Goal: Task Accomplishment & Management: Manage account settings

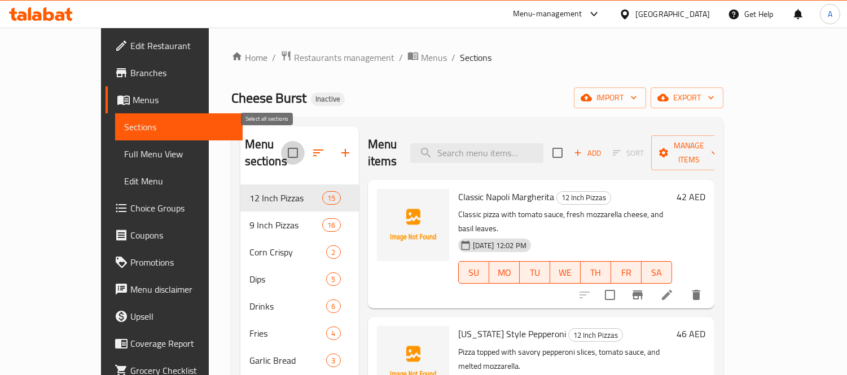
click at [281, 150] on input "checkbox" at bounding box center [293, 153] width 24 height 24
checkbox input "true"
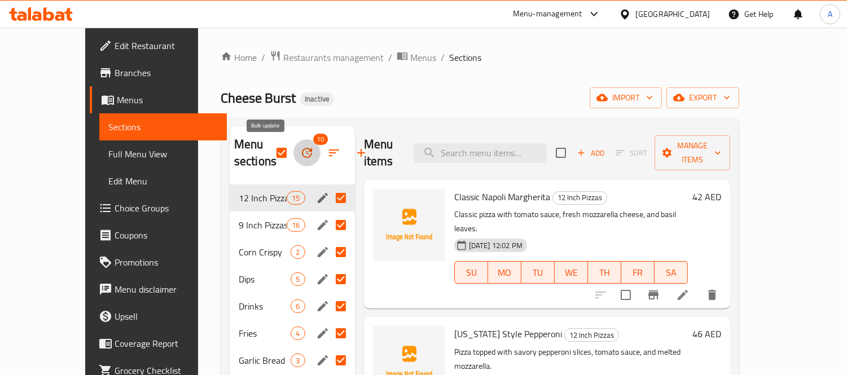
click at [302, 156] on icon "button" at bounding box center [307, 153] width 10 height 10
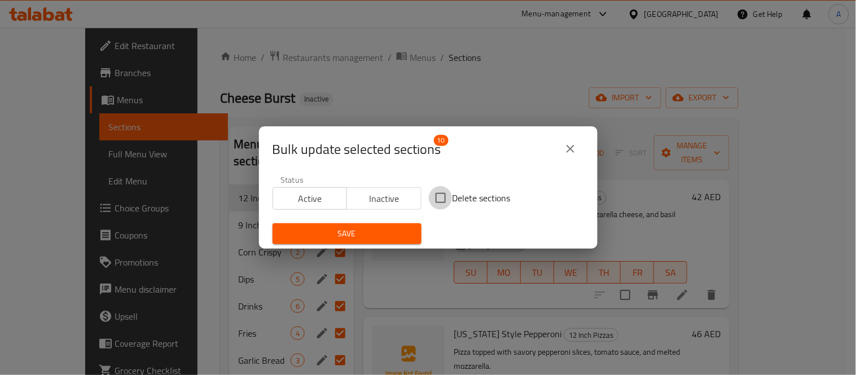
click at [432, 203] on input "Delete sections" at bounding box center [441, 198] width 24 height 24
checkbox input "true"
click at [380, 247] on div "Save" at bounding box center [347, 234] width 163 height 34
click at [377, 243] on button "Save" at bounding box center [347, 234] width 149 height 21
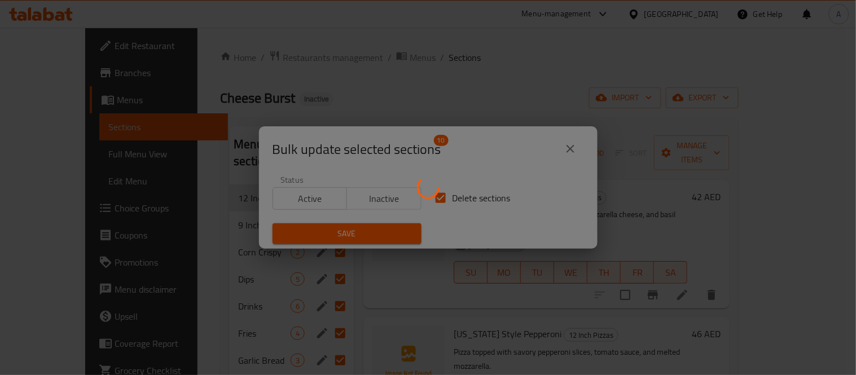
checkbox input "false"
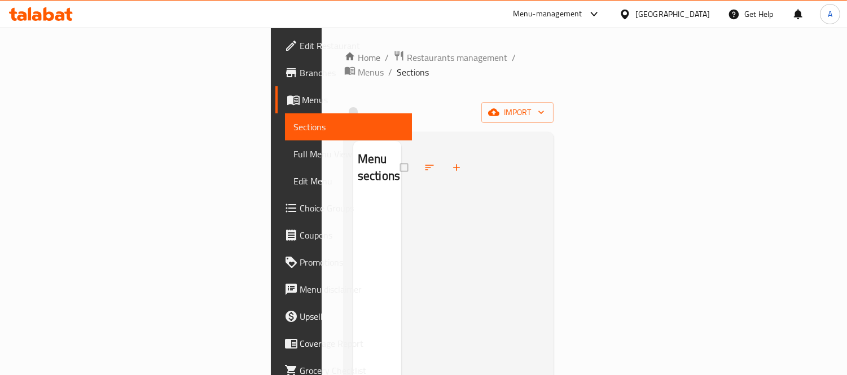
click at [554, 103] on div "import" at bounding box center [449, 112] width 210 height 21
click at [545, 106] on span "import" at bounding box center [518, 113] width 54 height 14
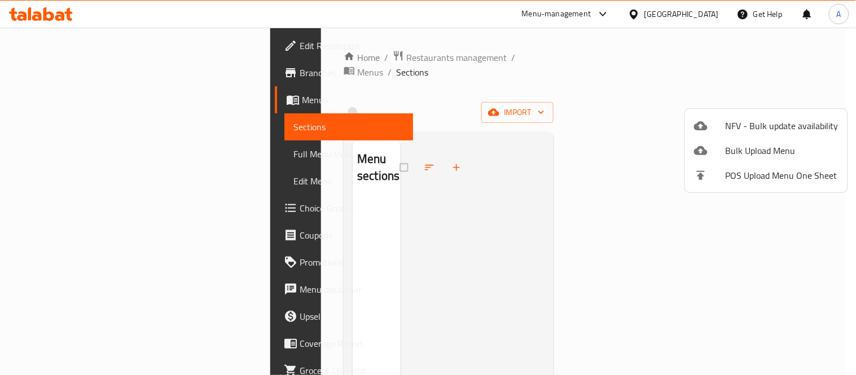
click at [759, 115] on li "NFV - Bulk update availability" at bounding box center [766, 125] width 163 height 25
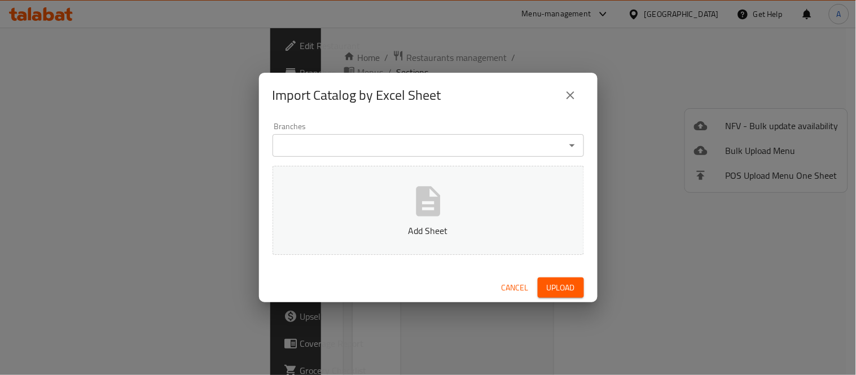
click at [514, 288] on span "Cancel" at bounding box center [515, 288] width 27 height 14
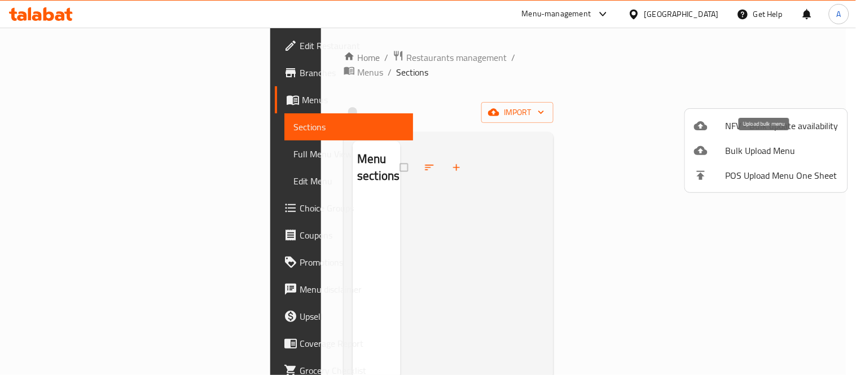
click at [751, 160] on li "Bulk Upload Menu" at bounding box center [766, 150] width 163 height 25
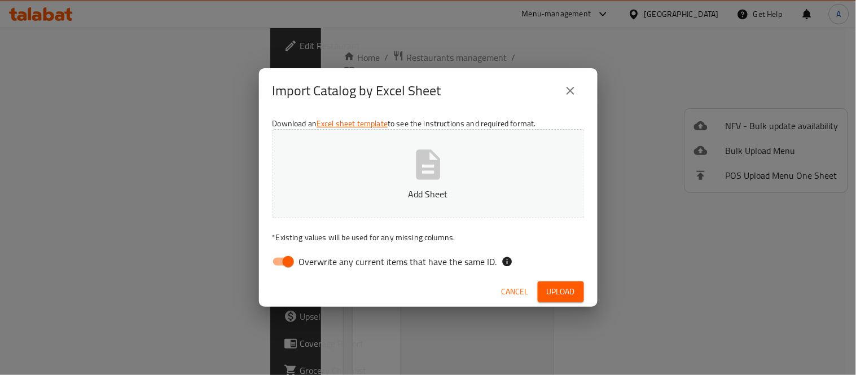
click at [500, 164] on button "Add Sheet" at bounding box center [429, 173] width 312 height 89
click at [284, 263] on input "Overwrite any current items that have the same ID." at bounding box center [288, 261] width 64 height 21
checkbox input "false"
click at [542, 290] on button "Upload" at bounding box center [561, 292] width 46 height 21
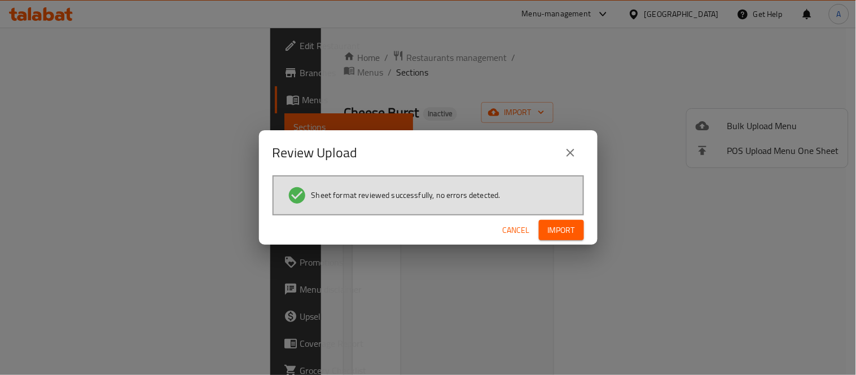
click at [559, 225] on span "Import" at bounding box center [561, 231] width 27 height 14
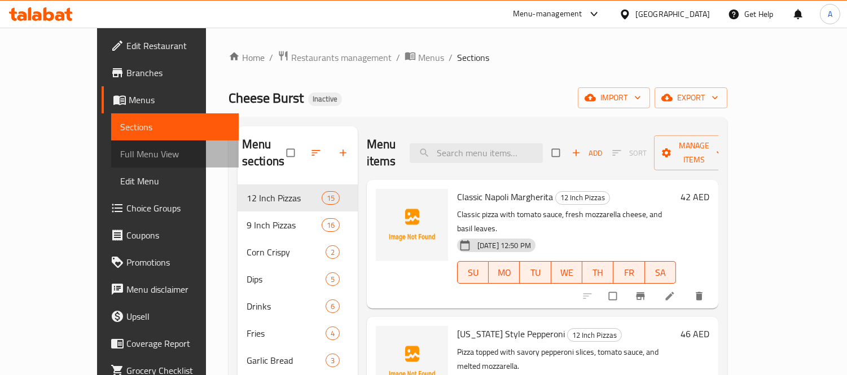
click at [120, 160] on span "Full Menu View" at bounding box center [175, 154] width 110 height 14
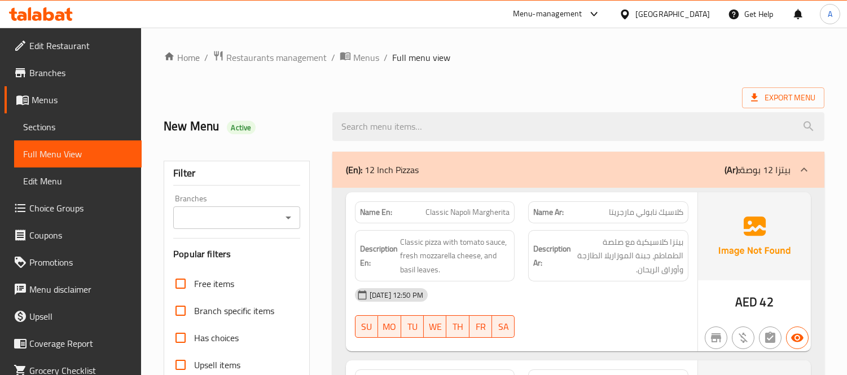
scroll to position [188, 0]
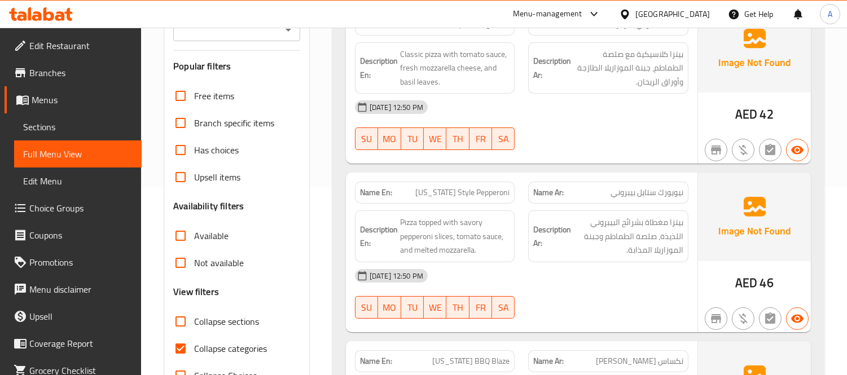
click at [185, 348] on input "Collapse categories" at bounding box center [180, 348] width 27 height 27
checkbox input "false"
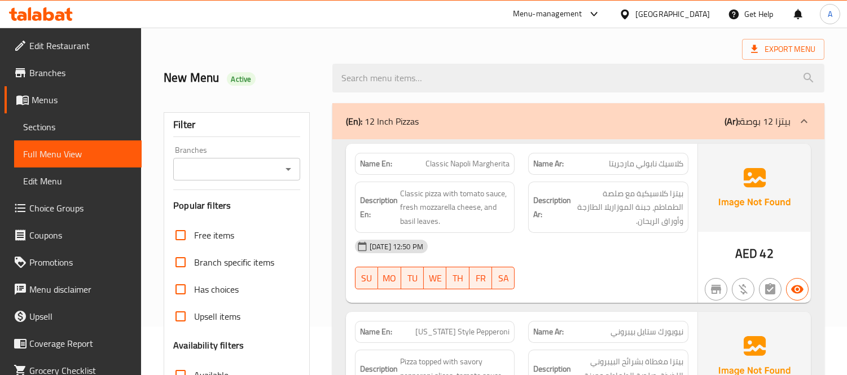
scroll to position [0, 0]
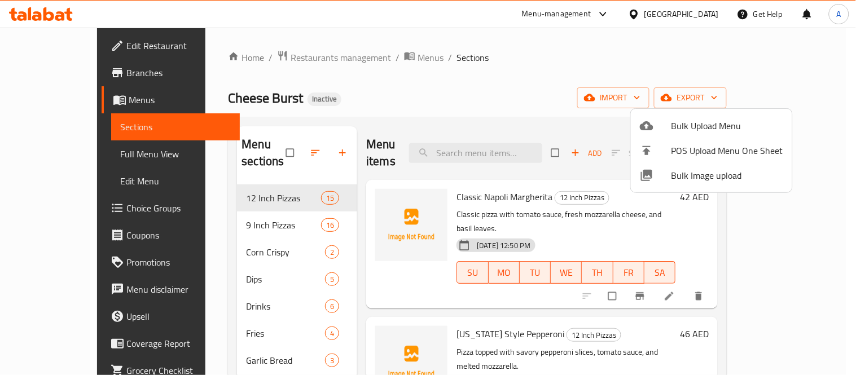
click at [619, 71] on div at bounding box center [428, 187] width 856 height 375
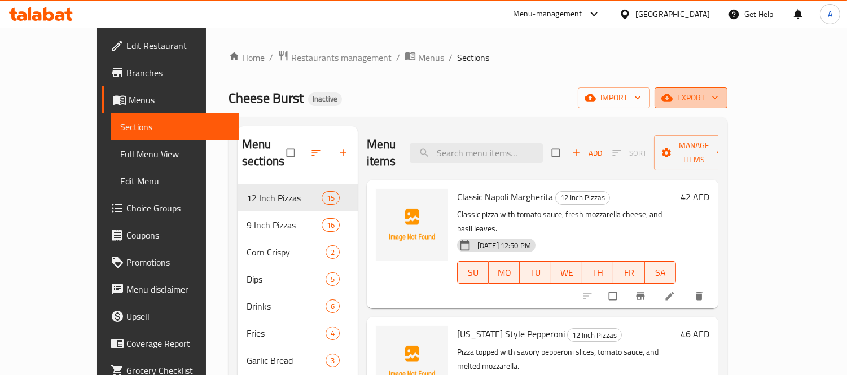
click at [719, 104] on span "export" at bounding box center [691, 98] width 55 height 14
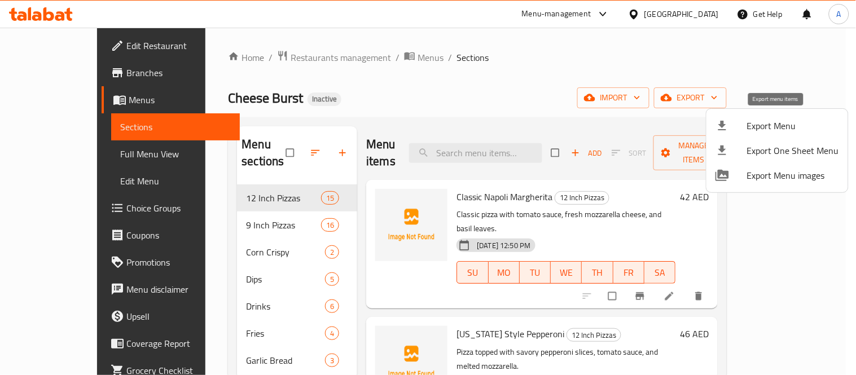
click at [762, 119] on span "Export Menu" at bounding box center [793, 126] width 92 height 14
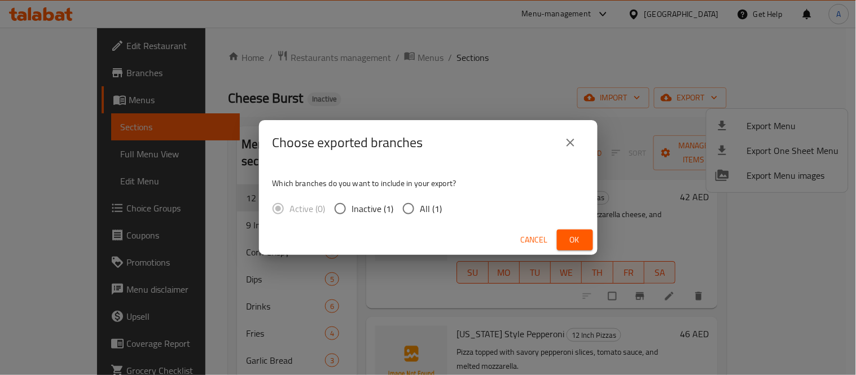
click at [453, 206] on div "Which branches do you want to include in your export? Active (0) Inactive (1) A…" at bounding box center [428, 195] width 339 height 60
click at [441, 208] on div "Active (0) Inactive (1) All (1)" at bounding box center [362, 209] width 179 height 24
click at [425, 210] on span "All (1)" at bounding box center [432, 209] width 22 height 14
click at [421, 210] on input "All (1)" at bounding box center [409, 209] width 24 height 24
radio input "true"
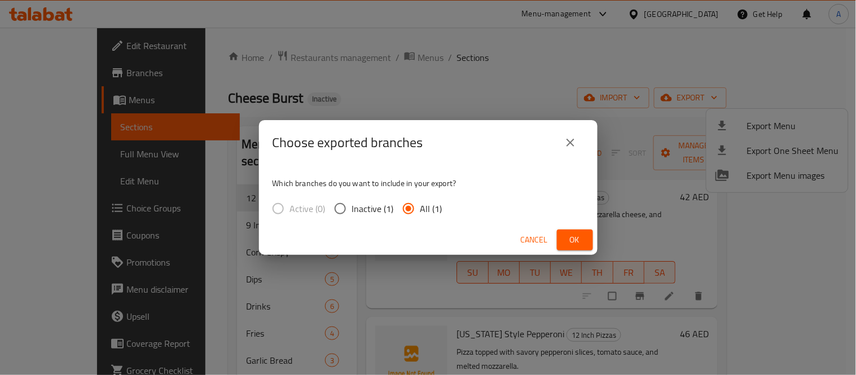
click at [571, 230] on button "Ok" at bounding box center [575, 240] width 36 height 21
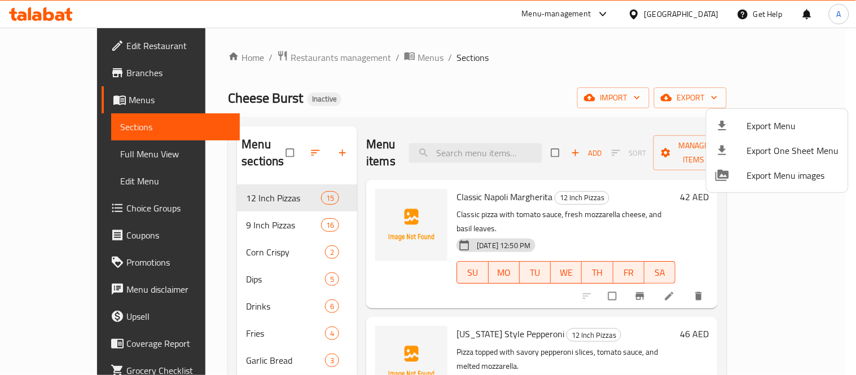
click at [112, 158] on div at bounding box center [428, 187] width 856 height 375
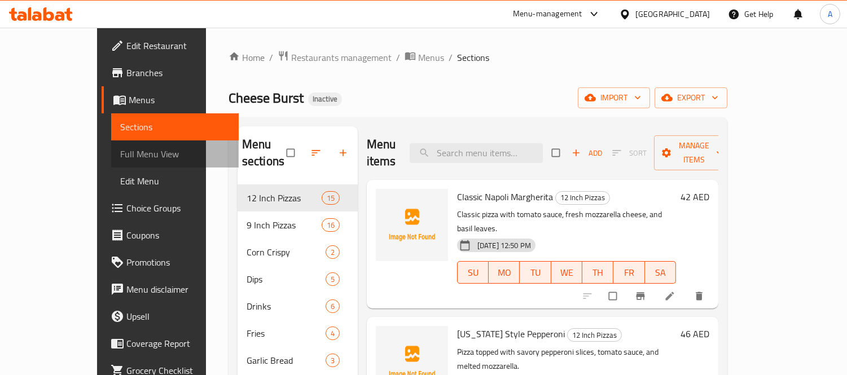
click at [120, 158] on span "Full Menu View" at bounding box center [175, 154] width 110 height 14
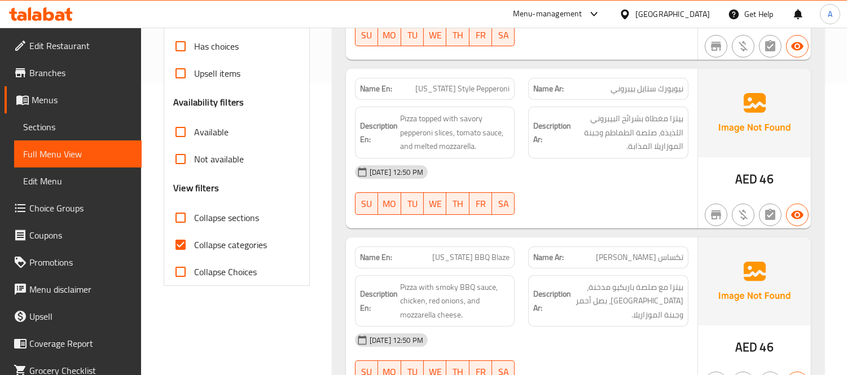
scroll to position [313, 0]
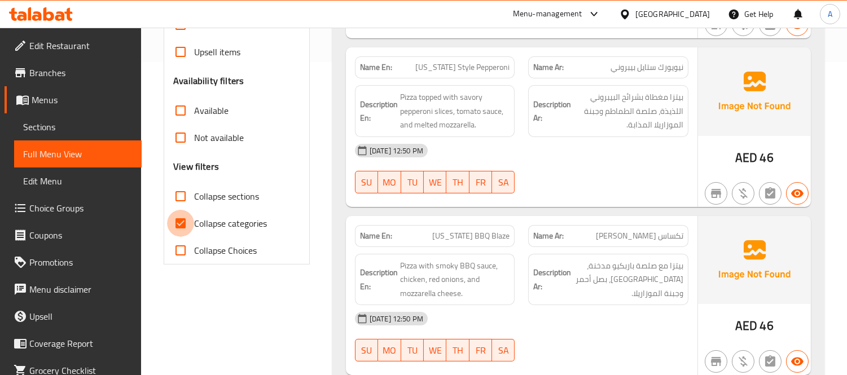
click at [186, 233] on input "Collapse categories" at bounding box center [180, 223] width 27 height 27
checkbox input "false"
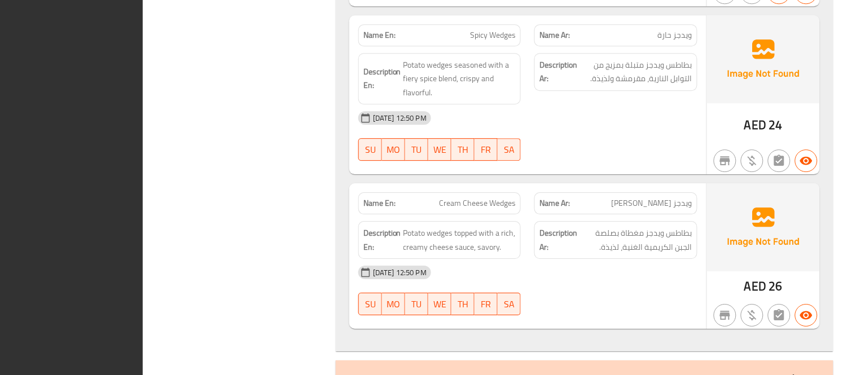
scroll to position [0, 0]
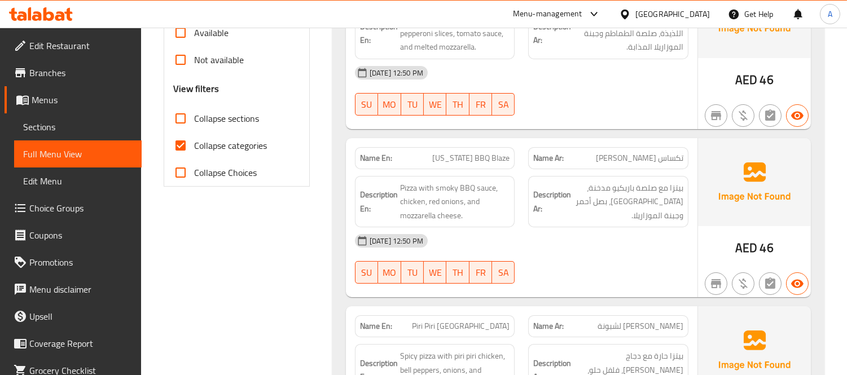
scroll to position [439, 0]
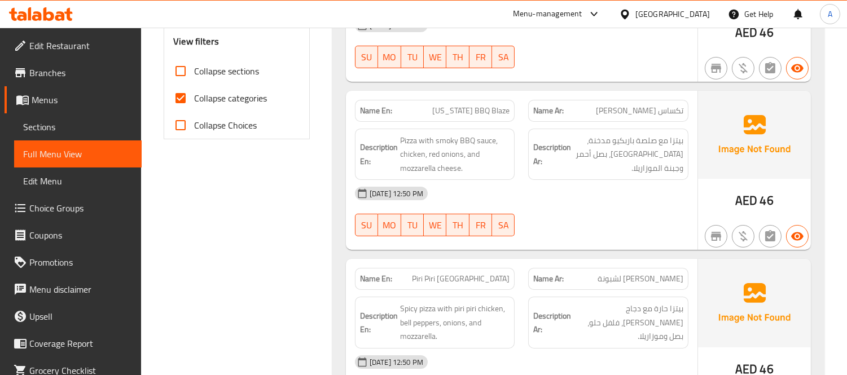
click at [178, 99] on input "Collapse categories" at bounding box center [180, 98] width 27 height 27
checkbox input "false"
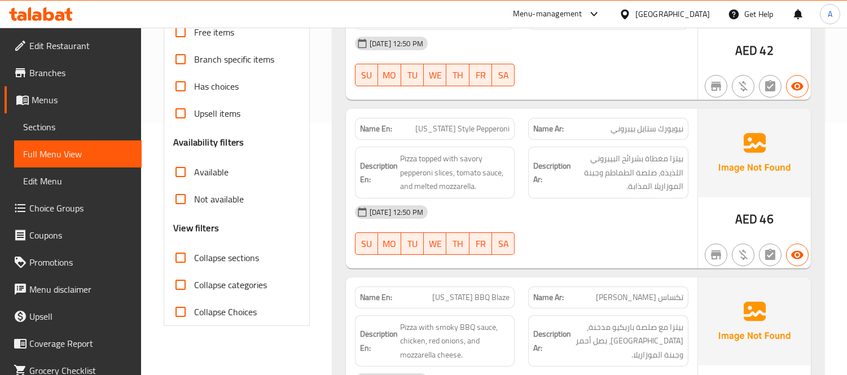
scroll to position [251, 0]
click at [454, 126] on span "[US_STATE] Style Pepperoni" at bounding box center [462, 130] width 94 height 12
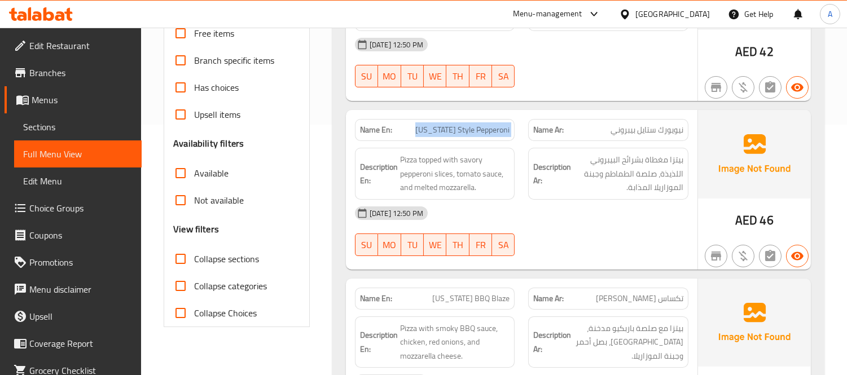
click at [454, 126] on span "[US_STATE] Style Pepperoni" at bounding box center [462, 130] width 94 height 12
copy span "[US_STATE] Style Pepperoni"
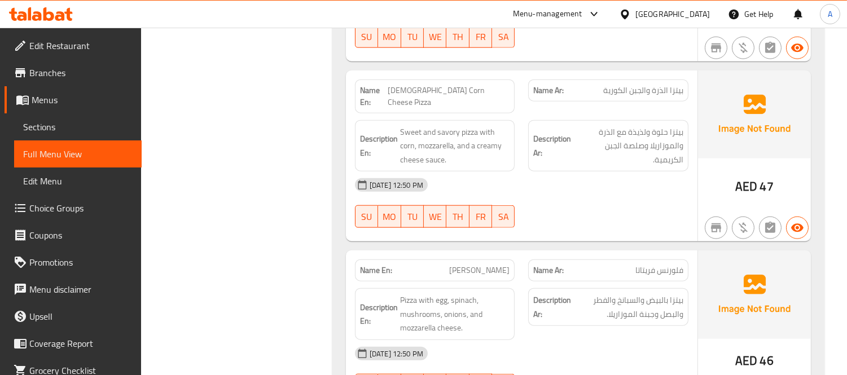
scroll to position [2320, 0]
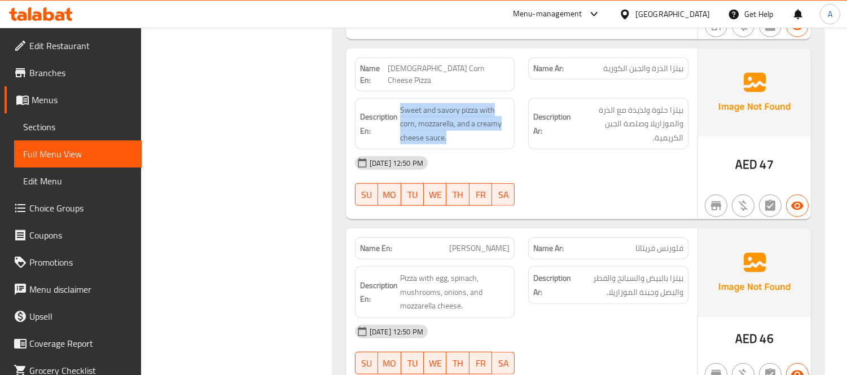
drag, startPoint x: 399, startPoint y: 117, endPoint x: 448, endPoint y: 149, distance: 57.9
click at [448, 149] on div "Description En: Sweet and savory pizza with corn, mozzarella, and a creamy chee…" at bounding box center [435, 124] width 160 height 52
copy span "Sweet and savory pizza with corn, mozzarella, and a creamy cheese sauce."
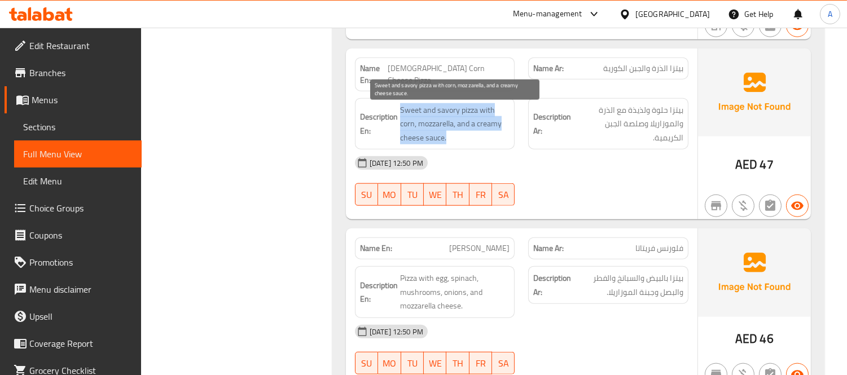
click at [420, 145] on span "Sweet and savory pizza with corn, mozzarella, and a creamy cheese sauce." at bounding box center [455, 124] width 110 height 42
drag, startPoint x: 402, startPoint y: 113, endPoint x: 447, endPoint y: 113, distance: 44.6
click at [449, 113] on span "Sweet and savory pizza with corn, mozzarella, and a creamy cheese sauce." at bounding box center [455, 124] width 110 height 42
click at [429, 111] on span "Sweet and savory pizza with corn, mozzarella, and a creamy cheese sauce." at bounding box center [455, 124] width 110 height 42
drag, startPoint x: 400, startPoint y: 112, endPoint x: 458, endPoint y: 115, distance: 58.8
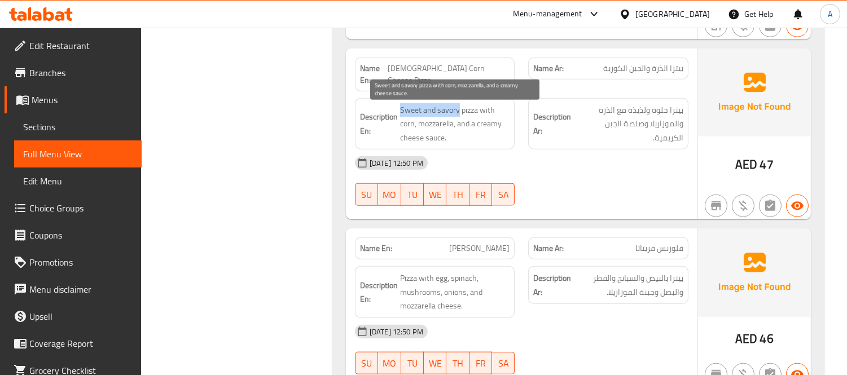
click at [458, 115] on span "Sweet and savory pizza with corn, mozzarella, and a creamy cheese sauce." at bounding box center [455, 124] width 110 height 42
copy span "Sweet and savory"
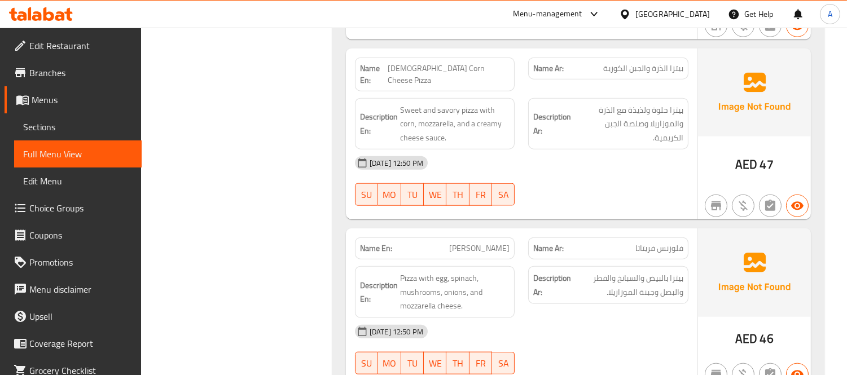
scroll to position [4875, 0]
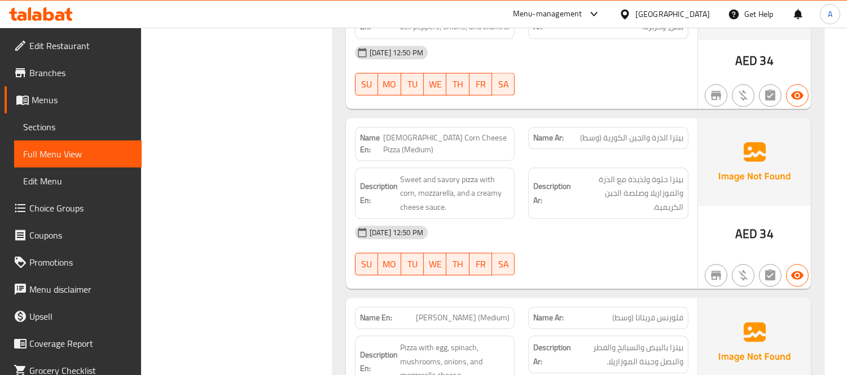
click at [421, 150] on span "[DEMOGRAPHIC_DATA] Corn Cheese Pizza (Medium)" at bounding box center [446, 144] width 126 height 24
copy span "[DEMOGRAPHIC_DATA] Corn Cheese Pizza (Medium)"
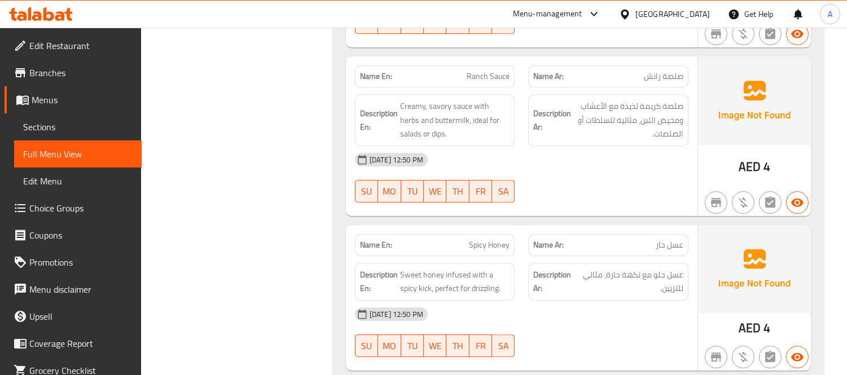
scroll to position [6255, 0]
click at [505, 80] on span "Ranch Sauce" at bounding box center [488, 75] width 43 height 12
copy span "Ranch Sauce"
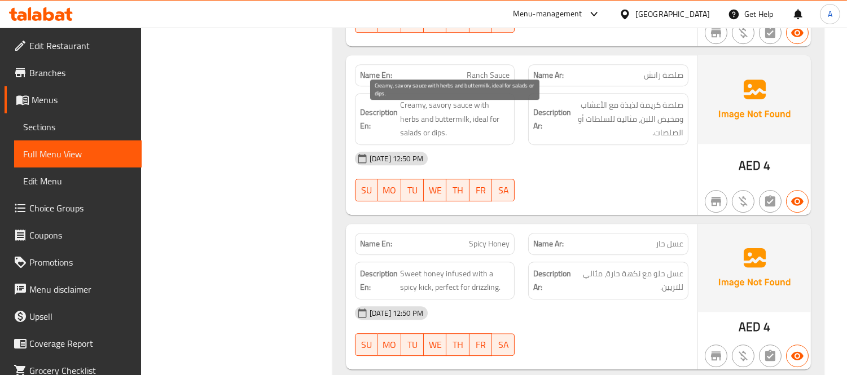
click at [446, 119] on span "Creamy, savory sauce with herbs and buttermilk, ideal for salads or dips." at bounding box center [455, 119] width 110 height 42
copy span "Creamy, savory sauce with herbs and buttermilk, ideal for salads or dips."
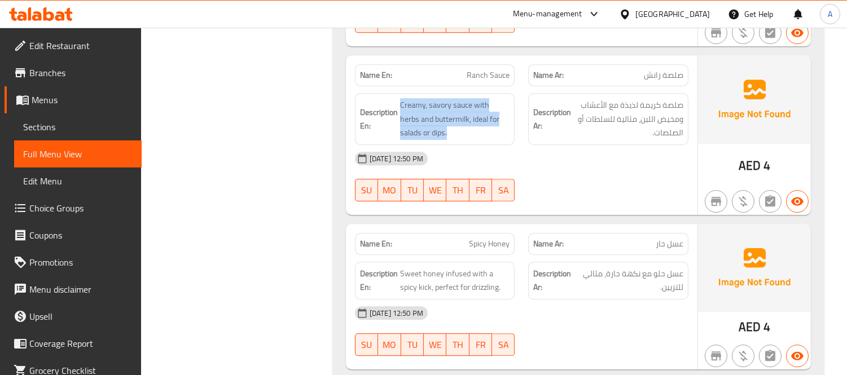
click at [475, 86] on div "Name En: Ranch Sauce" at bounding box center [435, 75] width 160 height 22
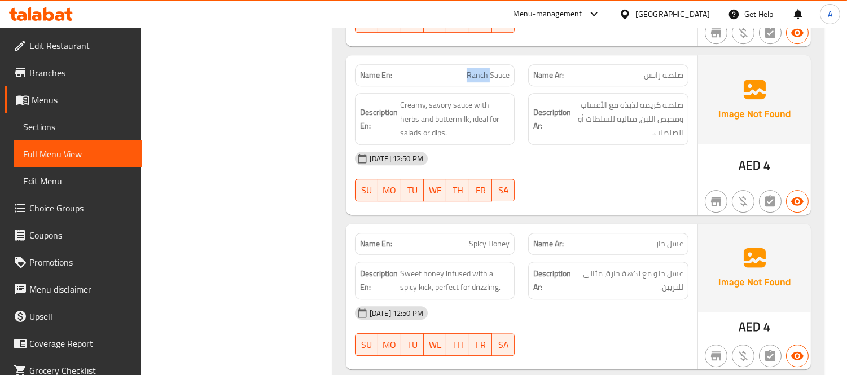
click at [475, 86] on div "Name En: Ranch Sauce" at bounding box center [435, 75] width 160 height 22
copy span "Ranch Sauce"
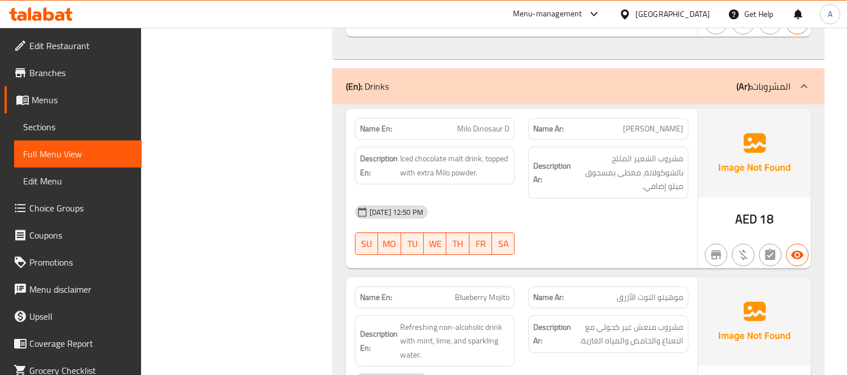
scroll to position [6757, 0]
click at [467, 134] on span "Milo Dinosaur D" at bounding box center [483, 128] width 52 height 12
copy span "Milo Dinosaur D"
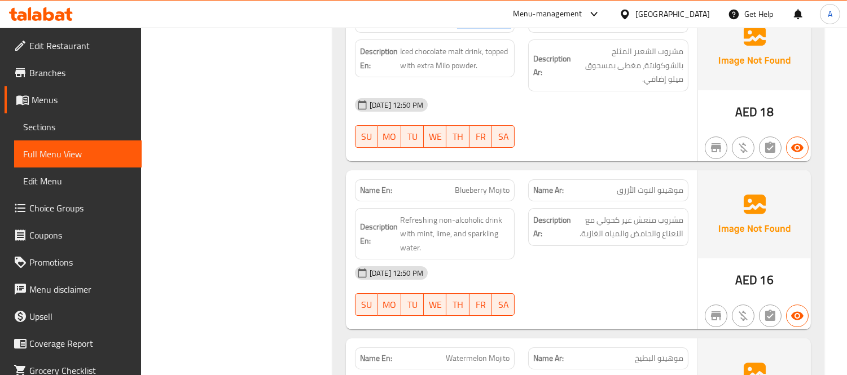
scroll to position [6945, 0]
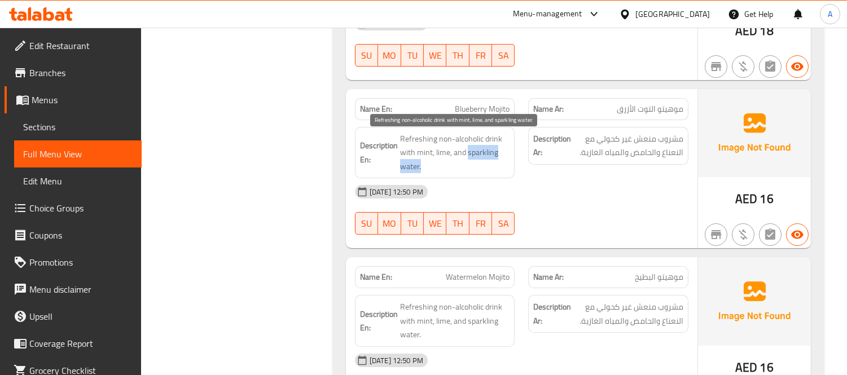
drag, startPoint x: 467, startPoint y: 164, endPoint x: 467, endPoint y: 174, distance: 9.6
click at [467, 174] on span "Refreshing non-alcoholic drink with mint, lime, and sparkling water." at bounding box center [455, 153] width 110 height 42
click at [419, 174] on span "Refreshing non-alcoholic drink with mint, lime, and sparkling water." at bounding box center [455, 153] width 110 height 42
drag, startPoint x: 466, startPoint y: 164, endPoint x: 419, endPoint y: 175, distance: 47.6
click at [419, 174] on span "Refreshing non-alcoholic drink with mint, lime, and sparkling water." at bounding box center [455, 153] width 110 height 42
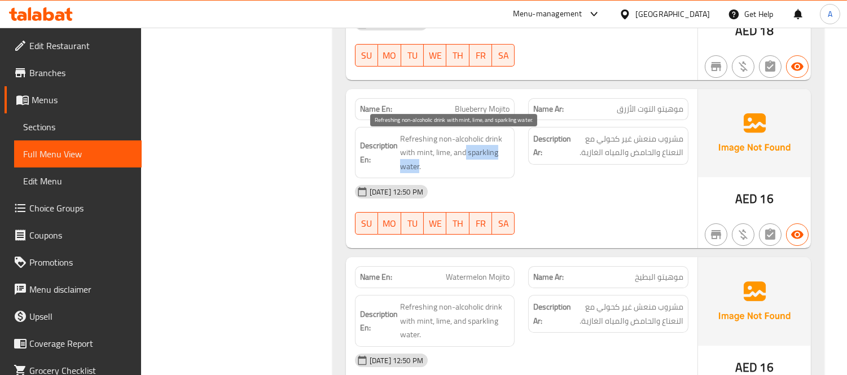
copy span "sparkling water"
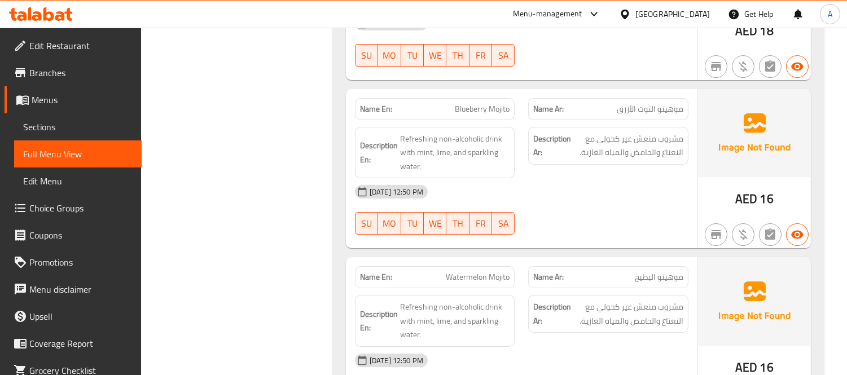
click at [462, 114] on span "Blueberry Mojito" at bounding box center [482, 109] width 55 height 12
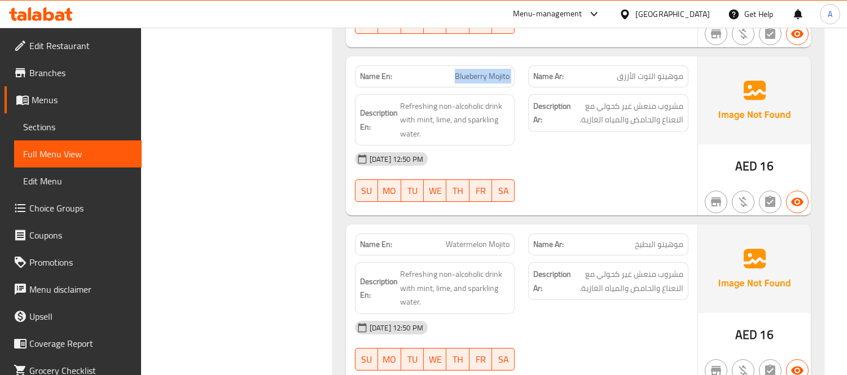
scroll to position [7008, 0]
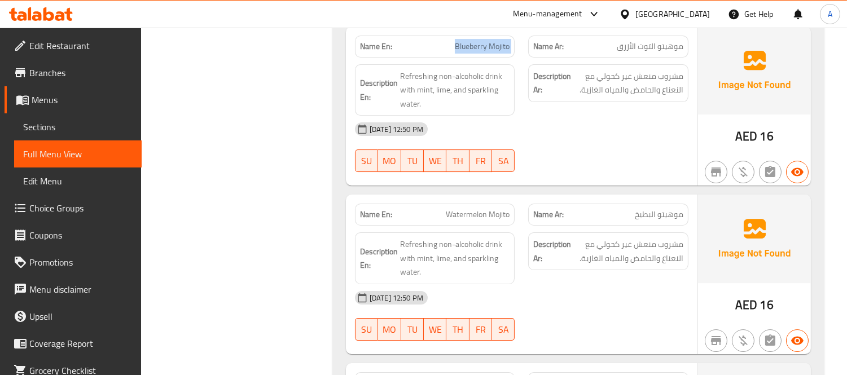
click at [479, 221] on span "Watermelon Mojito" at bounding box center [478, 215] width 64 height 12
click at [483, 221] on span "Watermelon Mojito" at bounding box center [478, 215] width 64 height 12
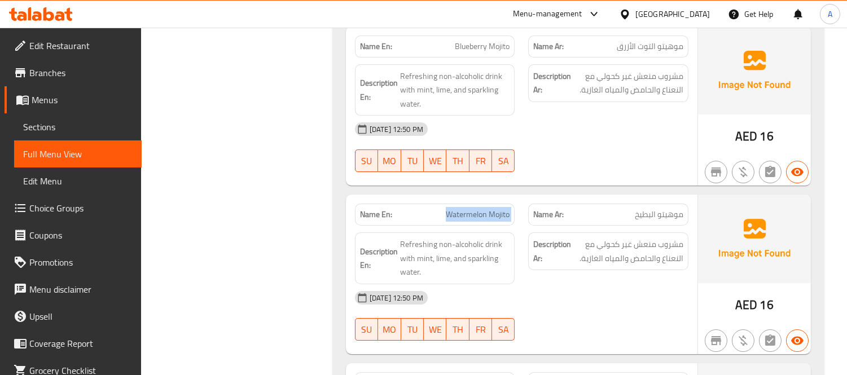
click at [483, 221] on span "Watermelon Mojito" at bounding box center [478, 215] width 64 height 12
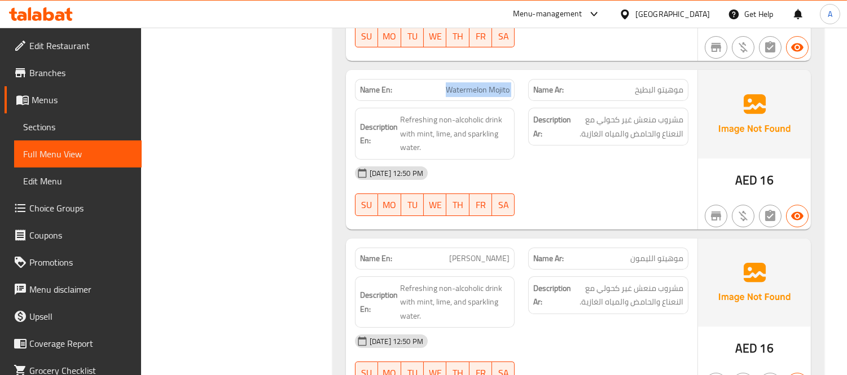
scroll to position [7133, 0]
click at [480, 262] on span "[PERSON_NAME]" at bounding box center [479, 258] width 60 height 12
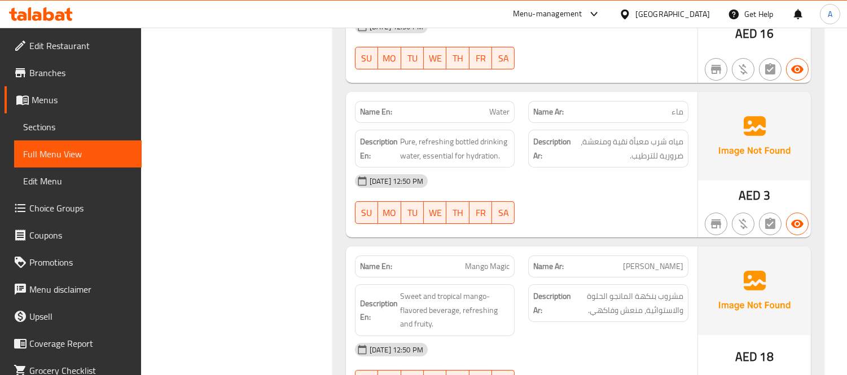
scroll to position [7447, 0]
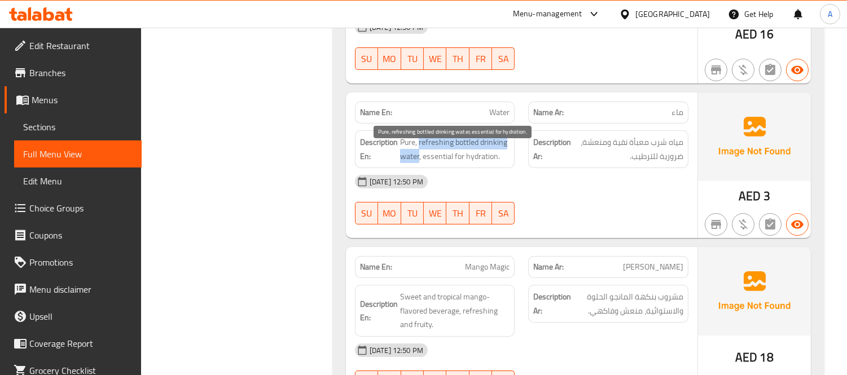
drag, startPoint x: 419, startPoint y: 155, endPoint x: 419, endPoint y: 167, distance: 11.9
click at [419, 163] on span "Pure, refreshing bottled drinking water, essential for hydration." at bounding box center [455, 149] width 110 height 28
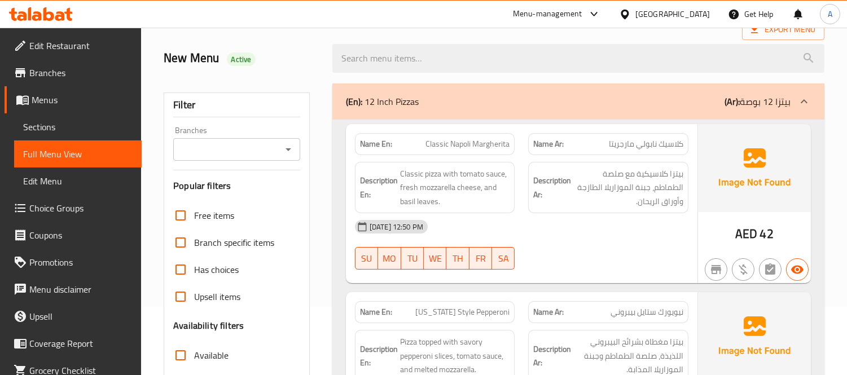
scroll to position [2247, 0]
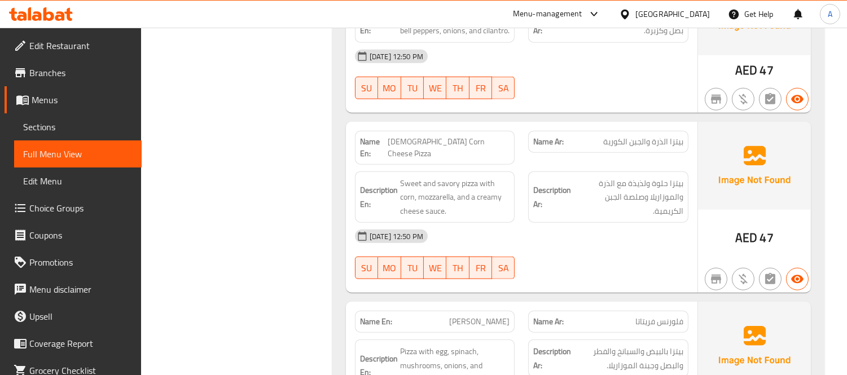
click at [455, 160] on span "[DEMOGRAPHIC_DATA] Corn Cheese Pizza" at bounding box center [449, 148] width 122 height 24
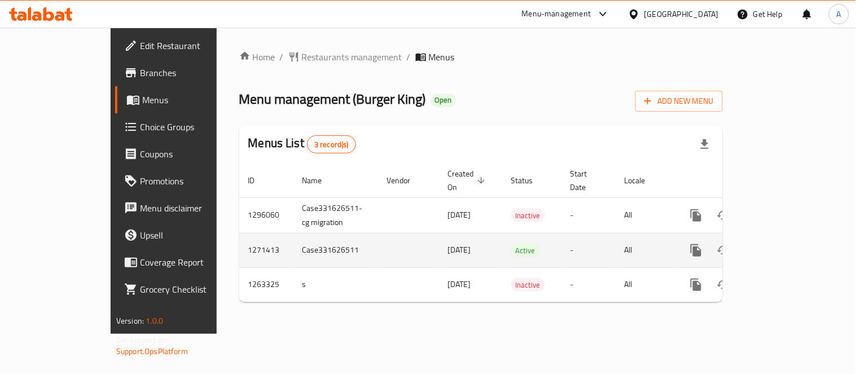
click at [783, 246] on icon "enhanced table" at bounding box center [778, 251] width 10 height 10
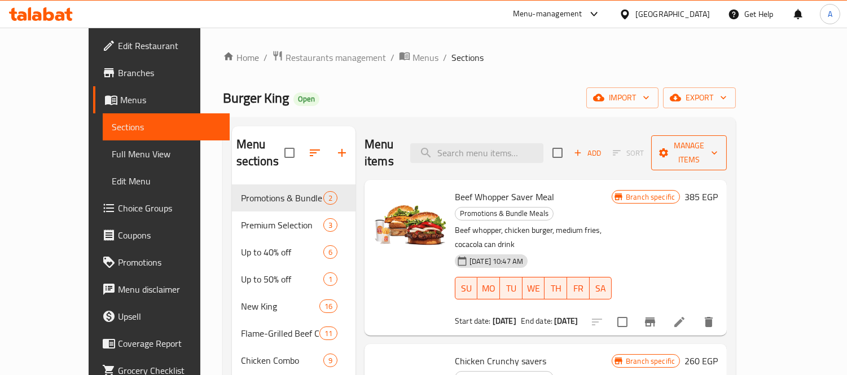
click at [718, 148] on span "Manage items" at bounding box center [689, 153] width 58 height 28
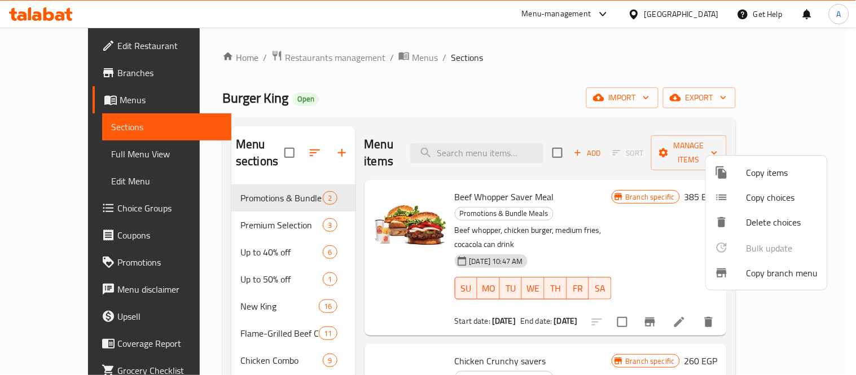
click at [763, 280] on span "Copy branch menu" at bounding box center [783, 273] width 72 height 14
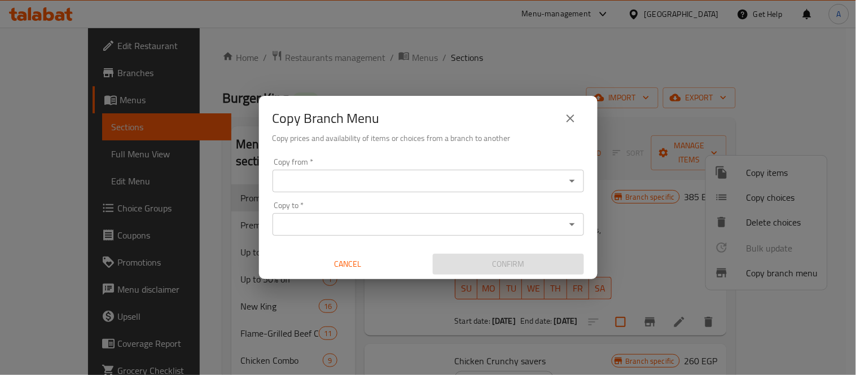
click at [369, 177] on input "Copy from   *" at bounding box center [419, 181] width 286 height 16
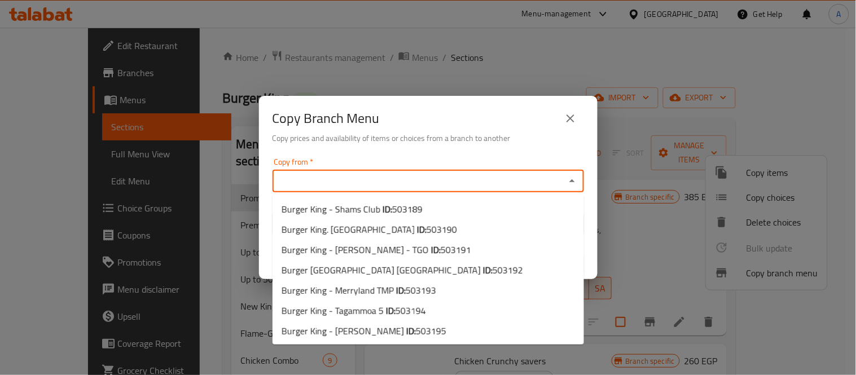
paste input "Burger King, Mokattam - El Nafora Square"
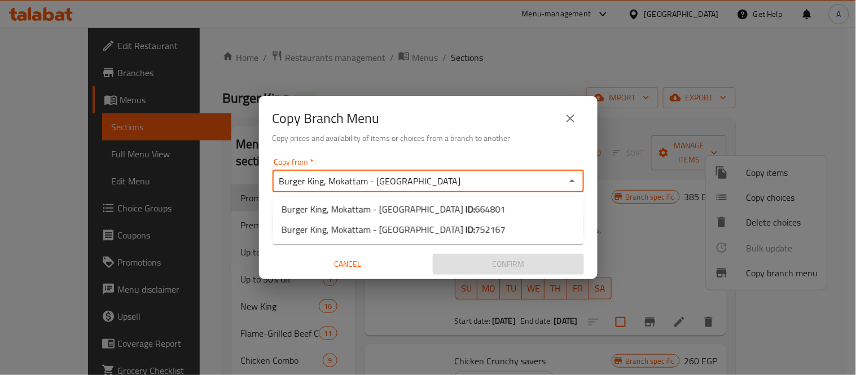
type input "Burger King, Mokattam - El Nafora Square"
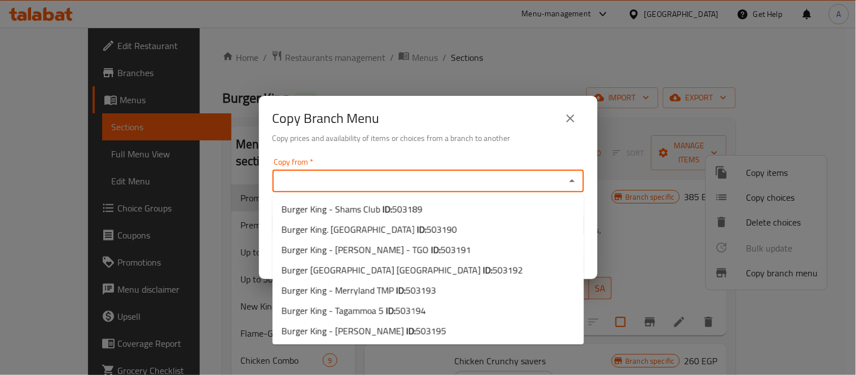
click at [373, 186] on input "Copy from   *" at bounding box center [419, 181] width 286 height 16
paste input "Burger King, Mokattam - El Nafora Square"
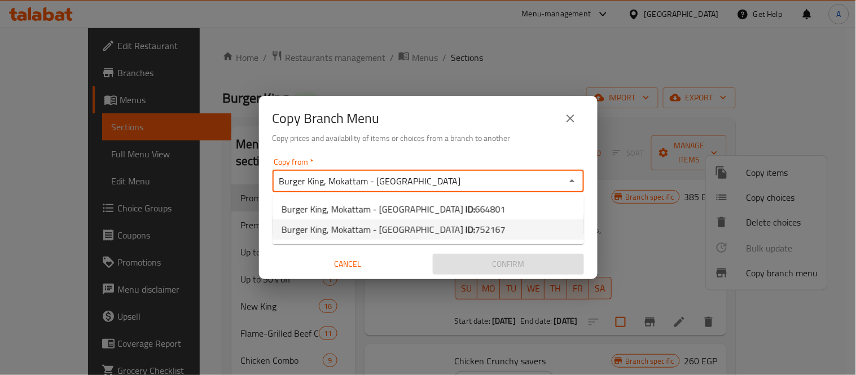
click at [395, 223] on span "Burger King, Mokattam - El Nafora Square ID: 752167" at bounding box center [394, 230] width 224 height 14
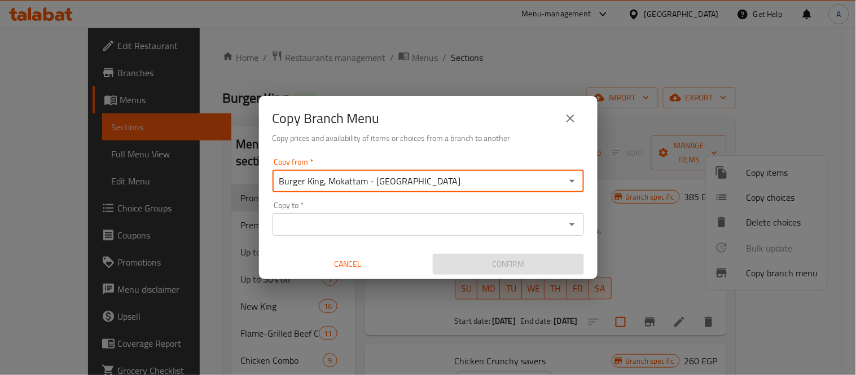
type input "Burger King, Mokattam - El Nafora Square"
click at [363, 230] on input "Copy to   *" at bounding box center [419, 225] width 286 height 16
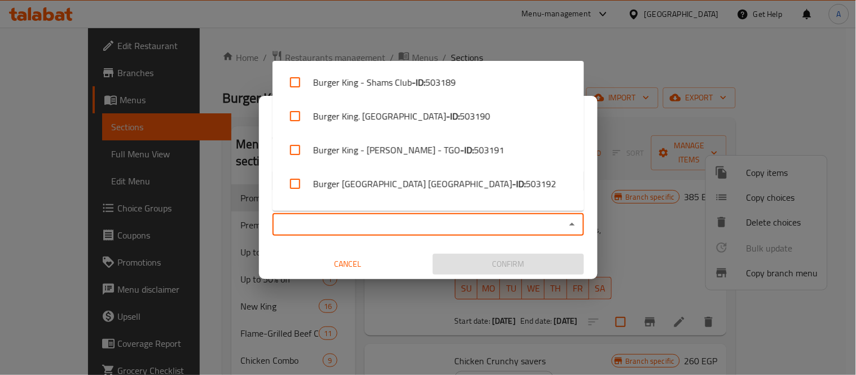
paste input "780714"
type input "780714"
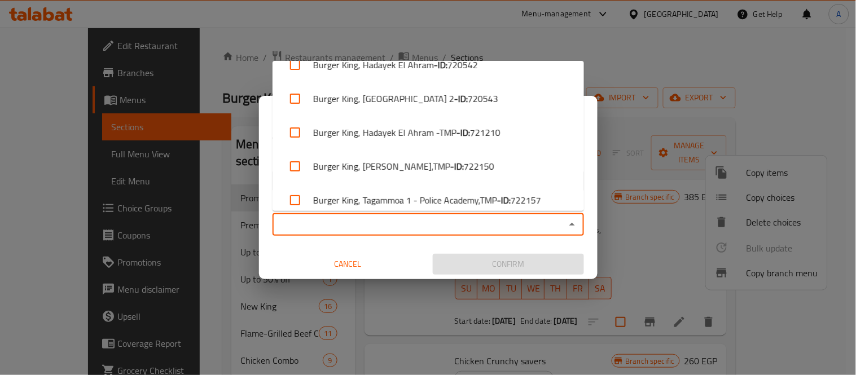
scroll to position [2600, 0]
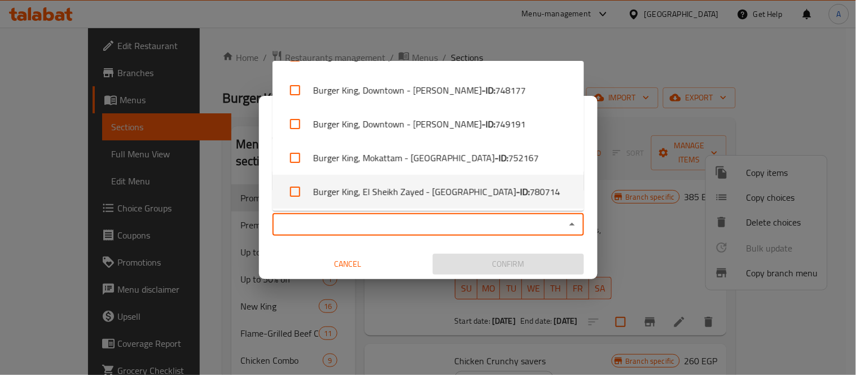
click at [441, 192] on li "Burger King, El Sheikh Zayed - El Nahda - ID: 780714" at bounding box center [429, 192] width 312 height 34
checkbox input "true"
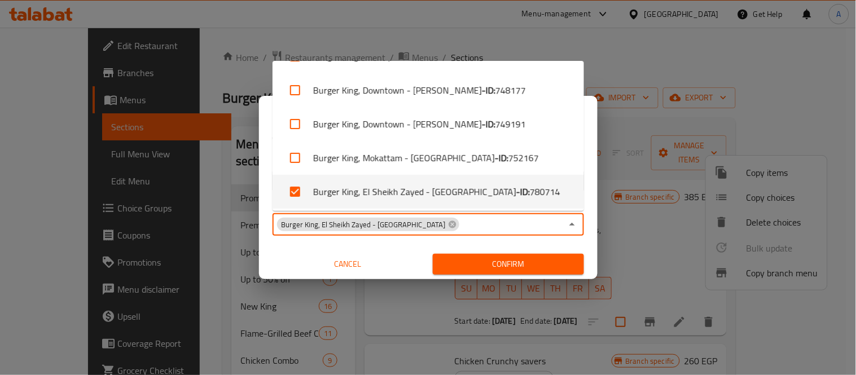
click at [393, 252] on div "Cancel" at bounding box center [348, 264] width 160 height 30
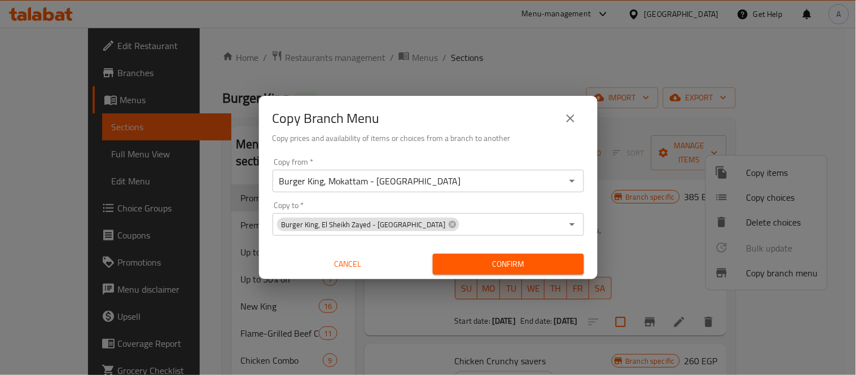
click at [431, 181] on input "Burger King, Mokattam - El Nafora Square" at bounding box center [419, 181] width 286 height 16
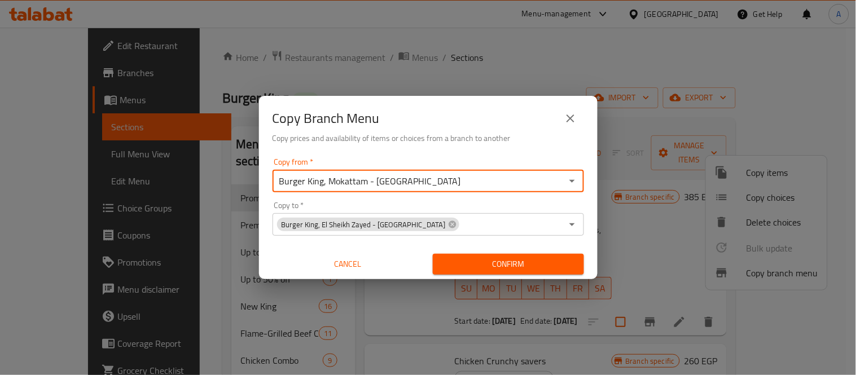
click at [570, 182] on icon "Open" at bounding box center [573, 181] width 14 height 14
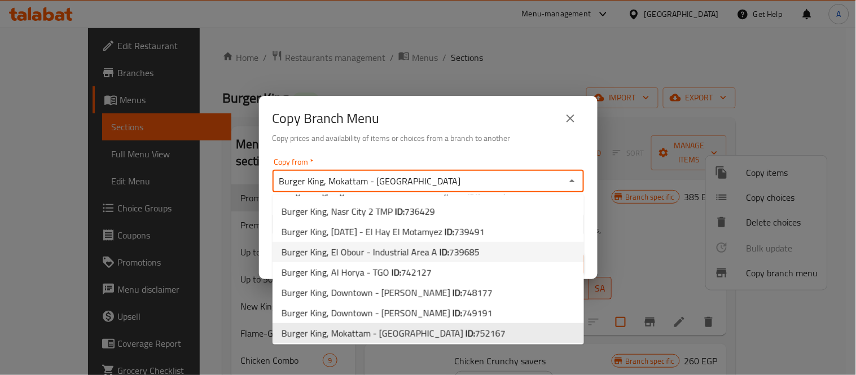
scroll to position [1517, 0]
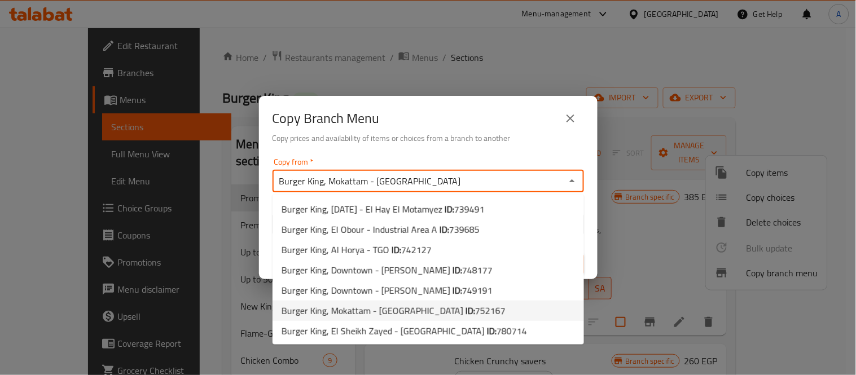
click at [475, 307] on span "752167" at bounding box center [490, 311] width 30 height 17
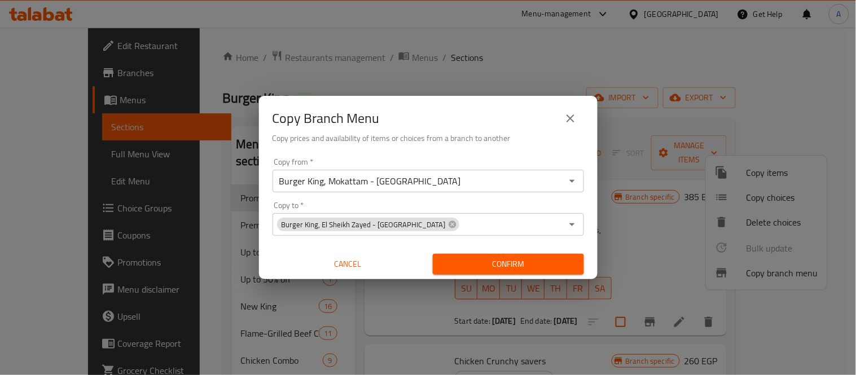
click at [498, 145] on div "Copy Branch Menu Copy prices and availability of items or choices from a branch…" at bounding box center [428, 125] width 339 height 58
click at [535, 260] on span "Confirm" at bounding box center [508, 264] width 133 height 14
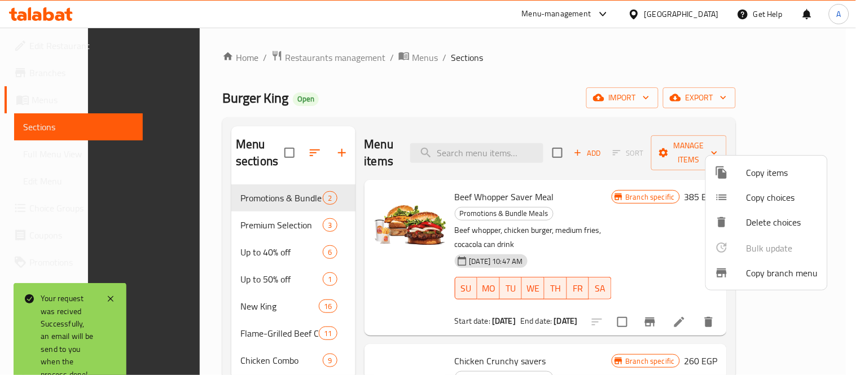
scroll to position [234, 0]
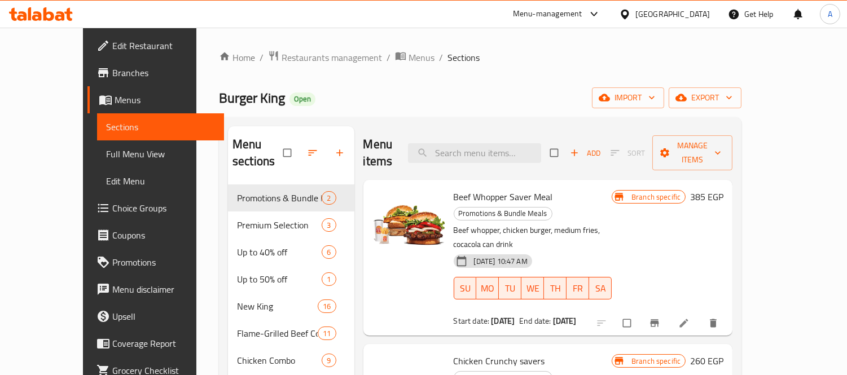
click at [112, 72] on span "Branches" at bounding box center [163, 73] width 103 height 14
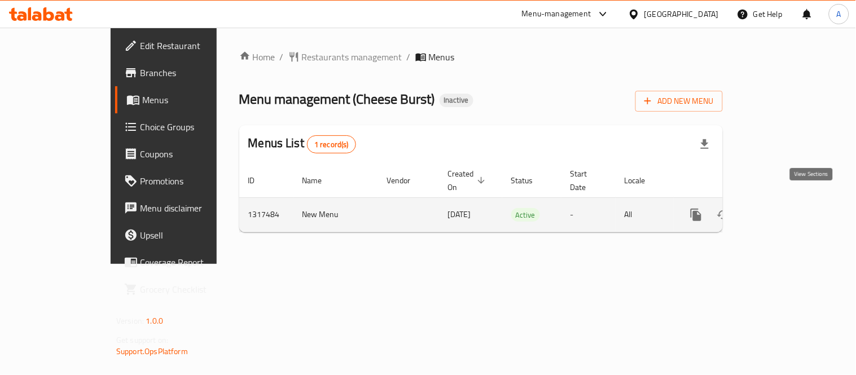
click at [791, 206] on link "enhanced table" at bounding box center [777, 215] width 27 height 27
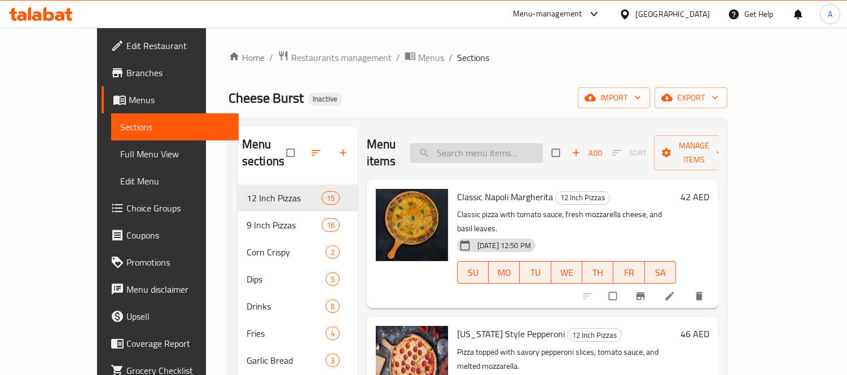
click at [519, 143] on input "search" at bounding box center [476, 153] width 133 height 20
paste input "[US_STATE] Style Pepperoni"
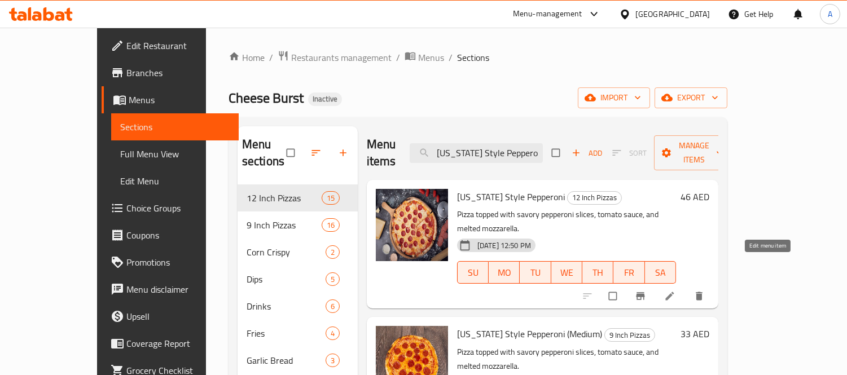
type input "[US_STATE] Style Pepperoni"
click at [674, 292] on icon at bounding box center [669, 296] width 8 height 8
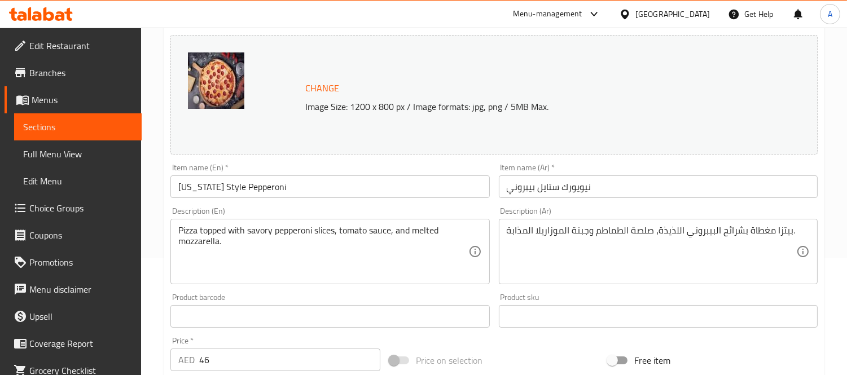
scroll to position [125, 0]
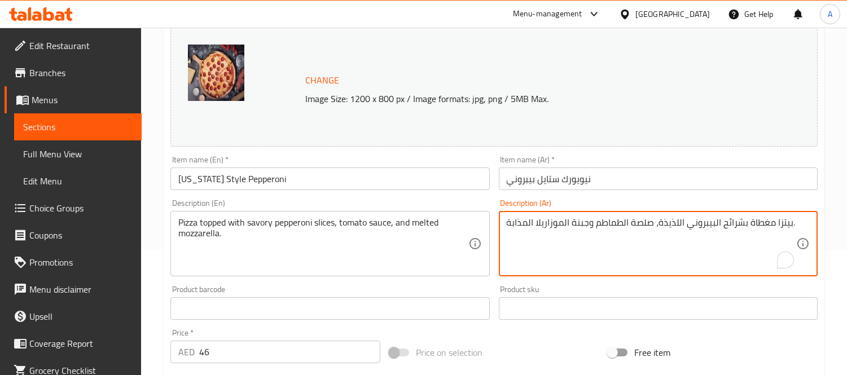
drag, startPoint x: 563, startPoint y: 222, endPoint x: 587, endPoint y: 222, distance: 23.7
click at [526, 224] on textarea "بيتزا مغطاة بشرائح البيبروني اللذيذة، صلصة الطماطم وموزاريلا المذابة." at bounding box center [652, 244] width 290 height 54
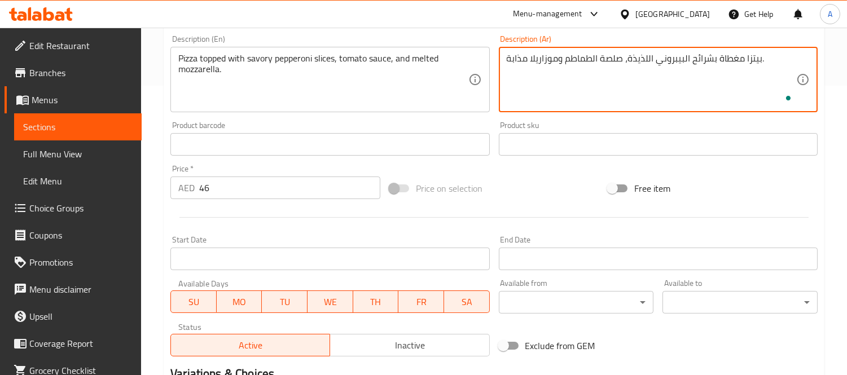
scroll to position [436, 0]
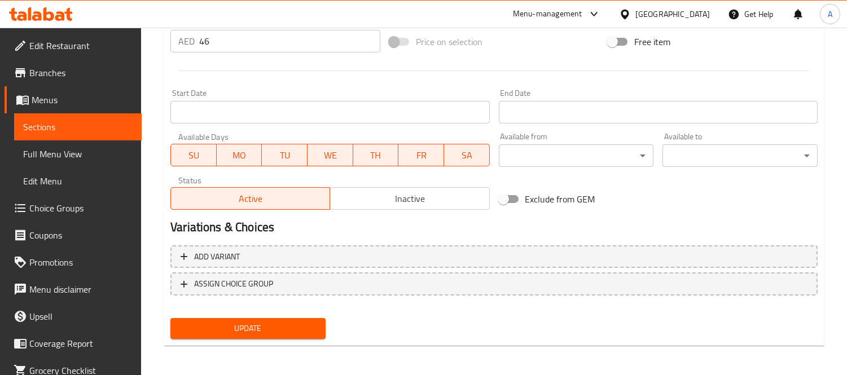
type textarea "بيتزا مغطاة بشرائح البيبروني اللذيذة، صلصة الطماطم وموزاريلا مذابة."
click at [307, 325] on span "Update" at bounding box center [247, 329] width 137 height 14
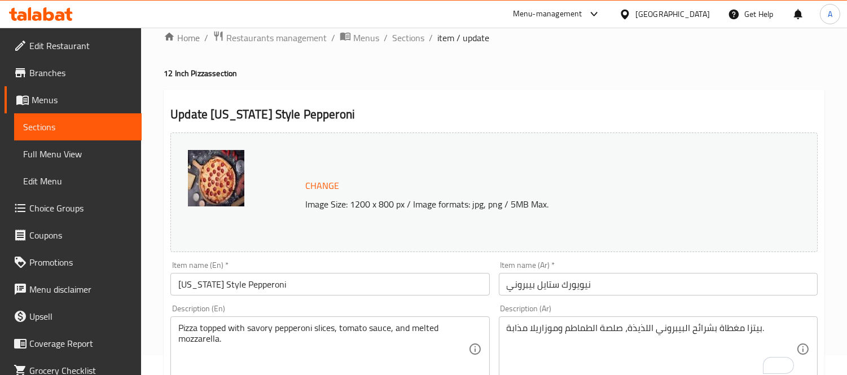
scroll to position [0, 0]
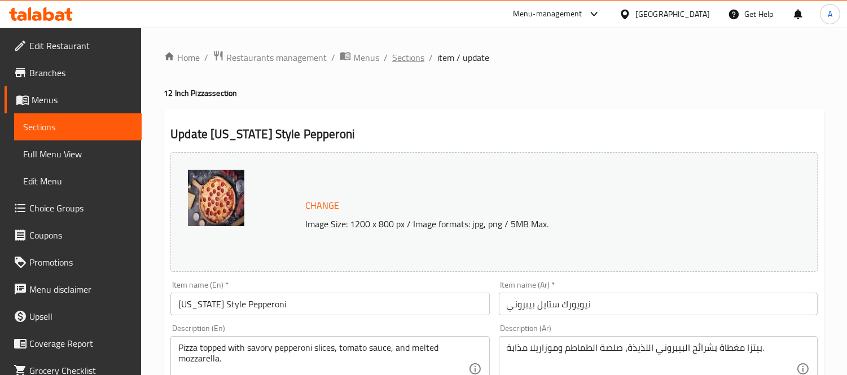
click at [408, 61] on span "Sections" at bounding box center [408, 58] width 32 height 14
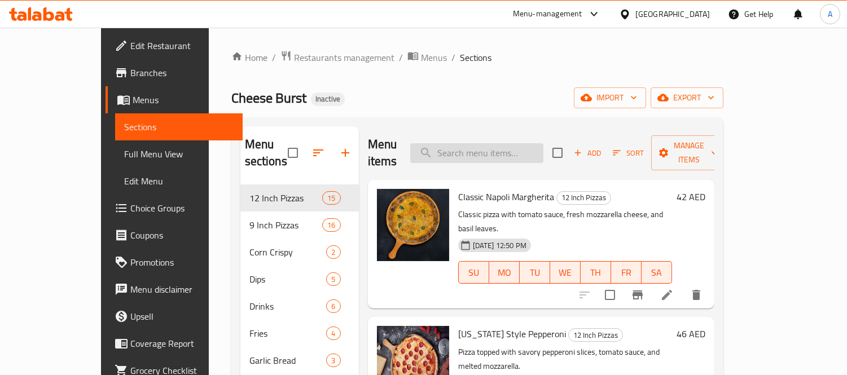
click at [473, 143] on input "search" at bounding box center [476, 153] width 133 height 20
paste input "[DEMOGRAPHIC_DATA] Corn Cheese Pizza (Medium)"
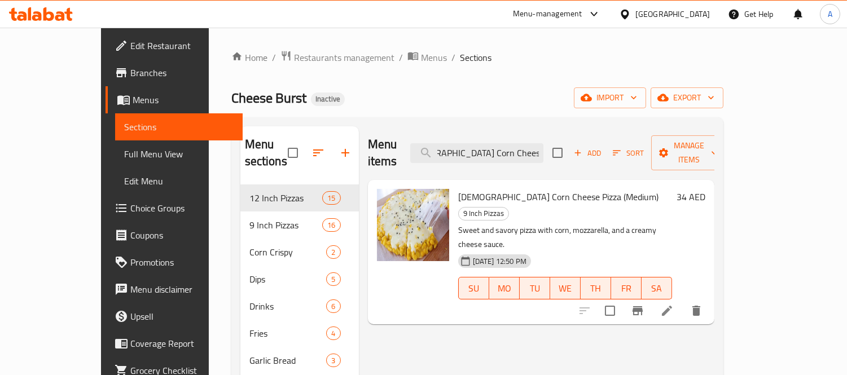
type input "[DEMOGRAPHIC_DATA] Corn Cheese Pizza (Medium)"
click at [674, 304] on icon at bounding box center [667, 311] width 14 height 14
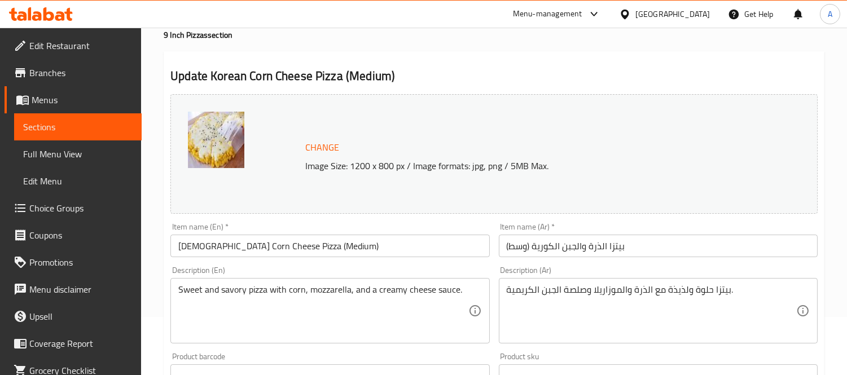
scroll to position [125, 0]
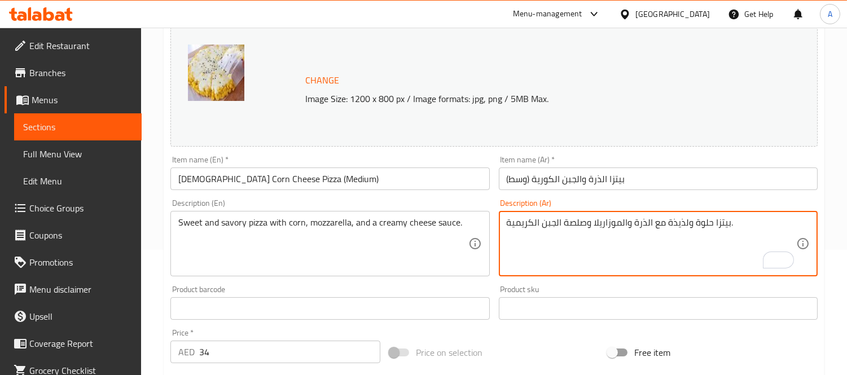
drag, startPoint x: 667, startPoint y: 224, endPoint x: 684, endPoint y: 225, distance: 16.4
click at [690, 222] on textarea "بيتزا حلوة ولمالحة مع الذرة والموزاريلا وصلصة الجبن الكريمية." at bounding box center [652, 244] width 290 height 54
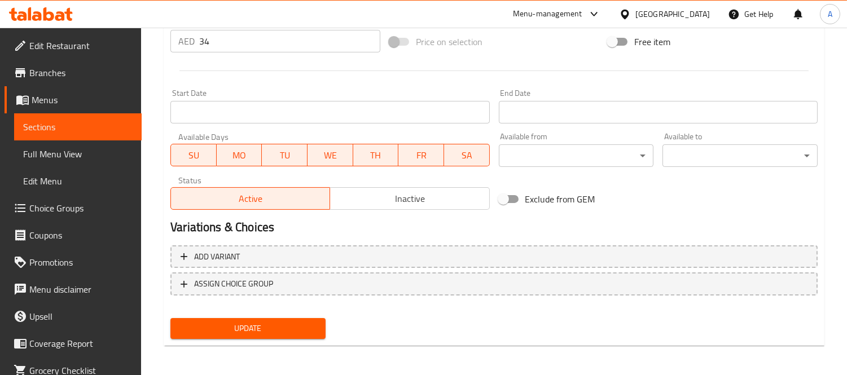
type textarea "بيتزا حلوة ومالحة مع الذرة والموزاريلا وصلصة الجبن الكريمية."
click at [279, 318] on button "Update" at bounding box center [247, 328] width 155 height 21
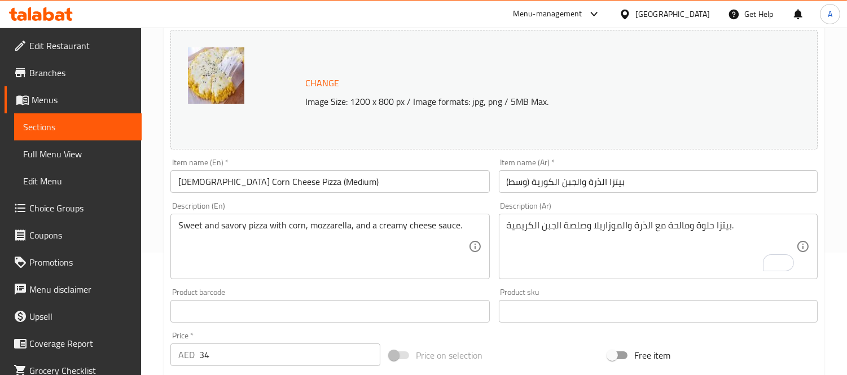
scroll to position [0, 0]
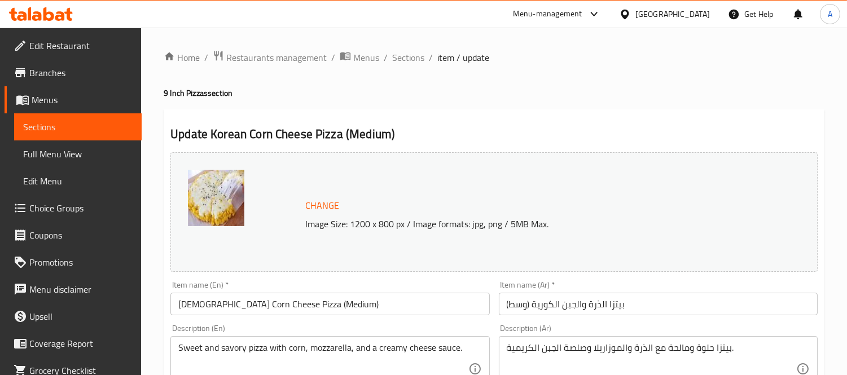
click at [410, 58] on span "Sections" at bounding box center [408, 58] width 32 height 14
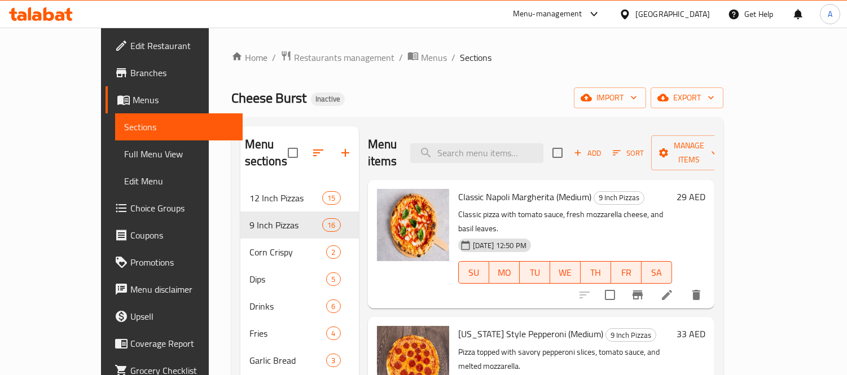
click at [520, 143] on input "search" at bounding box center [476, 153] width 133 height 20
paste input "Ranch Sauce"
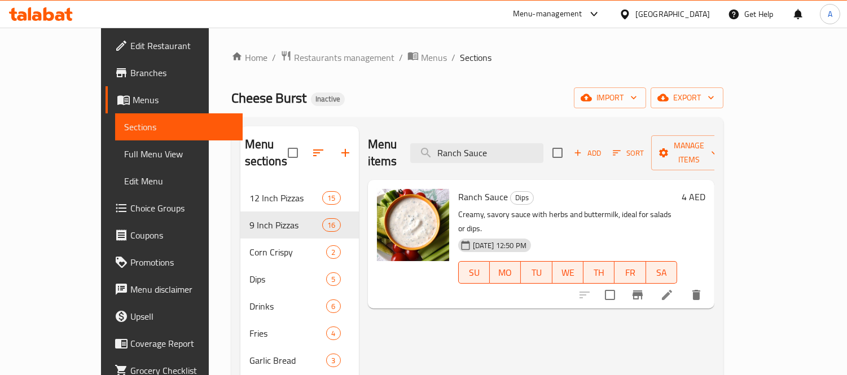
type input "Ranch Sauce"
click at [674, 288] on icon at bounding box center [667, 295] width 14 height 14
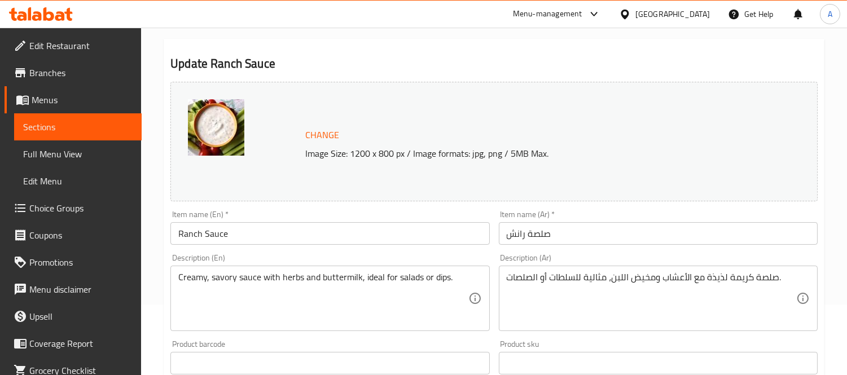
scroll to position [125, 0]
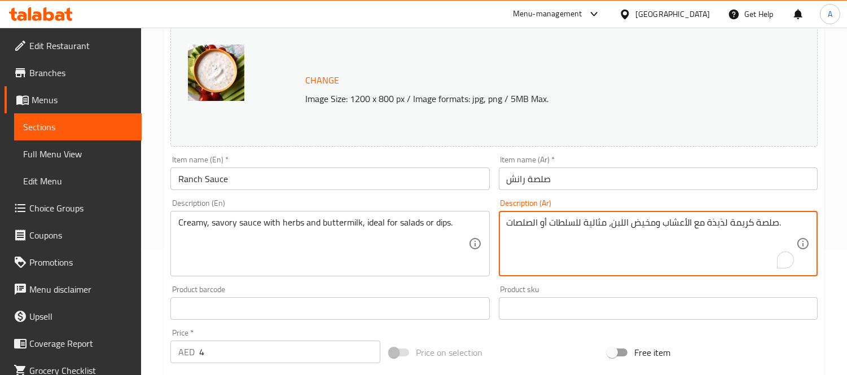
click at [714, 224] on textarea "صلصة كريمة لذيذة مع الأعشاب ومخيض اللبن، مثالية للسلطات أو الصلصات." at bounding box center [652, 244] width 290 height 54
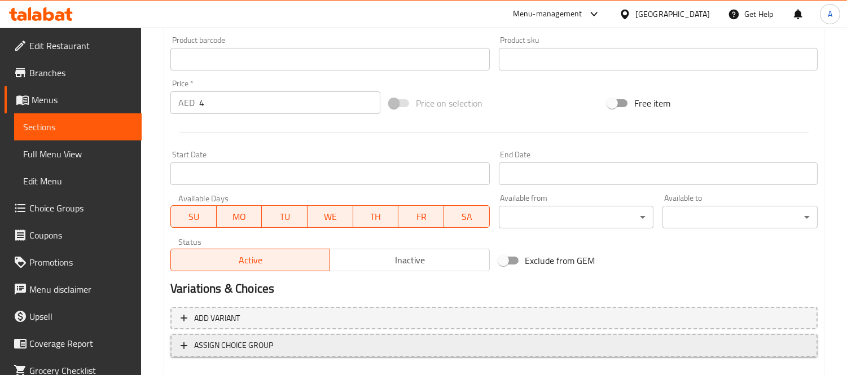
scroll to position [436, 0]
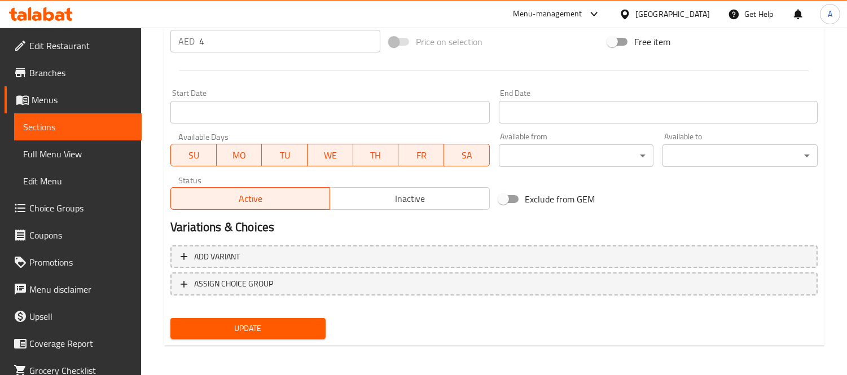
type textarea "صلصة كريمة ومالحة مع الأعشاب ومخيض اللبن، مثالية للسلطات أو الصلصات."
click at [308, 318] on button "Update" at bounding box center [247, 328] width 155 height 21
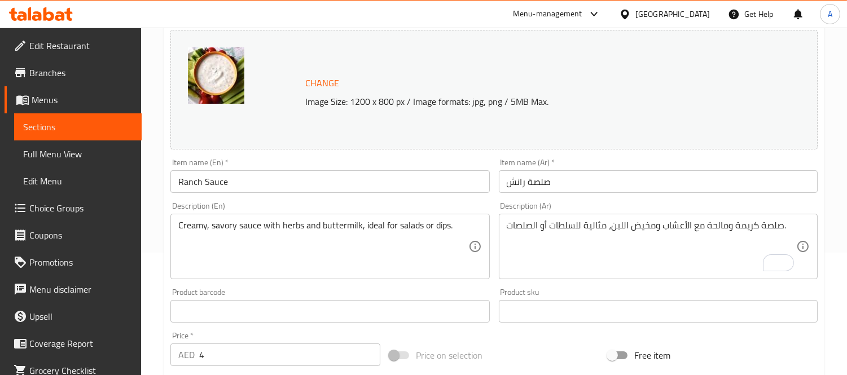
scroll to position [0, 0]
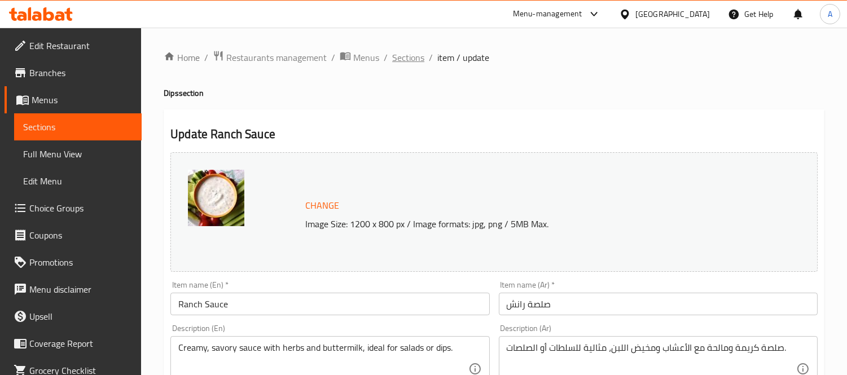
click at [422, 63] on span "Sections" at bounding box center [408, 58] width 32 height 14
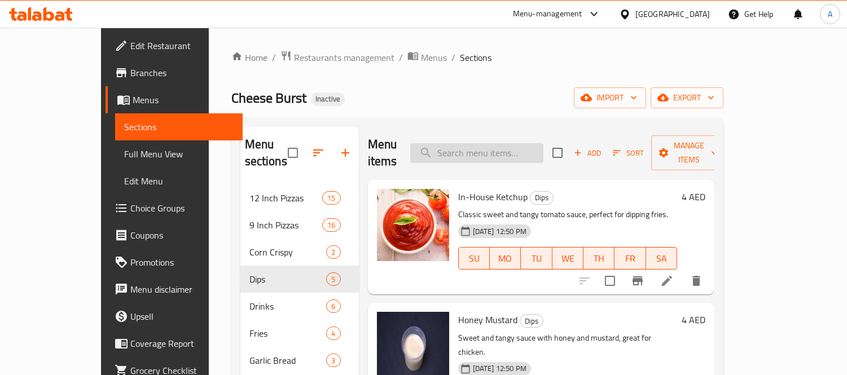
click at [509, 143] on input "search" at bounding box center [476, 153] width 133 height 20
paste input "Blueberry Mojito"
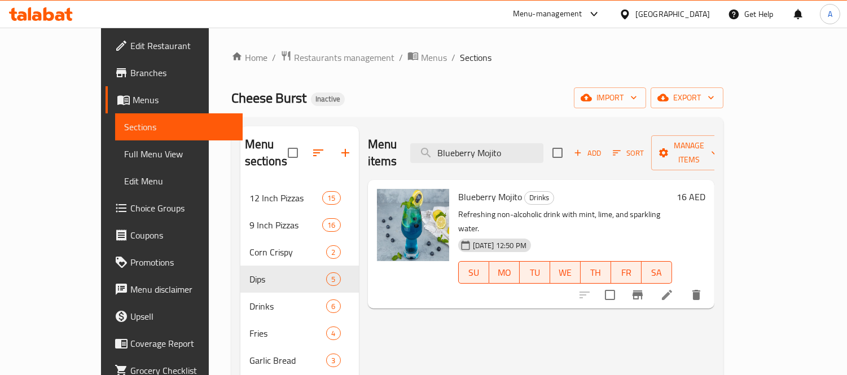
type input "Blueberry Mojito"
click at [683, 285] on li at bounding box center [667, 295] width 32 height 20
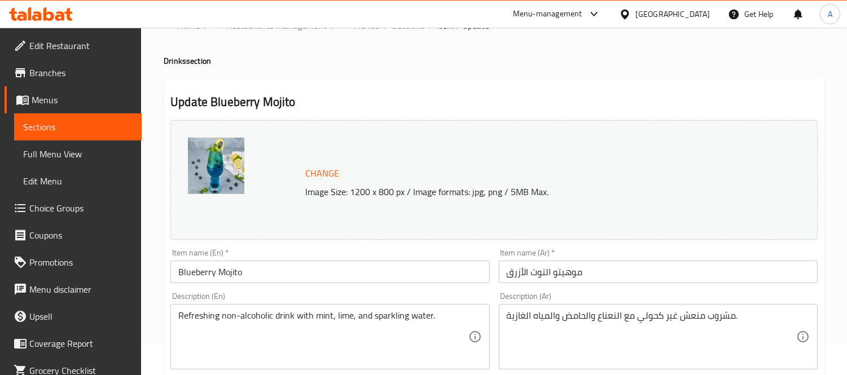
scroll to position [63, 0]
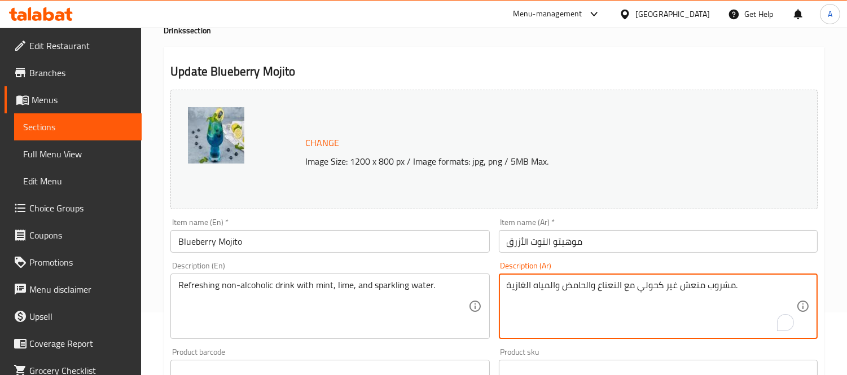
drag, startPoint x: 526, startPoint y: 288, endPoint x: 508, endPoint y: 288, distance: 17.5
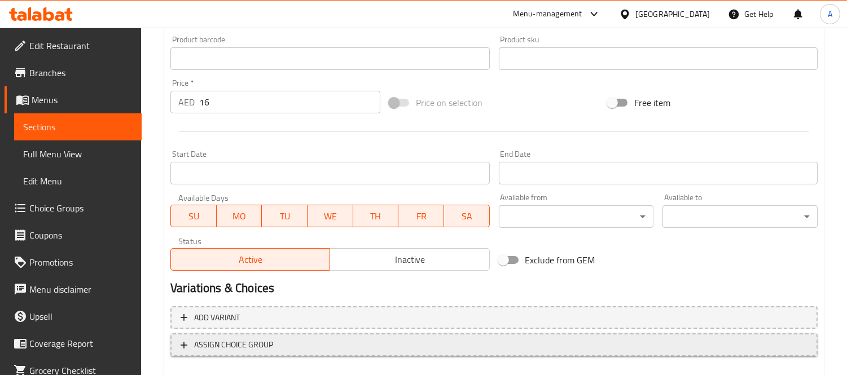
scroll to position [436, 0]
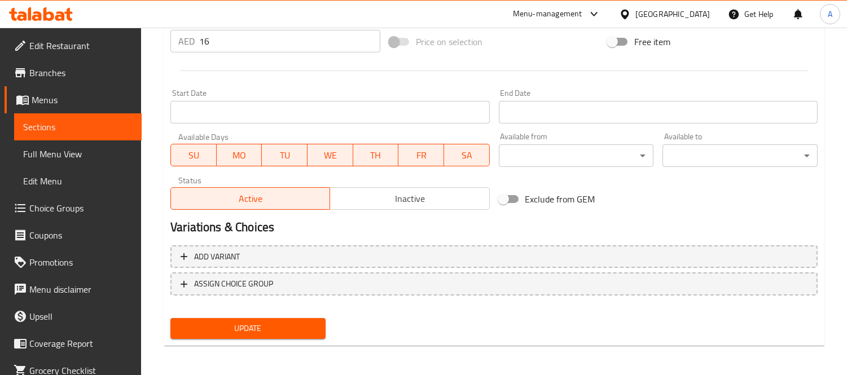
type textarea "مشروب منعش غير كحولي مع النعناع والحامض والمياه الفوارة."
click at [224, 329] on span "Update" at bounding box center [247, 329] width 137 height 14
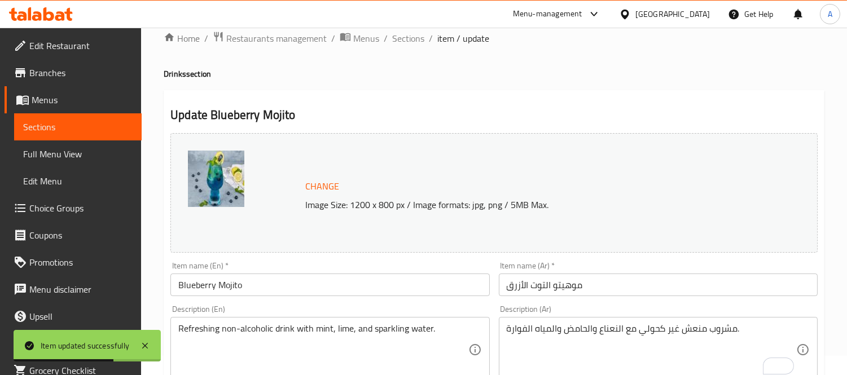
scroll to position [0, 0]
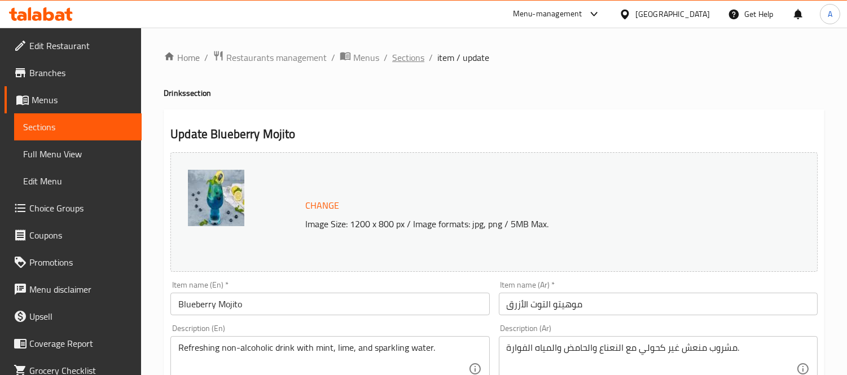
click at [415, 58] on span "Sections" at bounding box center [408, 58] width 32 height 14
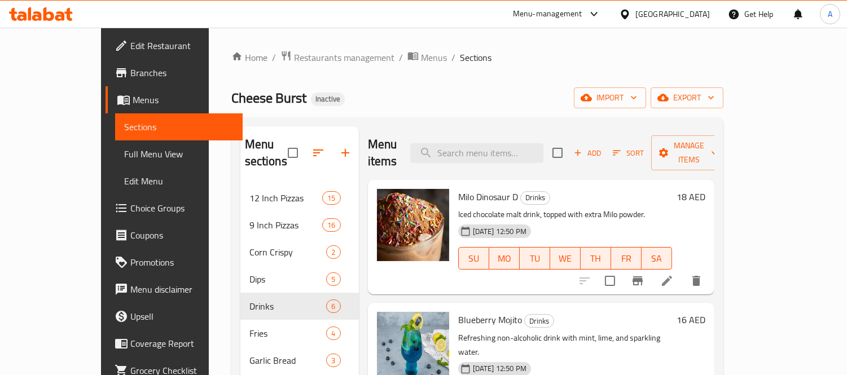
click at [522, 156] on div "Menu items Add Sort Manage items" at bounding box center [541, 153] width 347 height 54
click at [526, 148] on input "search" at bounding box center [476, 153] width 133 height 20
paste input "Watermelon Mojito"
type input "Watermelon Mojito"
click at [683, 271] on li at bounding box center [667, 281] width 32 height 20
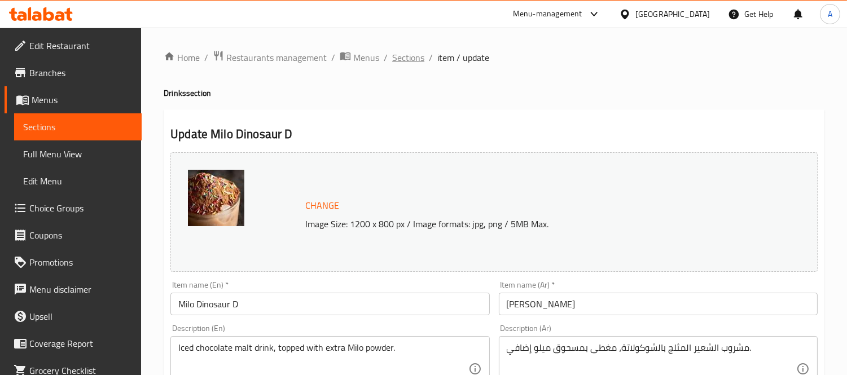
click at [412, 59] on span "Sections" at bounding box center [408, 58] width 32 height 14
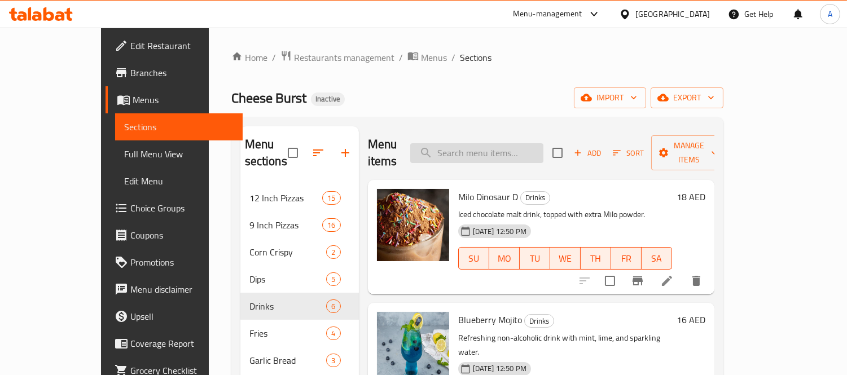
click at [499, 148] on input "search" at bounding box center [476, 153] width 133 height 20
paste input "Watermelon Mojito"
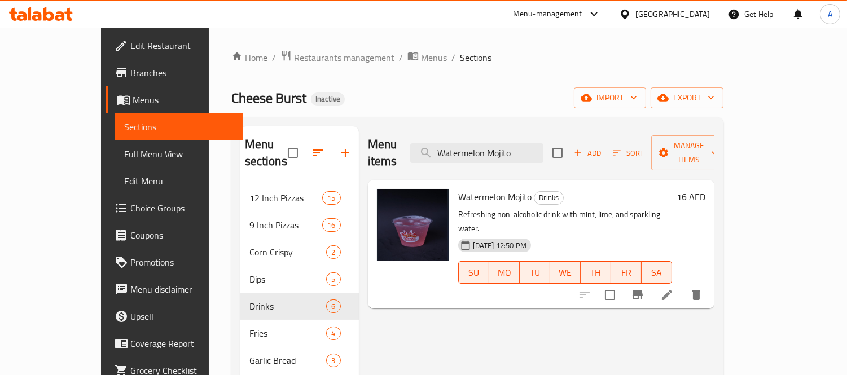
type input "Watermelon Mojito"
click at [683, 285] on li at bounding box center [667, 295] width 32 height 20
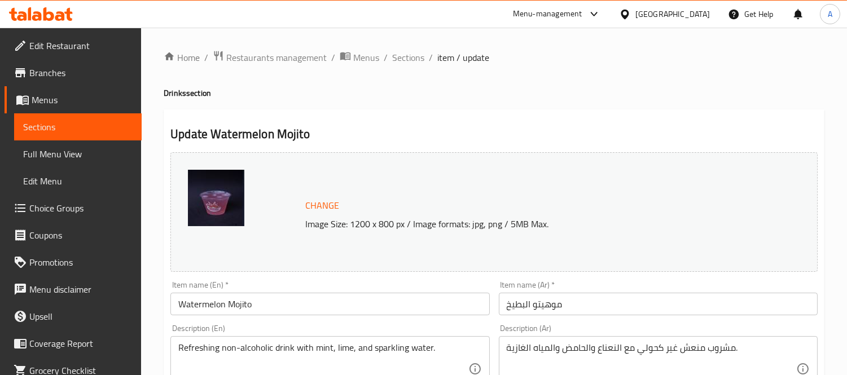
scroll to position [251, 0]
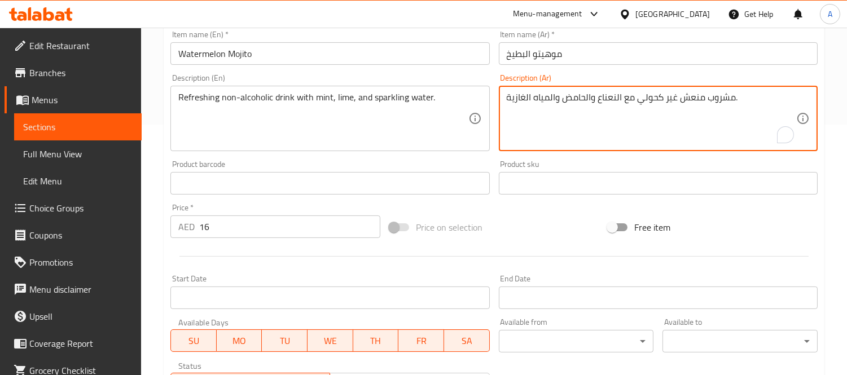
drag, startPoint x: 524, startPoint y: 99, endPoint x: 506, endPoint y: 99, distance: 18.1
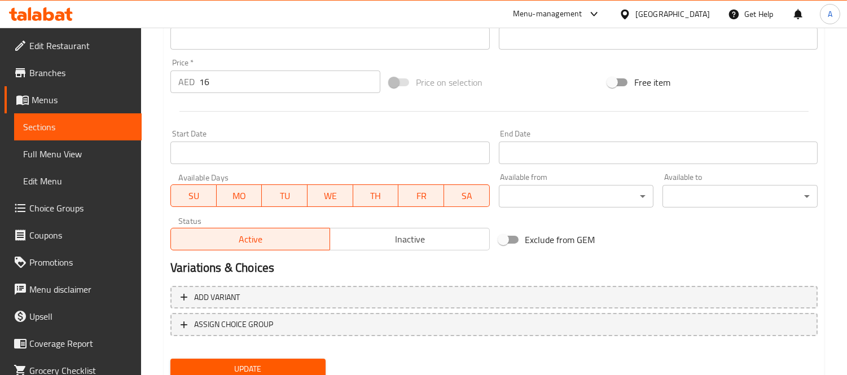
scroll to position [436, 0]
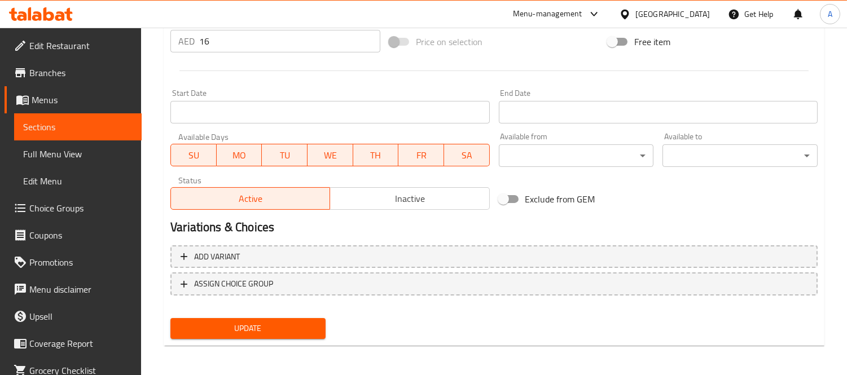
type textarea "مشروب منعش غير كحولي مع النعناع والحامض والمياه الفوراة."
click at [238, 322] on span "Update" at bounding box center [247, 329] width 137 height 14
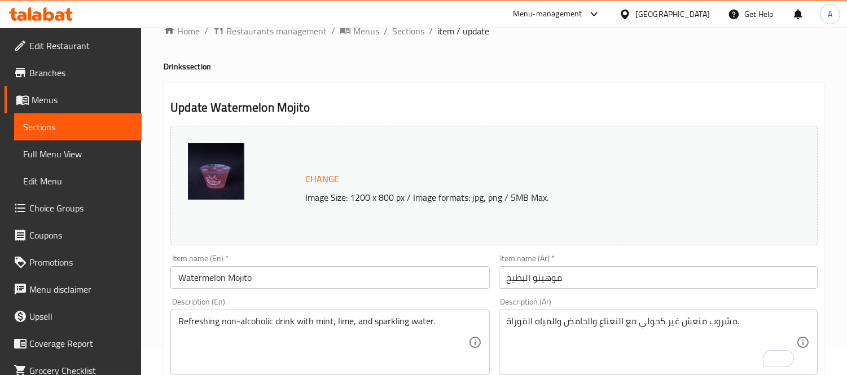
scroll to position [0, 0]
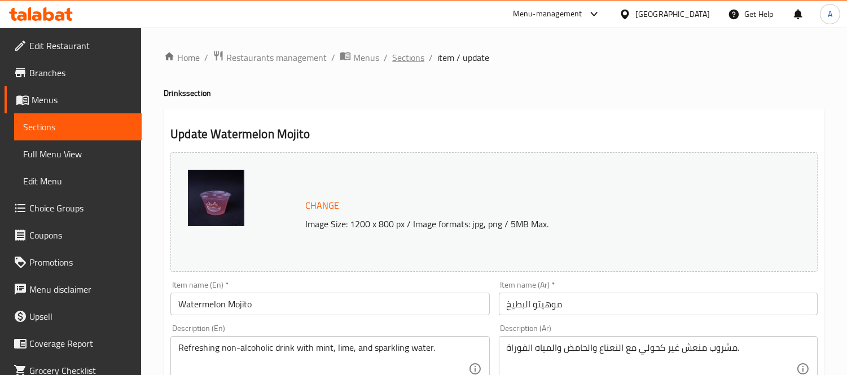
click at [404, 52] on span "Sections" at bounding box center [408, 58] width 32 height 14
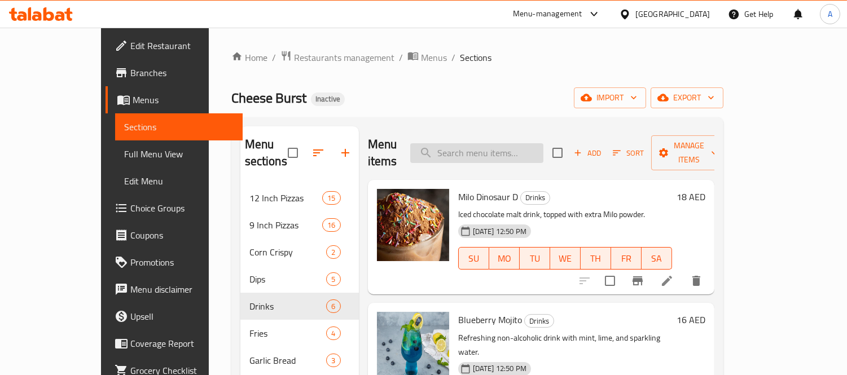
click at [481, 149] on input "search" at bounding box center [476, 153] width 133 height 20
paste input "[PERSON_NAME]"
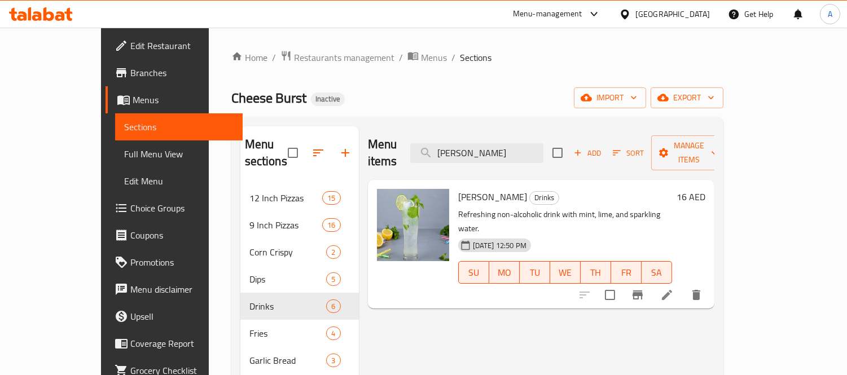
type input "[PERSON_NAME]"
click at [683, 285] on li at bounding box center [667, 295] width 32 height 20
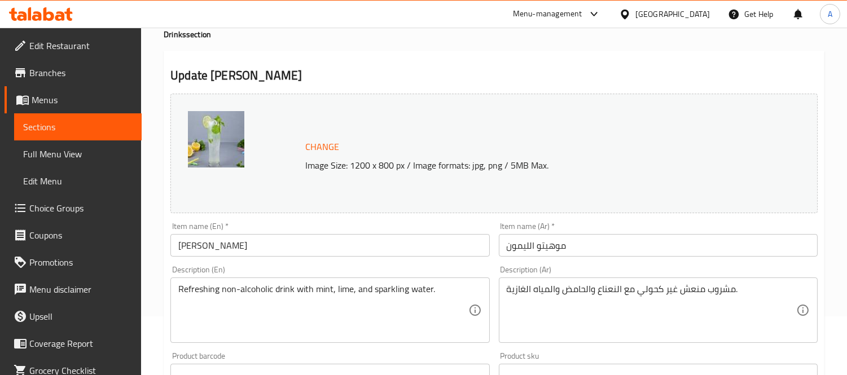
scroll to position [125, 0]
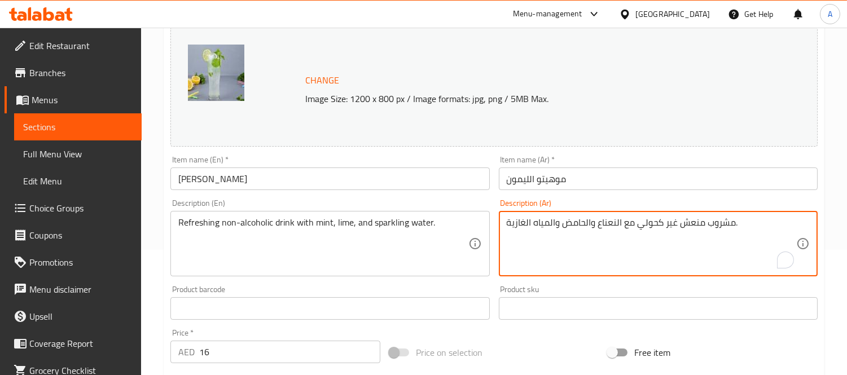
drag, startPoint x: 523, startPoint y: 223, endPoint x: 509, endPoint y: 223, distance: 14.7
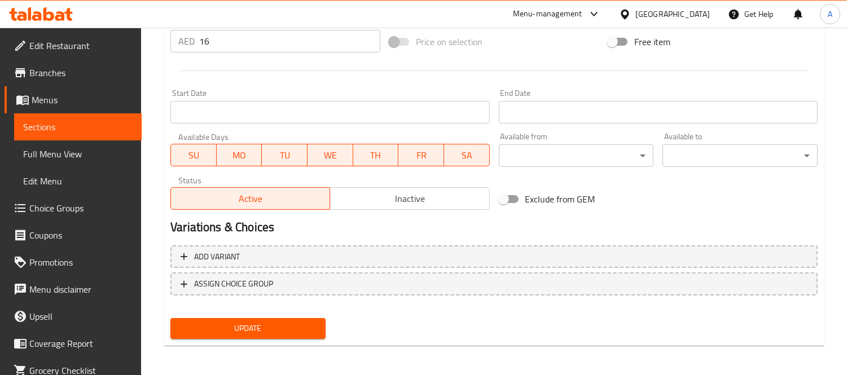
type textarea "مشروب منعش غير كحولي مع النعناع والحامض والمياه الفوراة."
click at [279, 322] on span "Update" at bounding box center [247, 329] width 137 height 14
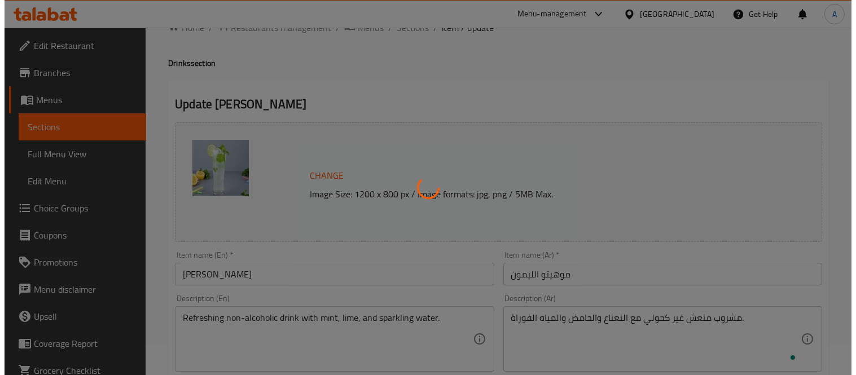
scroll to position [0, 0]
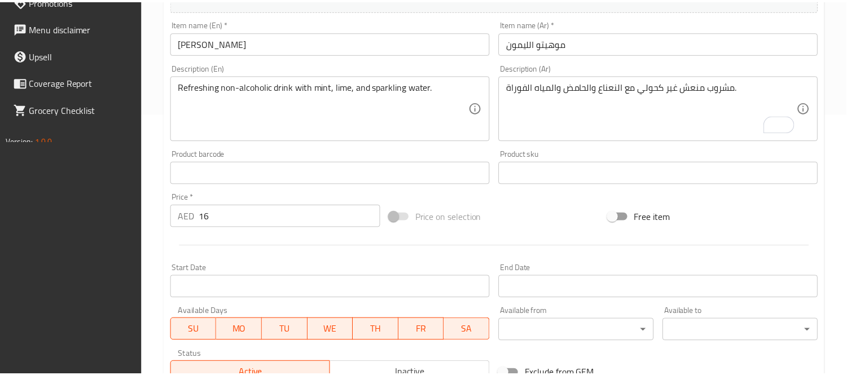
scroll to position [436, 0]
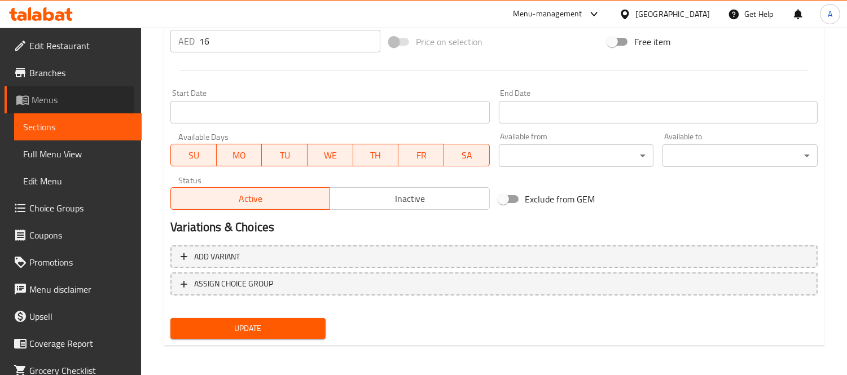
click at [32, 99] on span "Menus" at bounding box center [82, 100] width 101 height 14
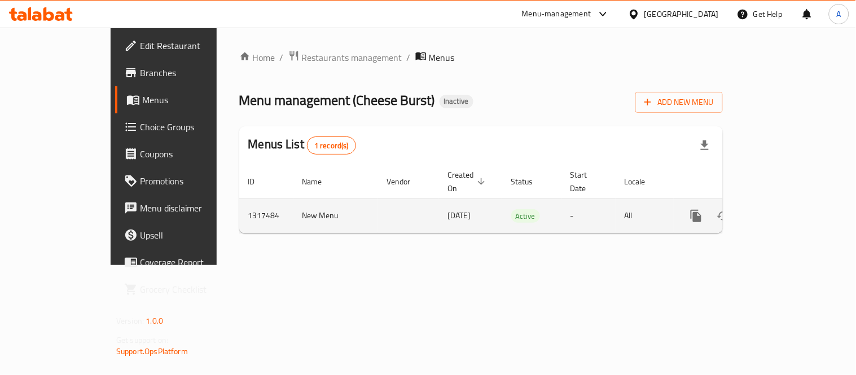
click at [785, 209] on icon "enhanced table" at bounding box center [778, 216] width 14 height 14
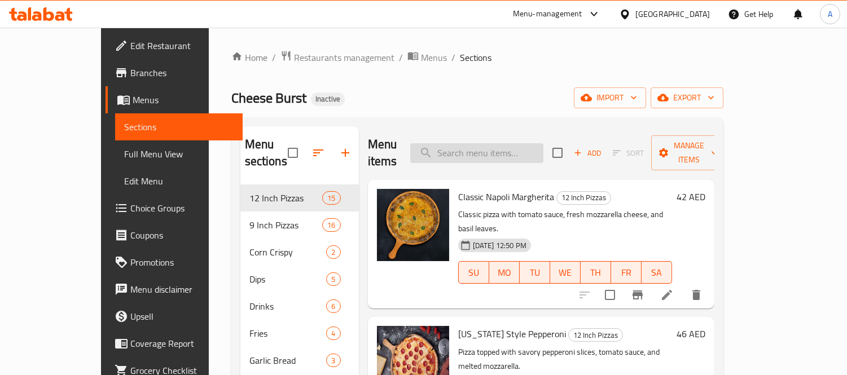
click at [487, 143] on input "search" at bounding box center [476, 153] width 133 height 20
paste input "[DEMOGRAPHIC_DATA] Corn Cheese Pizza"
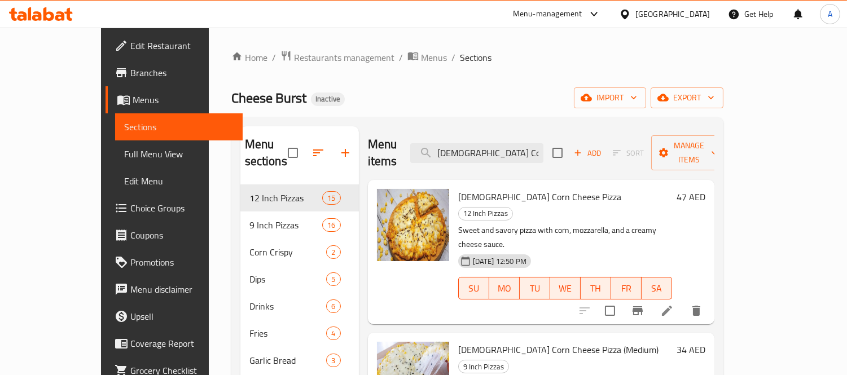
type input "[DEMOGRAPHIC_DATA] Corn Cheese Pizza"
click at [683, 301] on li at bounding box center [667, 311] width 32 height 20
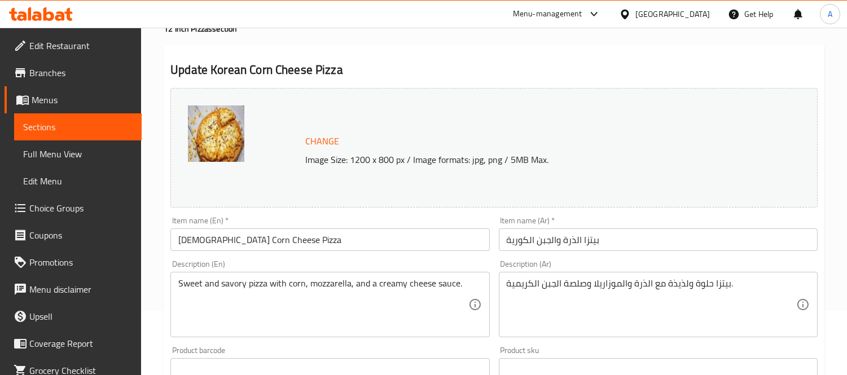
scroll to position [125, 0]
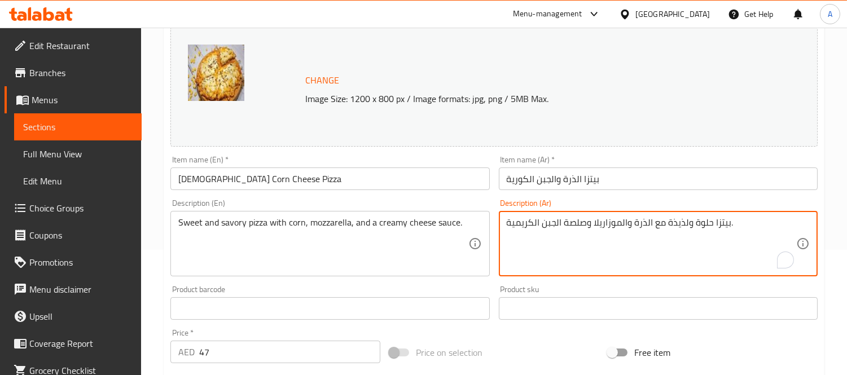
drag, startPoint x: 667, startPoint y: 227, endPoint x: 686, endPoint y: 227, distance: 18.6
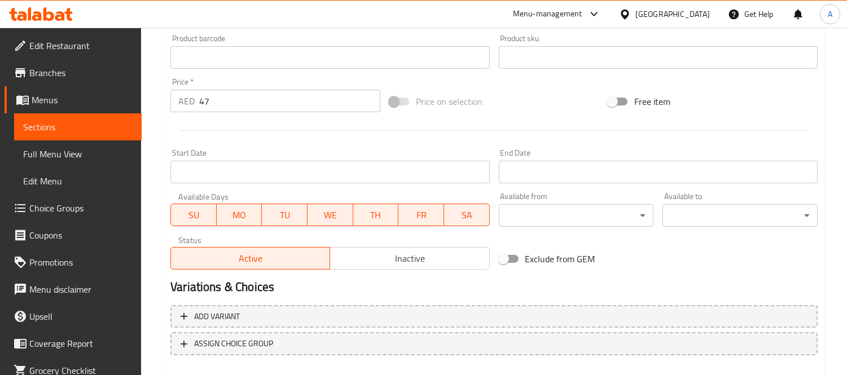
scroll to position [436, 0]
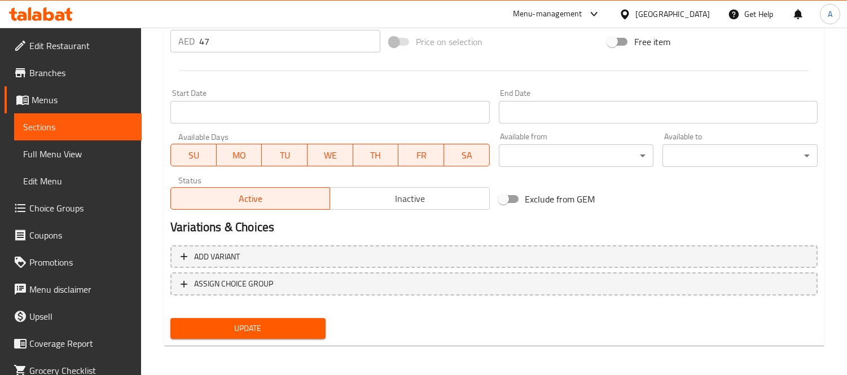
type textarea "بيتزا حلوة ومالحة مع الذرة والموزاريلا وصلصة الجبن الكريمية."
click at [296, 318] on button "Update" at bounding box center [247, 328] width 155 height 21
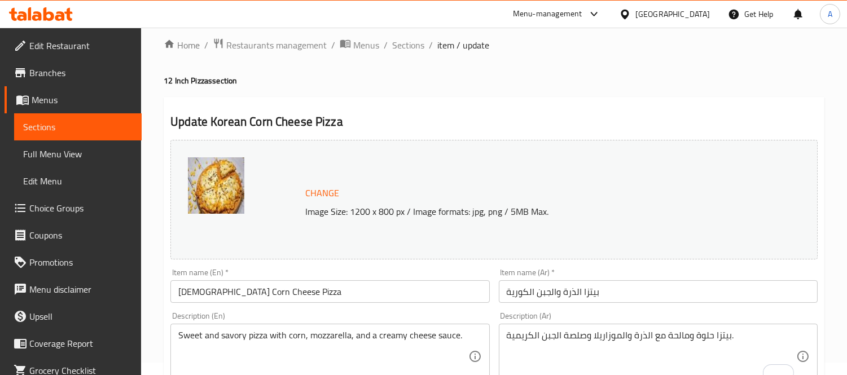
scroll to position [0, 0]
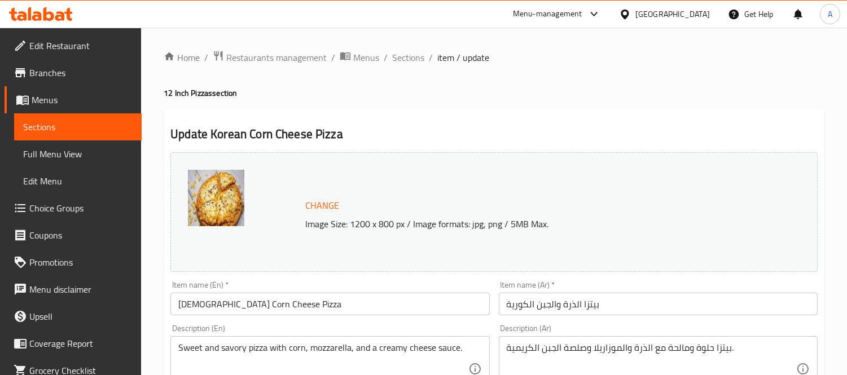
click at [404, 63] on span "Sections" at bounding box center [408, 58] width 32 height 14
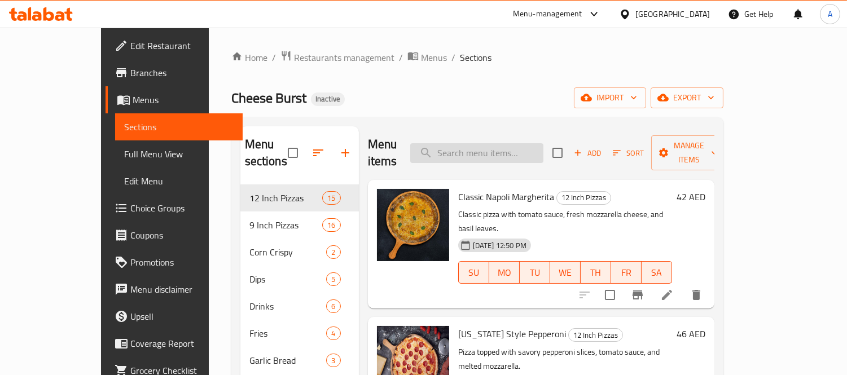
click at [494, 143] on input "search" at bounding box center [476, 153] width 133 height 20
paste input "Honey Garlic Wings"
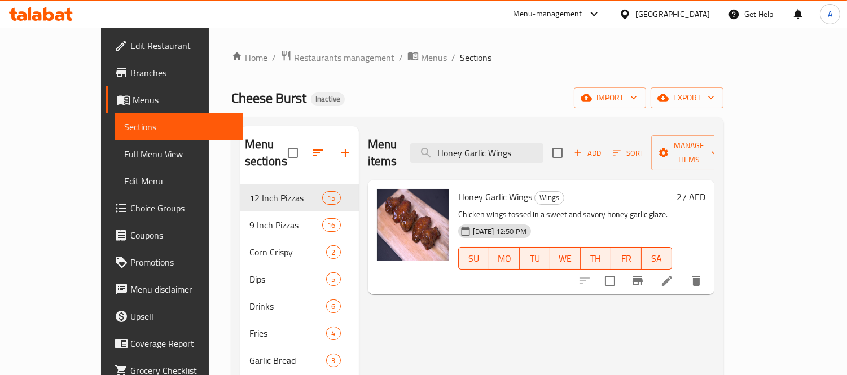
type input "Honey Garlic Wings"
click at [674, 274] on icon at bounding box center [667, 281] width 14 height 14
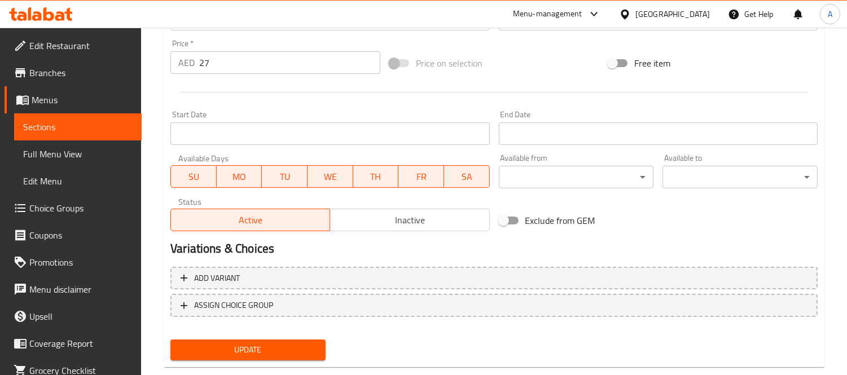
scroll to position [436, 0]
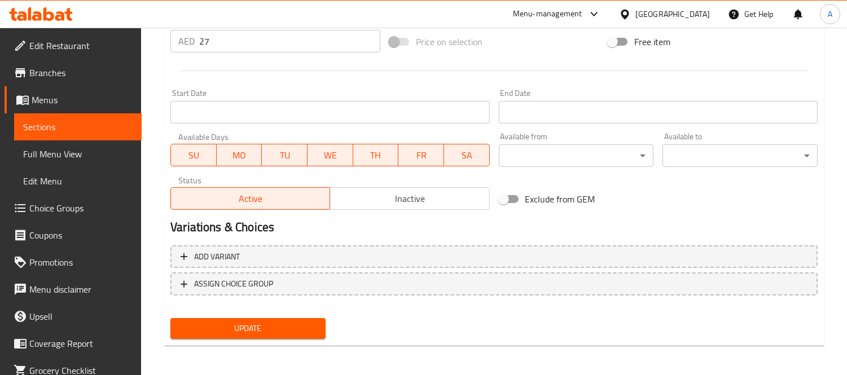
click at [287, 335] on button "Update" at bounding box center [247, 328] width 155 height 21
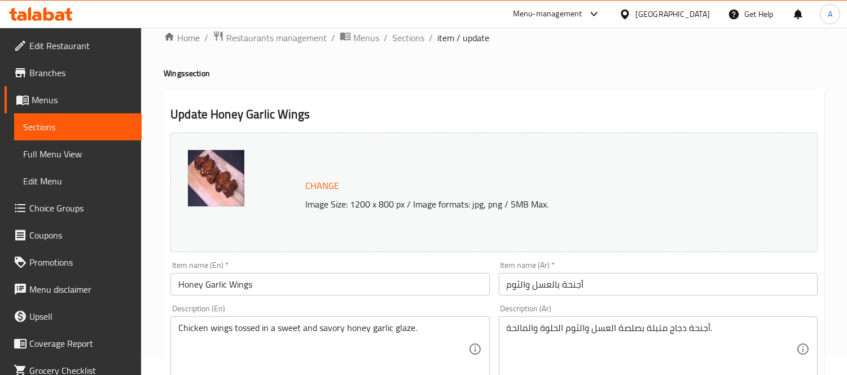
scroll to position [0, 0]
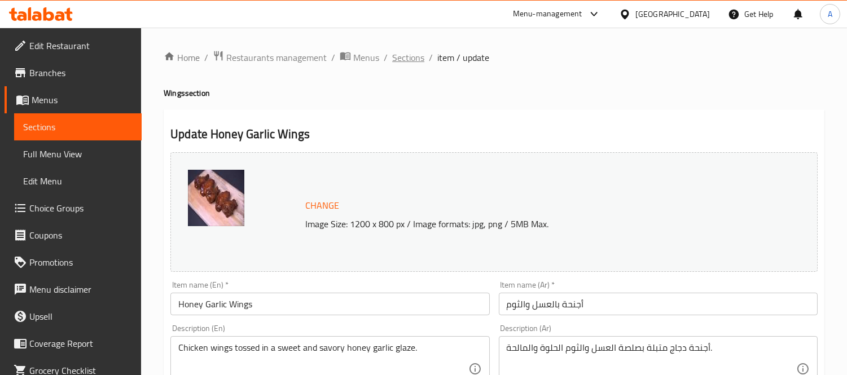
click at [400, 62] on span "Sections" at bounding box center [408, 58] width 32 height 14
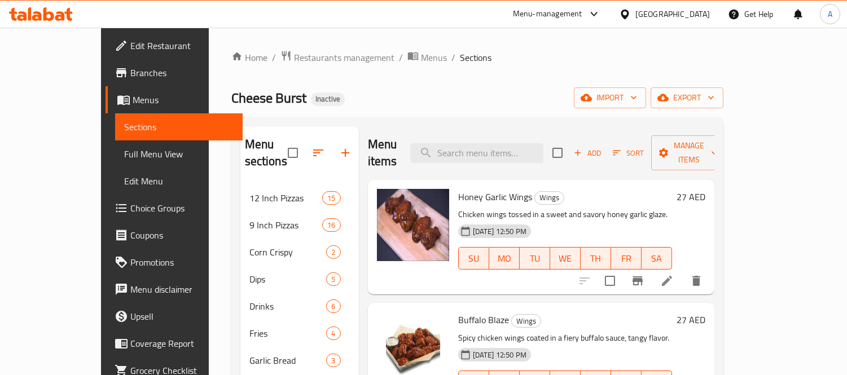
click at [470, 133] on div "Menu items Add Sort Manage items" at bounding box center [541, 153] width 347 height 54
click at [524, 151] on input "search" at bounding box center [476, 153] width 133 height 20
paste input "Mushroom Cream Pasta"
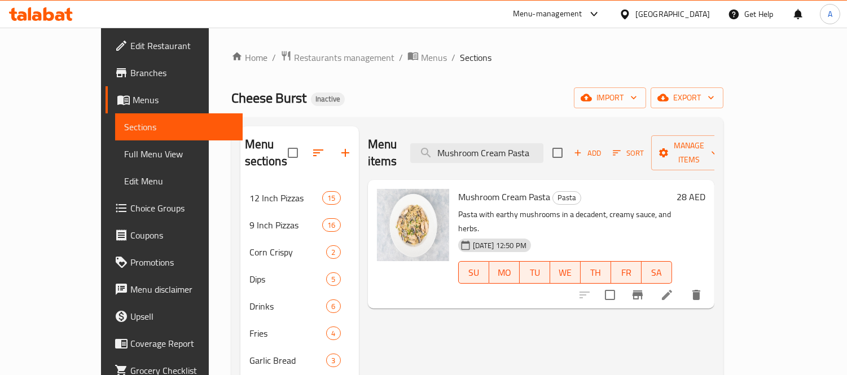
type input "Mushroom Cream Pasta"
click at [683, 285] on li at bounding box center [667, 295] width 32 height 20
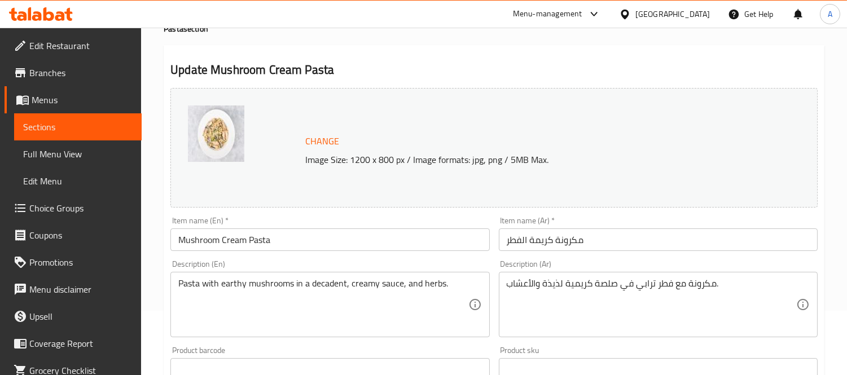
scroll to position [125, 0]
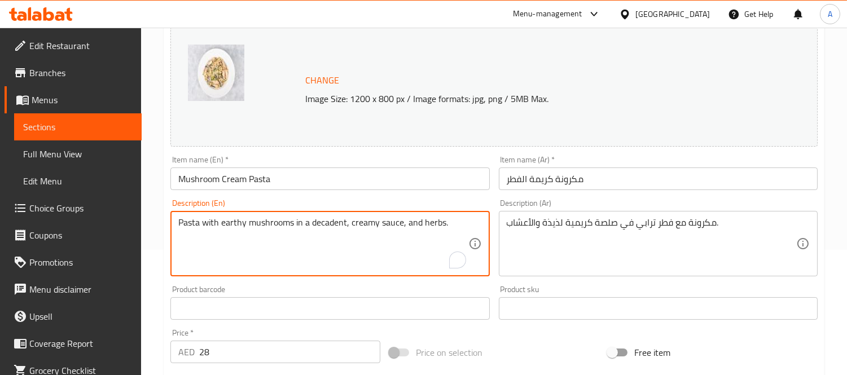
click at [333, 227] on textarea "Pasta with earthy mushrooms in a decadent, creamy sauce, and herbs." at bounding box center [323, 244] width 290 height 54
click at [319, 226] on textarea "Pasta with earthy mushrooms in a decadent, creamy sauce, and herbs." at bounding box center [323, 244] width 290 height 54
drag, startPoint x: 312, startPoint y: 224, endPoint x: 347, endPoint y: 222, distance: 35.0
click at [347, 222] on textarea "Pasta with earthy mushrooms in a decadent, creamy sauce, and herbs." at bounding box center [323, 244] width 290 height 54
type textarea "Pasta with earthy mushrooms in a creamy sauce and herbs."
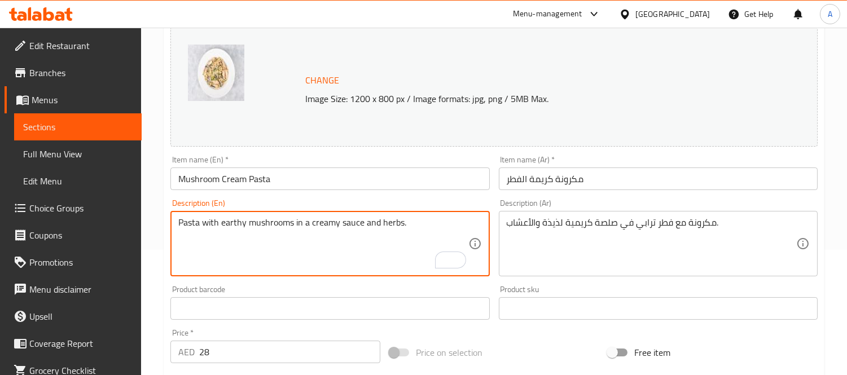
click at [552, 225] on textarea "مكرونة مع فطر ترابي في صلصة كريمية لذيذة والأعشاب." at bounding box center [652, 244] width 290 height 54
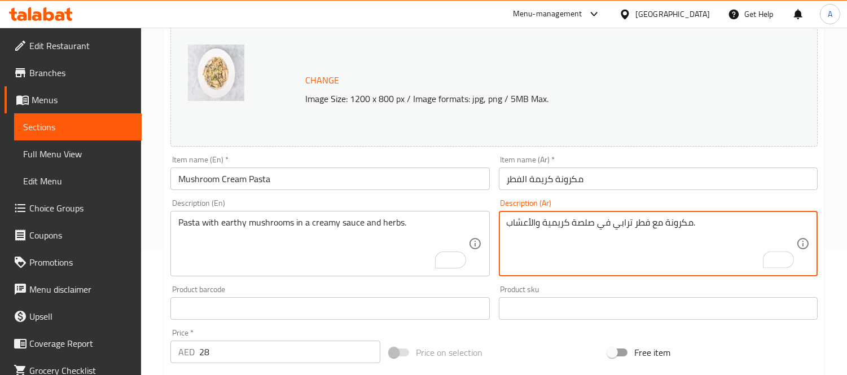
click at [532, 220] on textarea "مكرونة مع فطر ترابي في صلصة كريمية والأعشاب." at bounding box center [652, 244] width 290 height 54
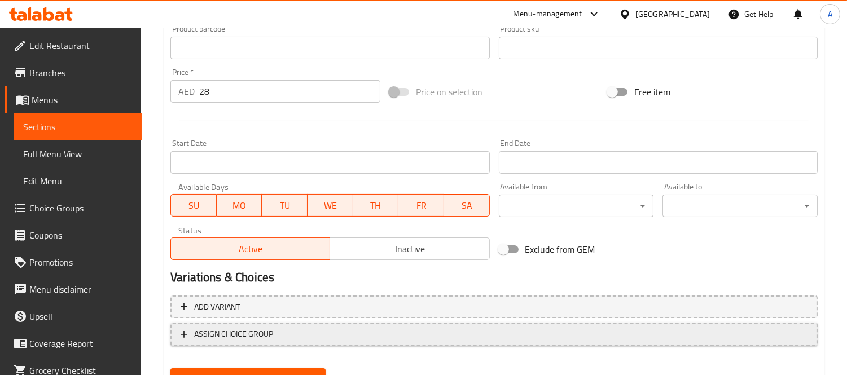
scroll to position [436, 0]
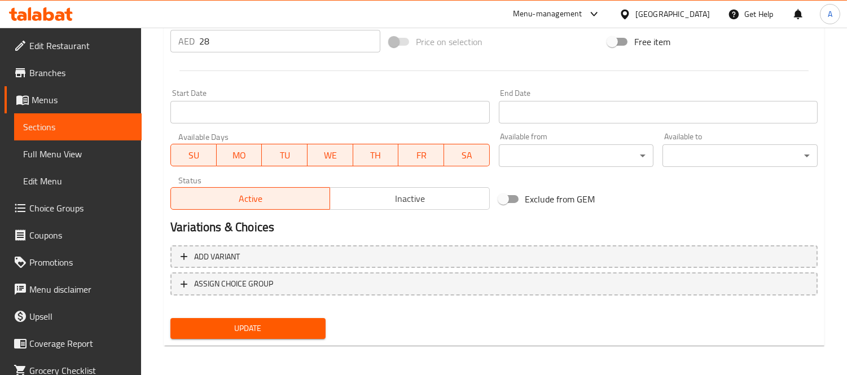
type textarea "مكرونة مع فطر ترابي في صلصة كريمية وأعشاب."
click at [281, 324] on span "Update" at bounding box center [247, 329] width 137 height 14
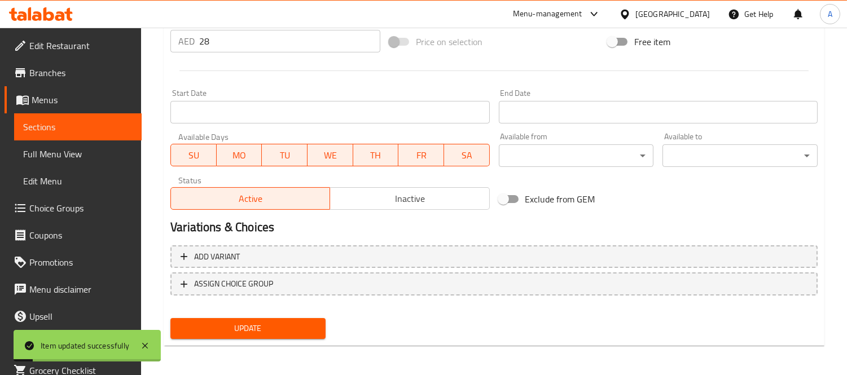
click at [285, 329] on span "Update" at bounding box center [247, 329] width 137 height 14
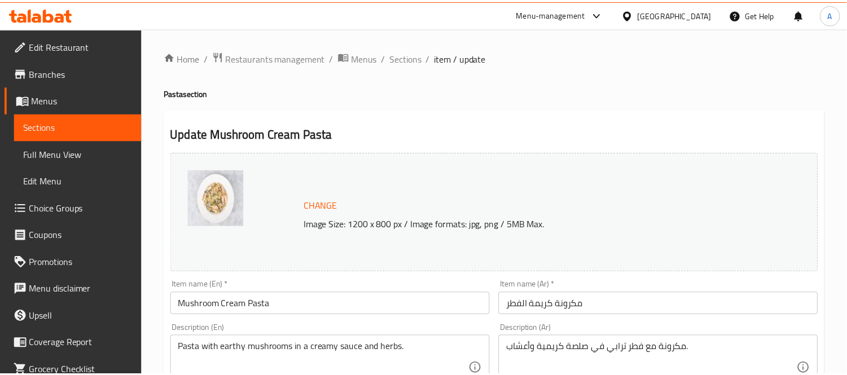
scroll to position [261, 0]
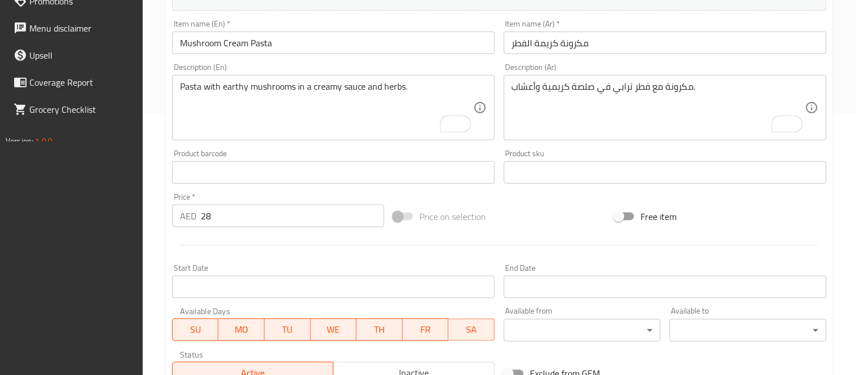
click at [557, 43] on input "مكرونة كريمة الفطر" at bounding box center [665, 43] width 323 height 23
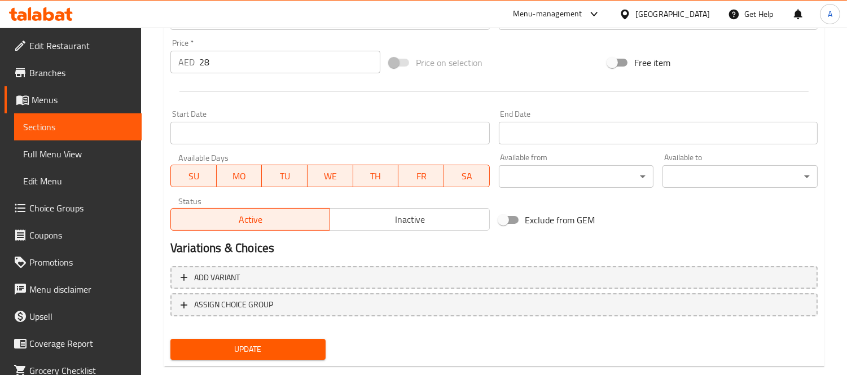
scroll to position [436, 0]
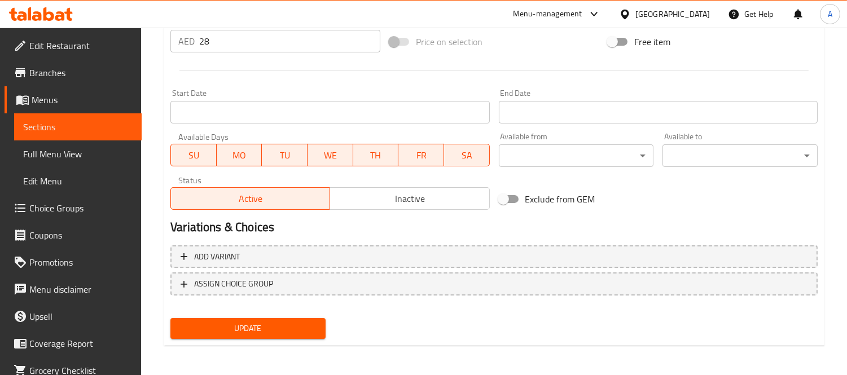
type input "مكرونة بكريمة الفطر"
click at [286, 323] on span "Update" at bounding box center [247, 329] width 137 height 14
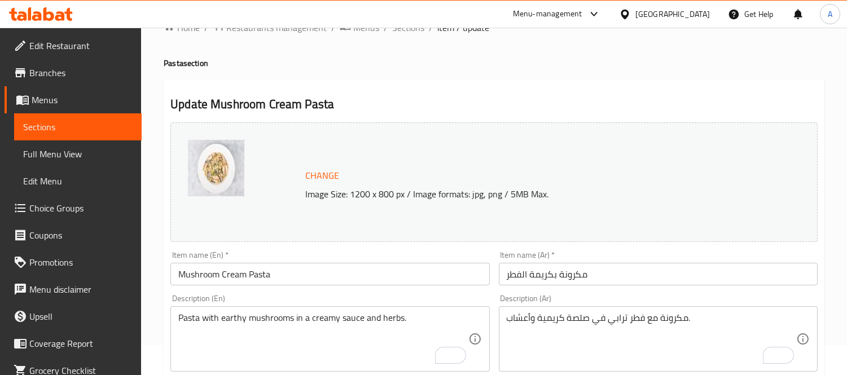
scroll to position [0, 0]
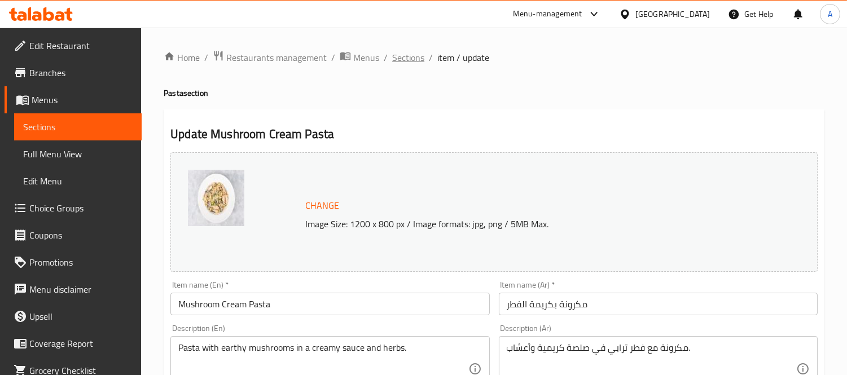
click at [401, 61] on span "Sections" at bounding box center [408, 58] width 32 height 14
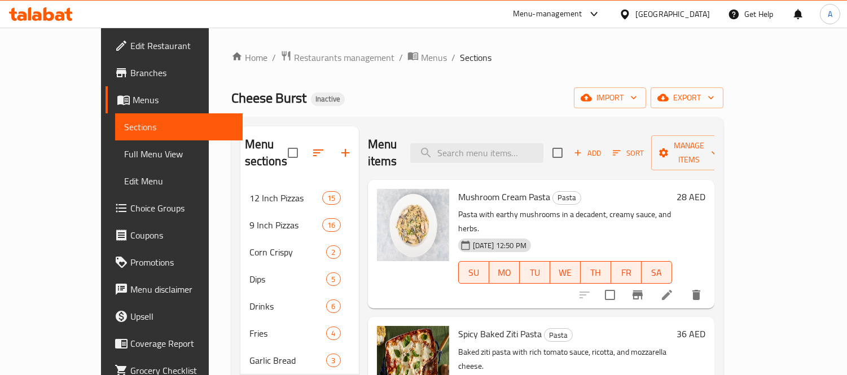
click at [538, 155] on div "Menu items Add Sort Manage items" at bounding box center [541, 153] width 347 height 54
click at [537, 153] on input "search" at bounding box center [476, 153] width 133 height 20
paste input "Spicy Baked Ziti Pasta"
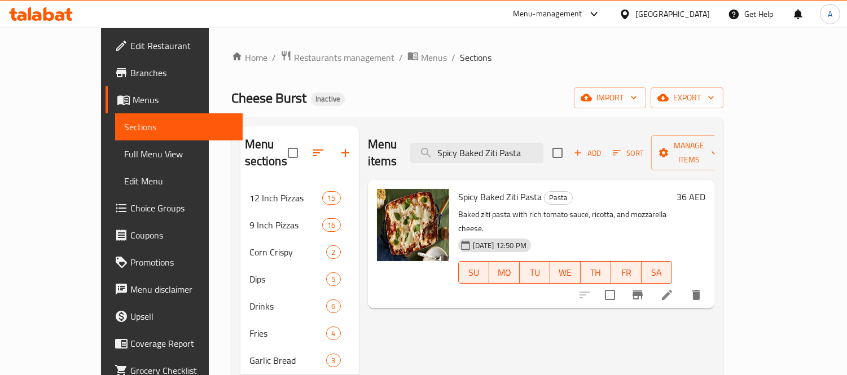
type input "Spicy Baked Ziti Pasta"
click at [683, 285] on li at bounding box center [667, 295] width 32 height 20
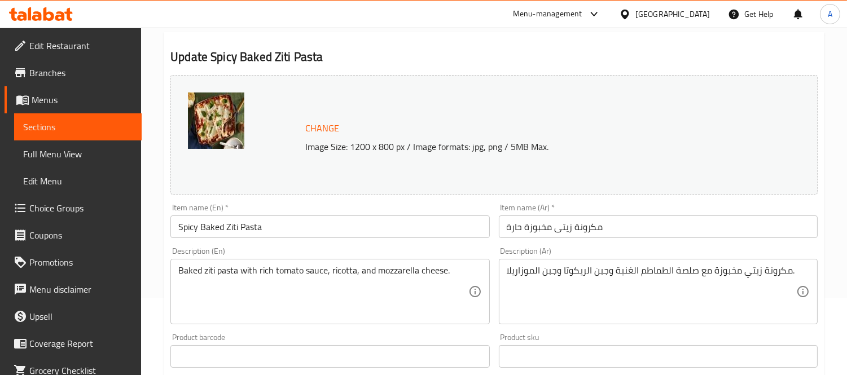
scroll to position [125, 0]
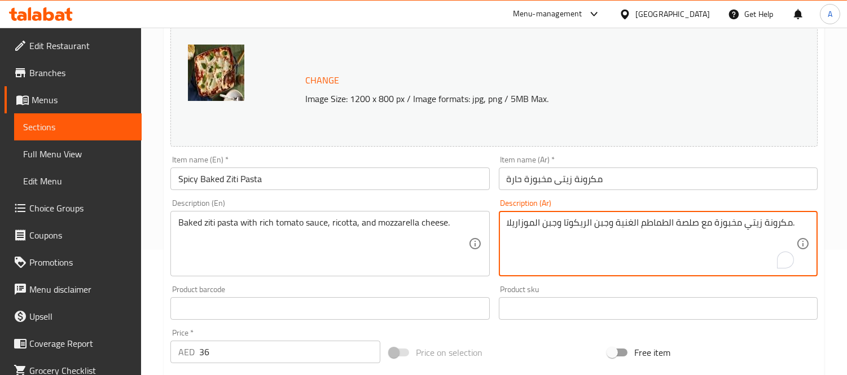
click at [597, 225] on textarea "مكرونة زيتي مخبوزة مع صلصة الطماطم الغنية وجبن الريكوتا وجبن الموزاريلا." at bounding box center [652, 244] width 290 height 54
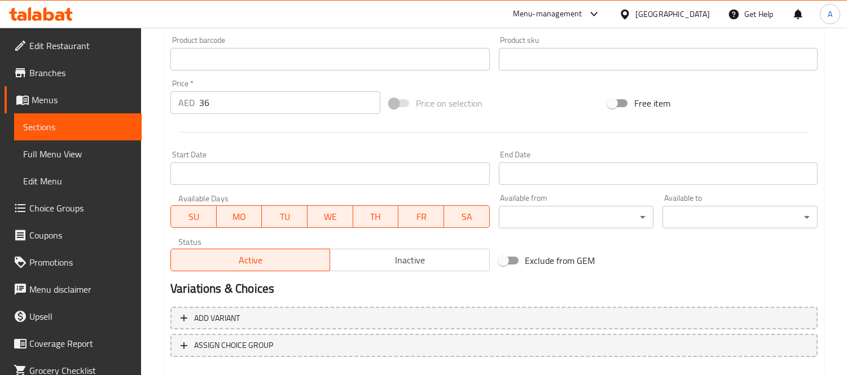
scroll to position [436, 0]
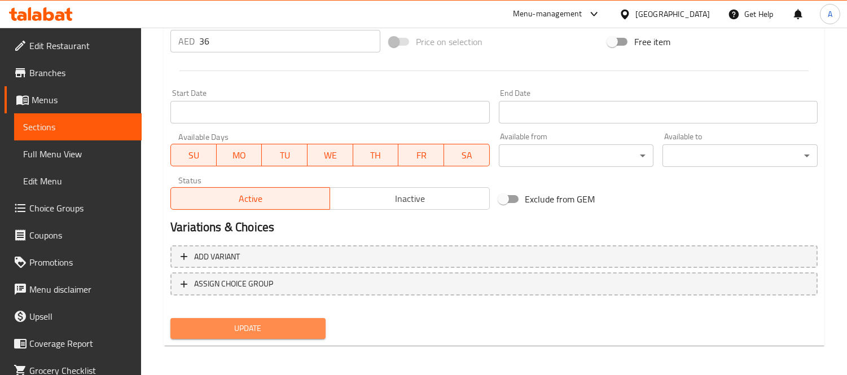
click at [264, 330] on span "Update" at bounding box center [247, 329] width 137 height 14
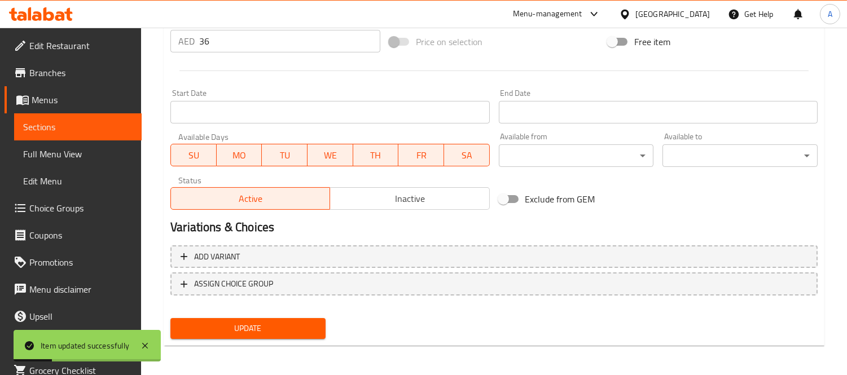
type textarea "مكرونة زيتي مخبوزة مع صلصة الطماطم الغنية، الريكوتا وجبنة الموزاريلا."
click at [262, 318] on button "Update" at bounding box center [247, 328] width 155 height 21
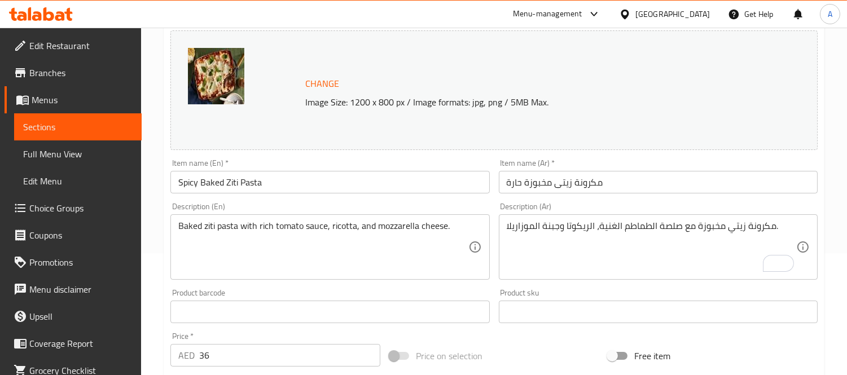
scroll to position [0, 0]
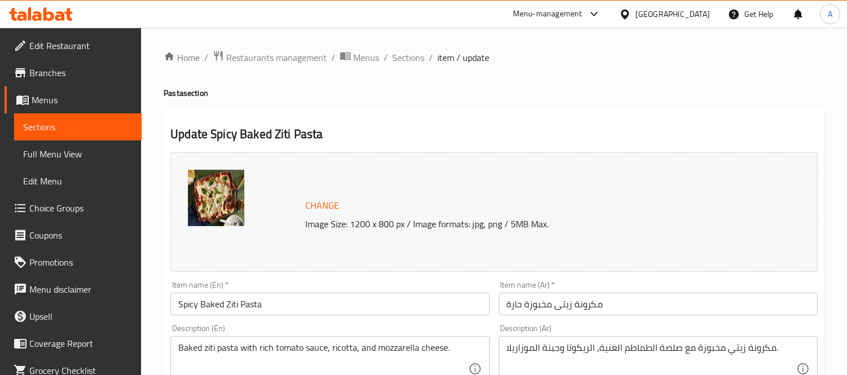
drag, startPoint x: 413, startPoint y: 60, endPoint x: 493, endPoint y: 112, distance: 95.5
click at [413, 60] on span "Sections" at bounding box center [408, 58] width 32 height 14
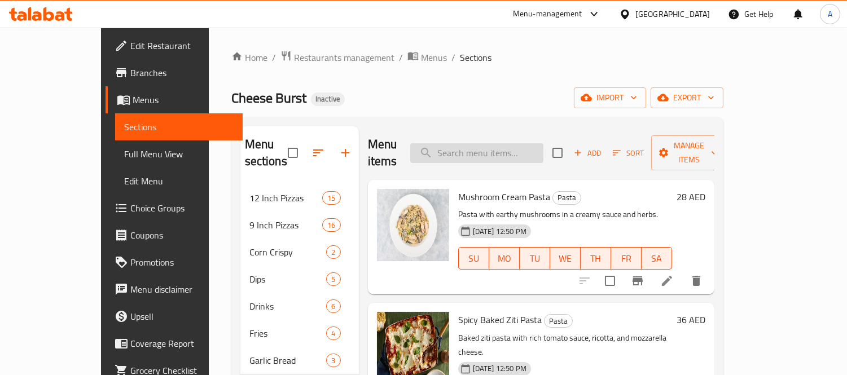
click at [489, 143] on input "search" at bounding box center [476, 153] width 133 height 20
paste input "Buffalo Chicken Alfredo Pasta"
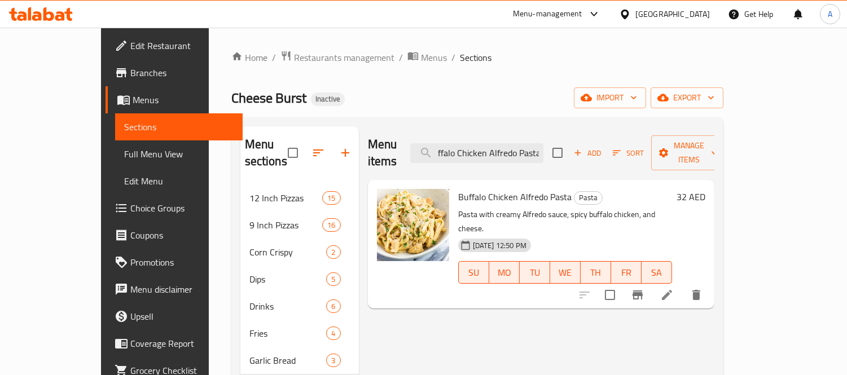
type input "Buffalo Chicken Alfredo Pasta"
click at [674, 288] on icon at bounding box center [667, 295] width 14 height 14
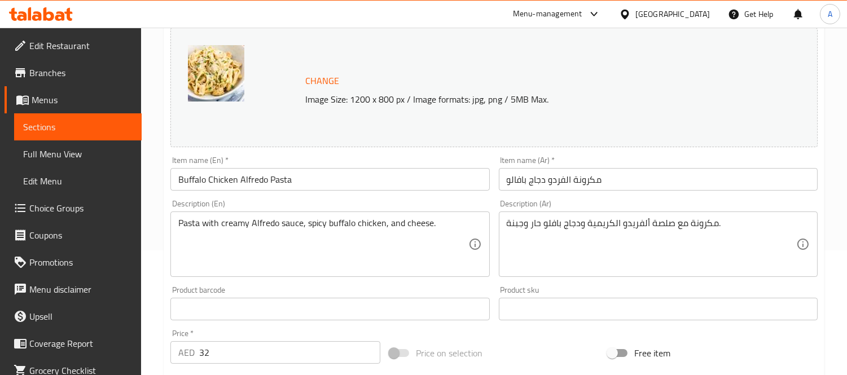
scroll to position [125, 0]
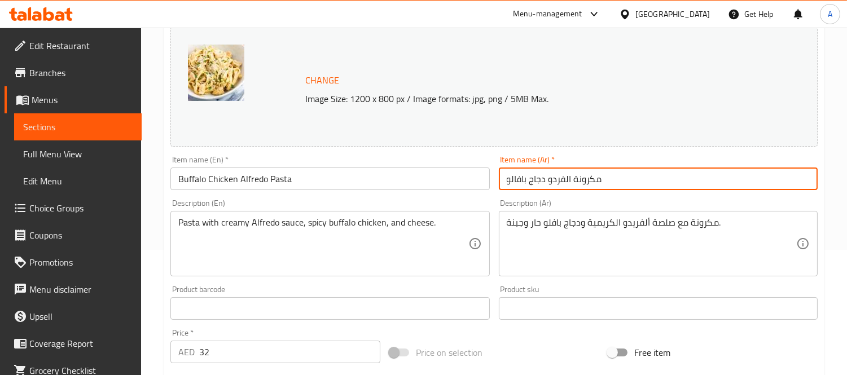
click at [557, 181] on input "مكرونة الفردو دجاج بافالو" at bounding box center [658, 179] width 319 height 23
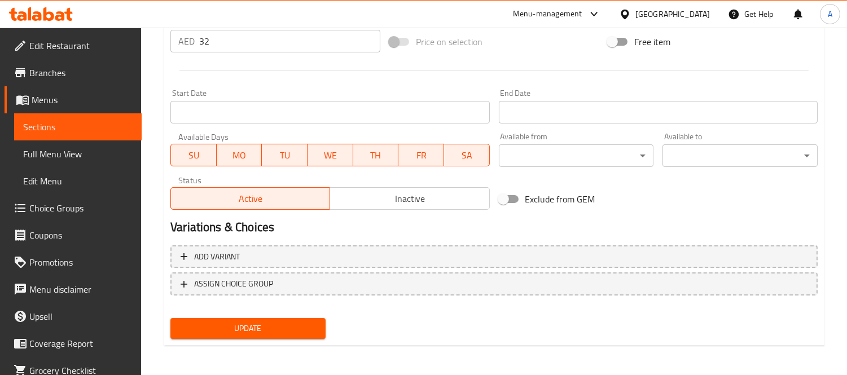
type input "مكرونة الفريدو دجاج بافالو"
click at [310, 332] on span "Update" at bounding box center [247, 329] width 137 height 14
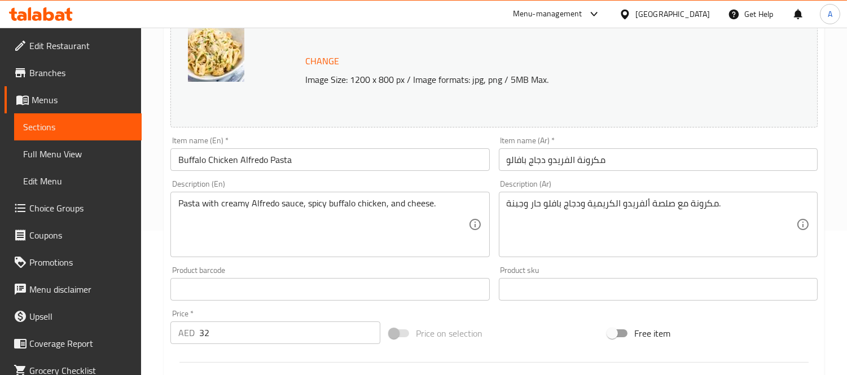
scroll to position [122, 0]
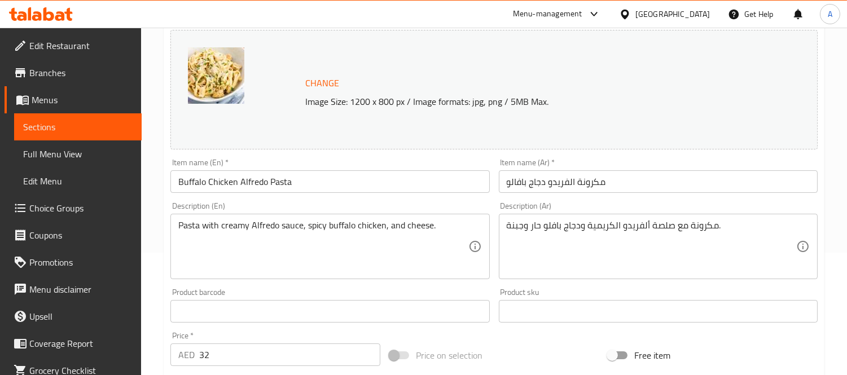
click at [543, 183] on input "مكرونة الفريدو دجاج بافالو" at bounding box center [658, 181] width 319 height 23
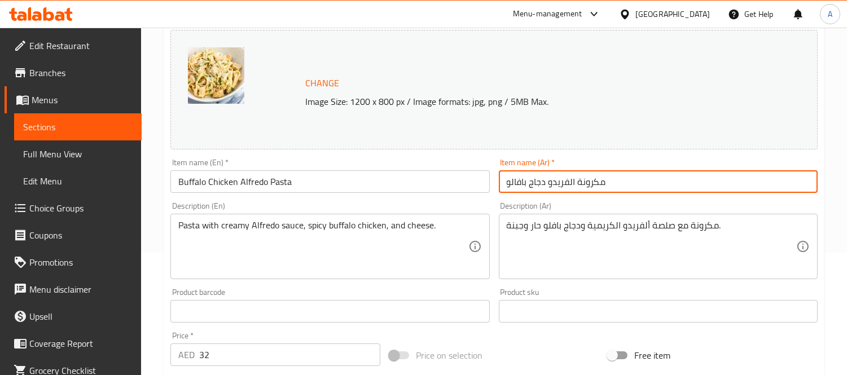
click at [544, 183] on input "مكرونة الفريدو دجاج بافالو" at bounding box center [658, 181] width 319 height 23
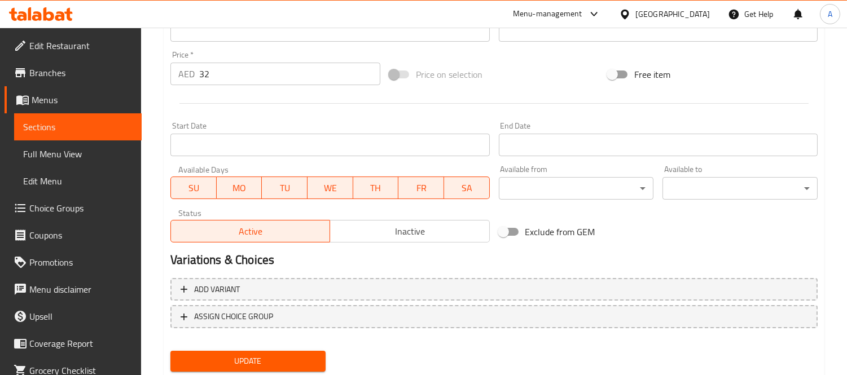
scroll to position [436, 0]
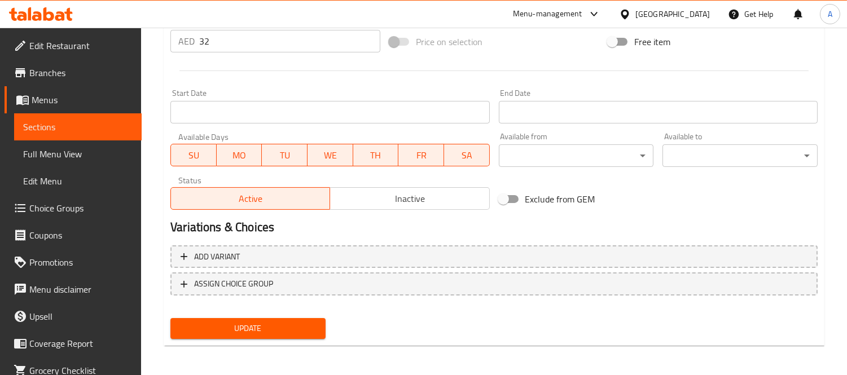
type input "مكرونة الفريدو ودجاج بافالو"
click at [309, 327] on span "Update" at bounding box center [247, 329] width 137 height 14
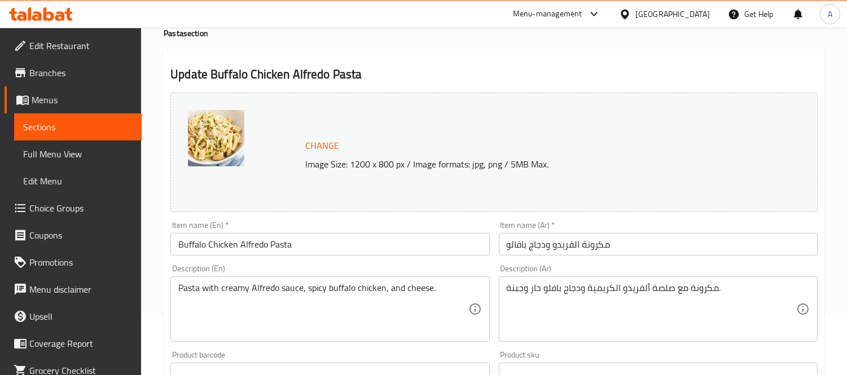
scroll to position [0, 0]
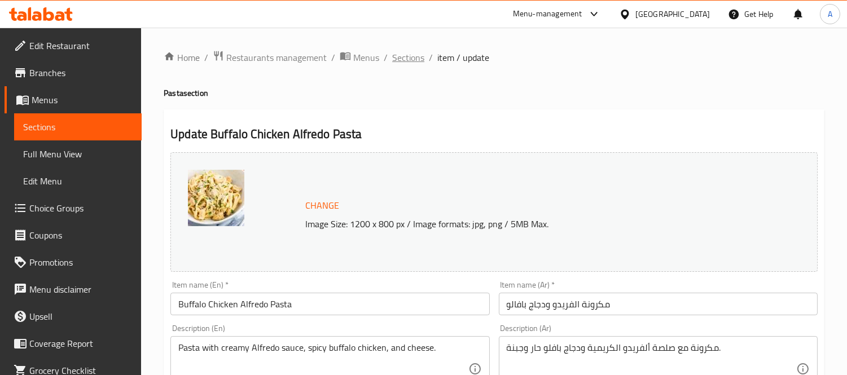
click at [411, 51] on span "Sections" at bounding box center [408, 58] width 32 height 14
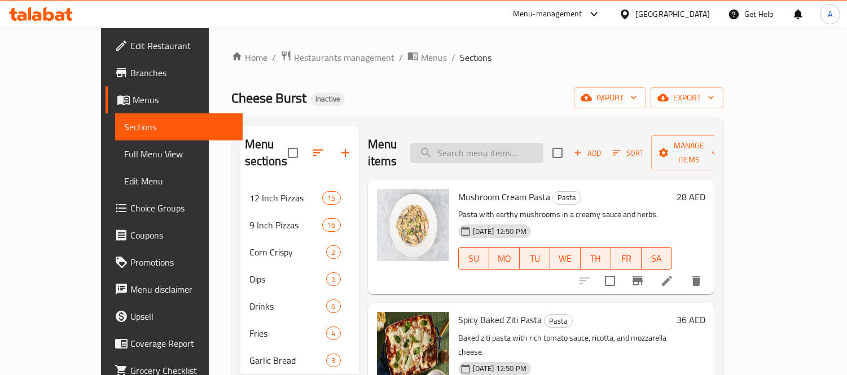
click at [522, 149] on input "search" at bounding box center [476, 153] width 133 height 20
paste input "Classic Wedges"
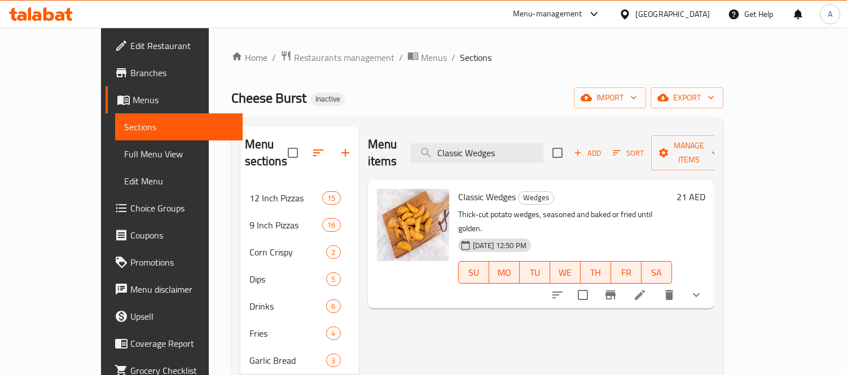
type input "Classic Wedges"
click at [656, 285] on li at bounding box center [640, 295] width 32 height 20
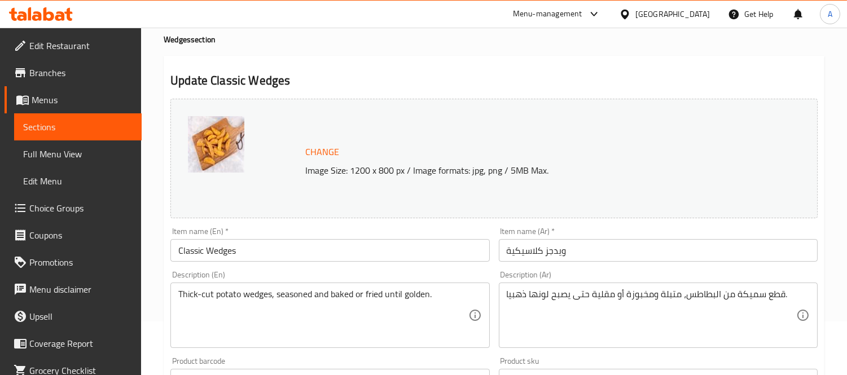
scroll to position [125, 0]
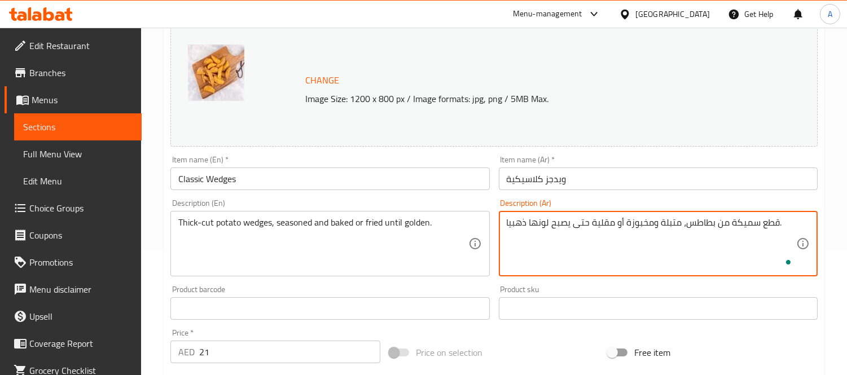
click at [685, 225] on textarea "قطع سميكة من بطاطس، متبلة ومخبوزة أو مقلية حتى يصبح لونها ذهبيا." at bounding box center [652, 244] width 290 height 54
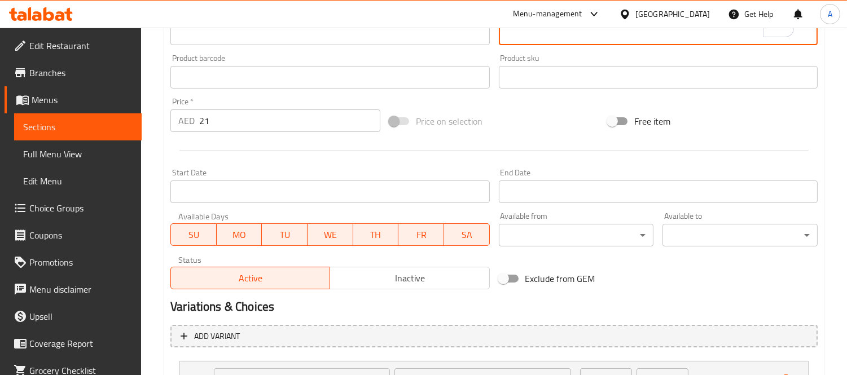
scroll to position [456, 0]
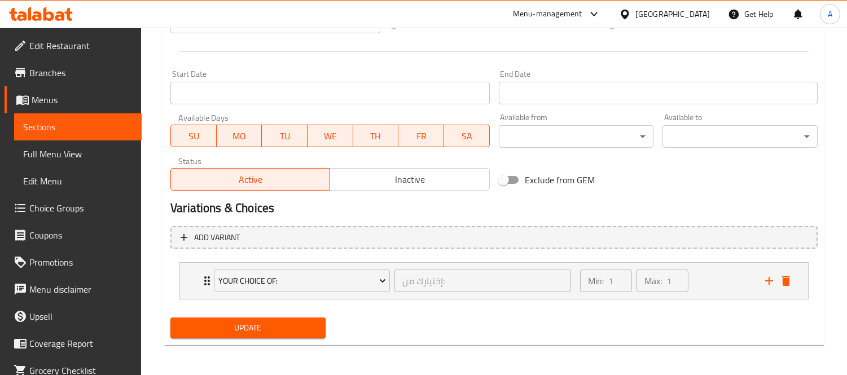
type textarea "قطع سميكة من بطاطس ويدجز، متبلة ومخبوزة أو مقلية حتى يصبح لونها ذهبيا."
click at [279, 319] on button "Update" at bounding box center [247, 328] width 155 height 21
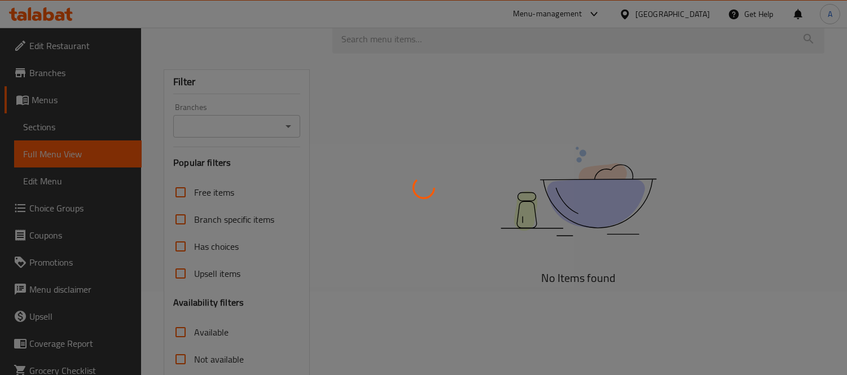
scroll to position [188, 0]
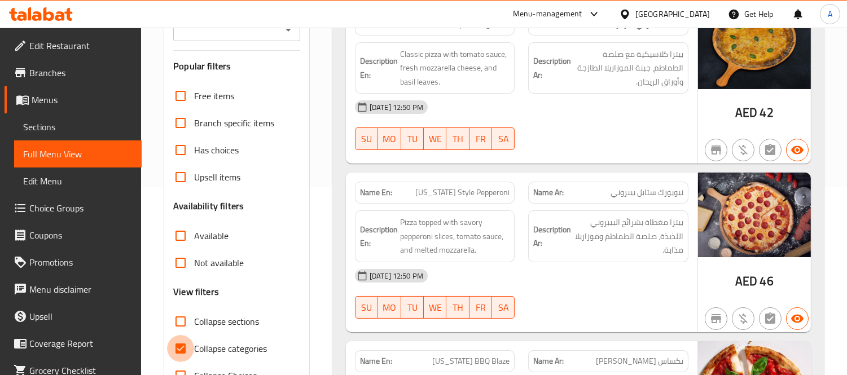
click at [182, 352] on input "Collapse categories" at bounding box center [180, 348] width 27 height 27
checkbox input "false"
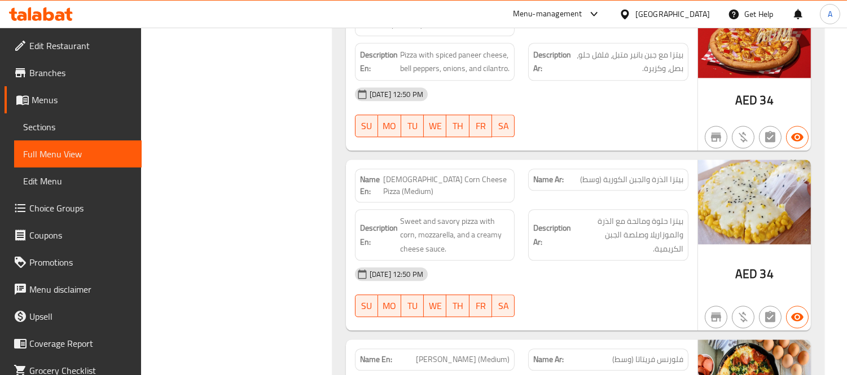
scroll to position [2217, 0]
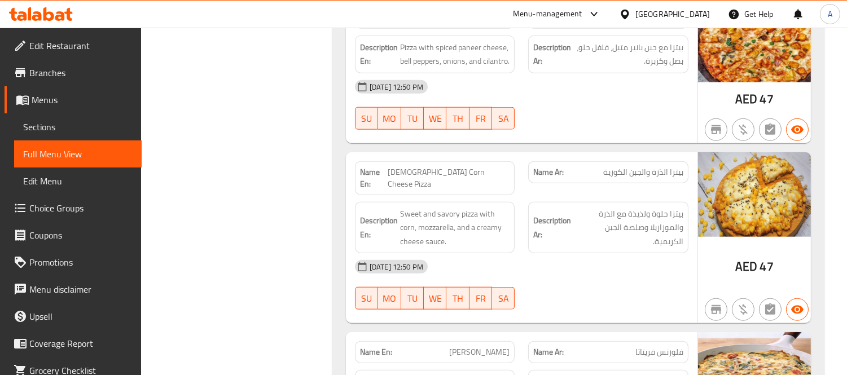
click at [442, 195] on div "Name En: Korean Corn Cheese Pizza" at bounding box center [435, 178] width 160 height 34
copy span "[DEMOGRAPHIC_DATA] Corn Cheese Pizza"
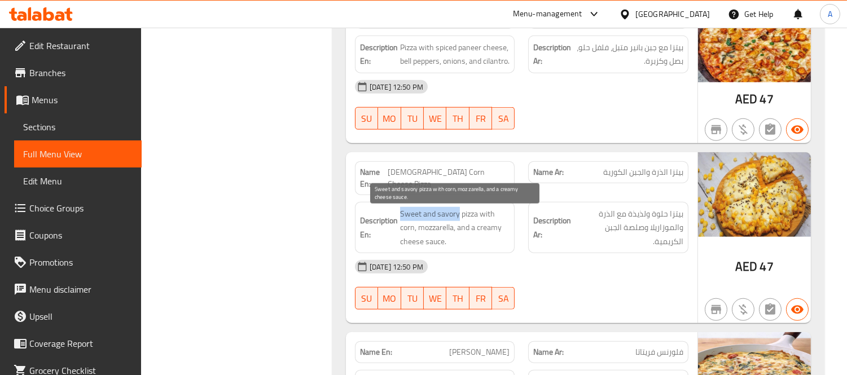
drag, startPoint x: 401, startPoint y: 217, endPoint x: 457, endPoint y: 218, distance: 55.9
click at [457, 218] on span "Sweet and savory pizza with corn, mozzarella, and a creamy cheese sauce." at bounding box center [455, 228] width 110 height 42
copy span "Sweet and savory"
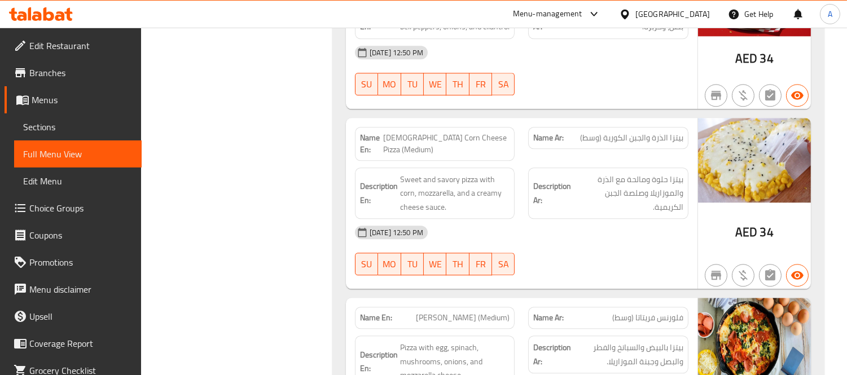
scroll to position [11054, 0]
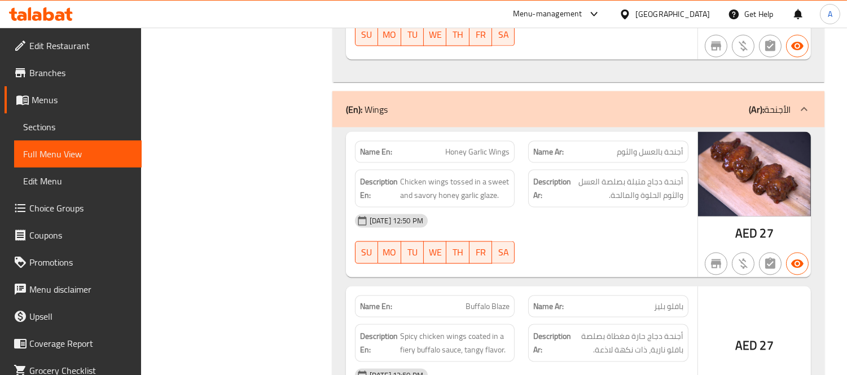
click at [497, 149] on span "Honey Garlic Wings" at bounding box center [477, 152] width 64 height 12
copy span "Honey Garlic Wings"
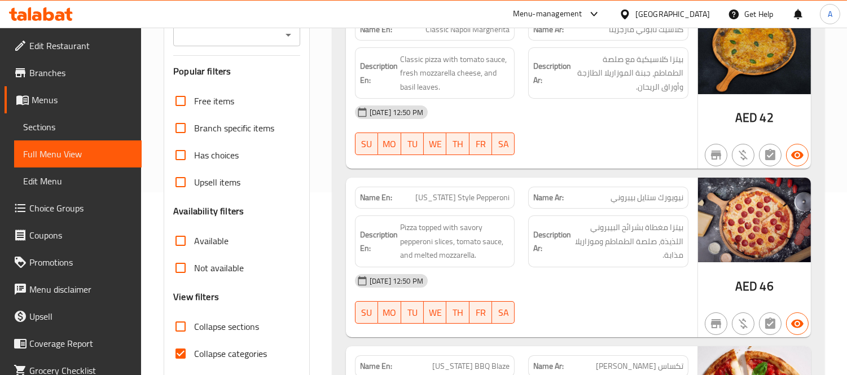
scroll to position [188, 0]
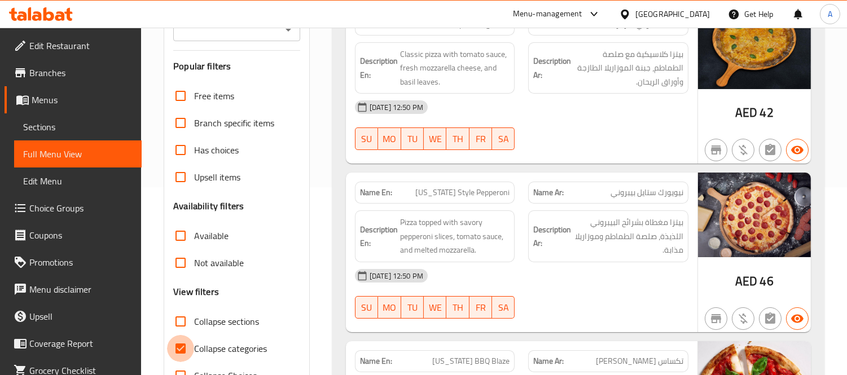
click at [187, 353] on input "Collapse categories" at bounding box center [180, 348] width 27 height 27
checkbox input "false"
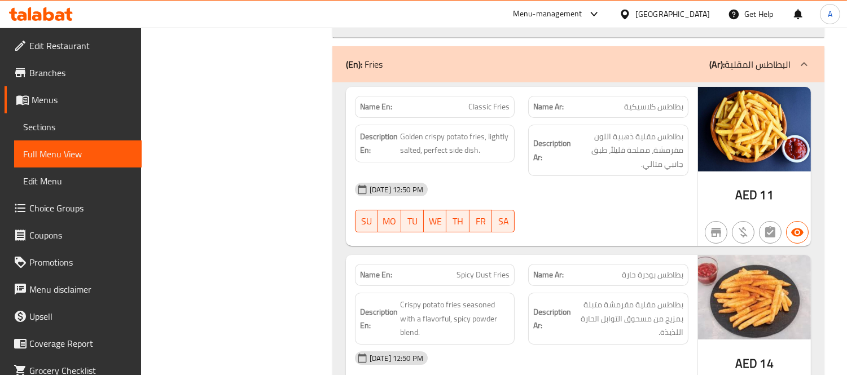
scroll to position [7965, 0]
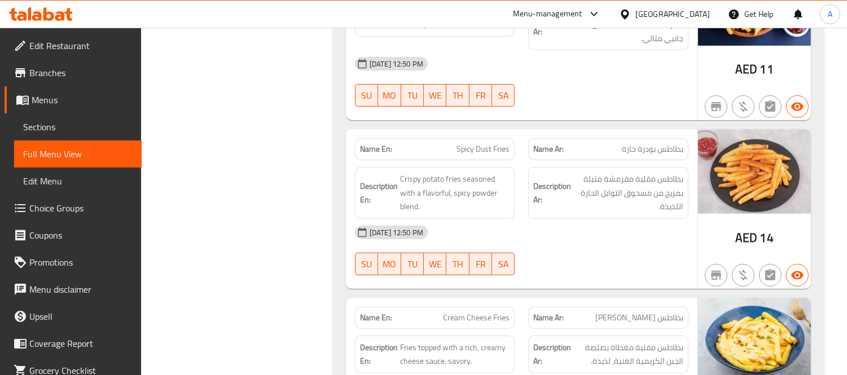
click at [483, 155] on span "Spicy Dust Fries" at bounding box center [483, 149] width 53 height 12
copy span "Spicy Dust Fries"
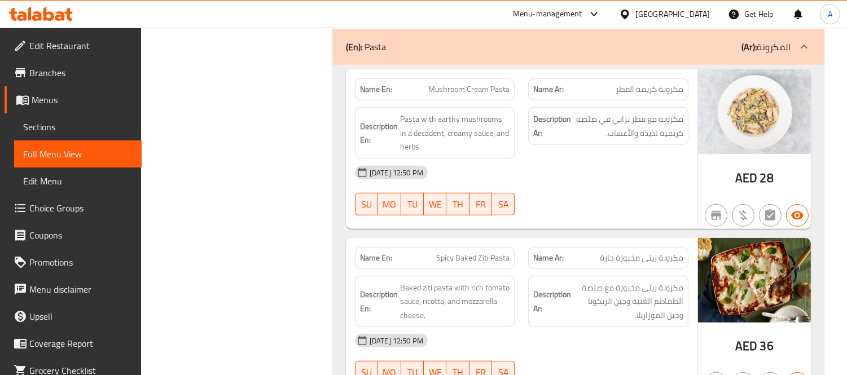
scroll to position [9157, 0]
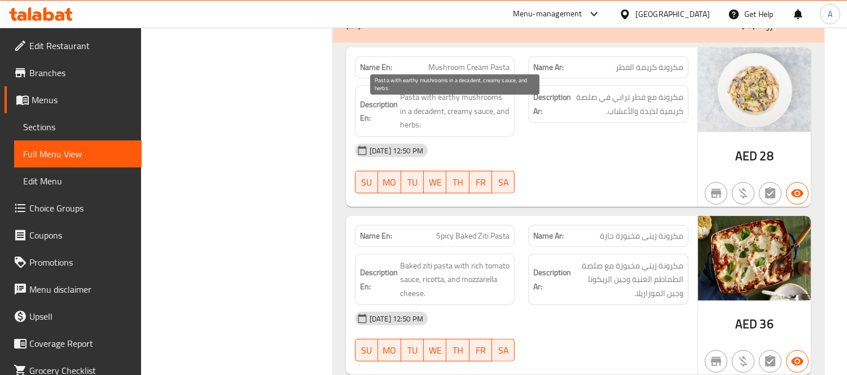
click at [411, 122] on span "Pasta with earthy mushrooms in a decadent, creamy sauce, and herbs." at bounding box center [455, 111] width 110 height 42
copy span "decadent"
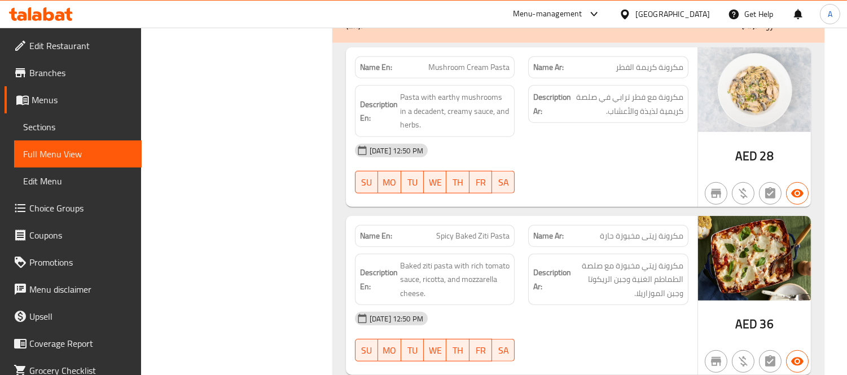
click at [474, 73] on span "Mushroom Cream Pasta" at bounding box center [468, 68] width 81 height 12
copy span "Mushroom Cream Pasta"
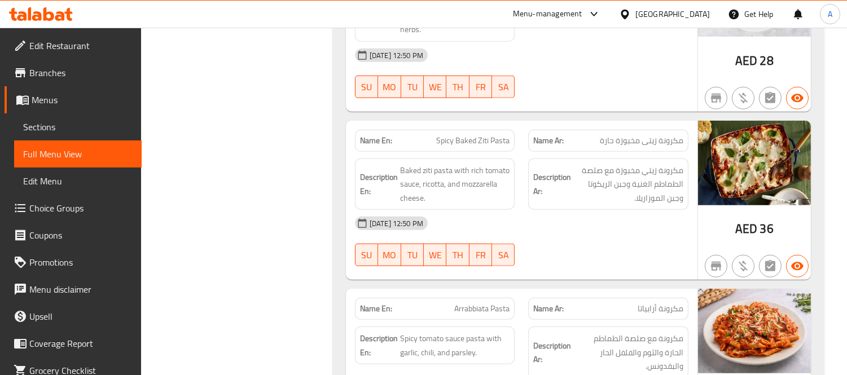
scroll to position [9282, 0]
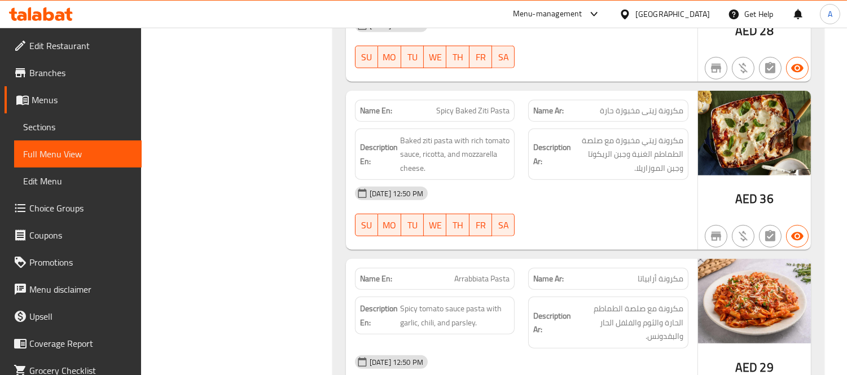
click at [469, 117] on span "Spicy Baked Ziti Pasta" at bounding box center [472, 111] width 73 height 12
copy span "Spicy Baked Ziti Pasta"
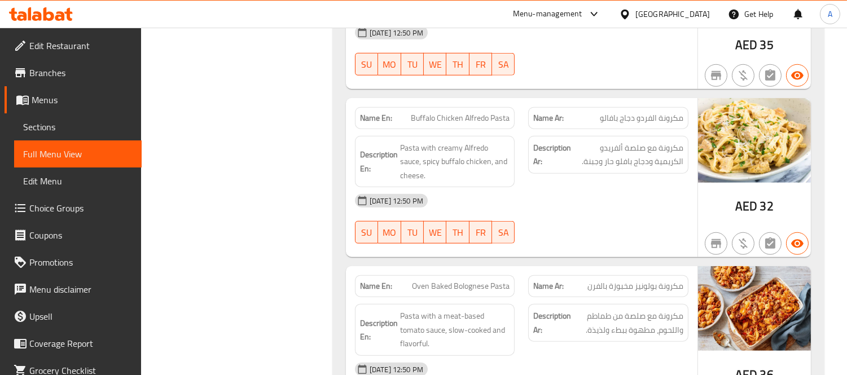
scroll to position [9784, 0]
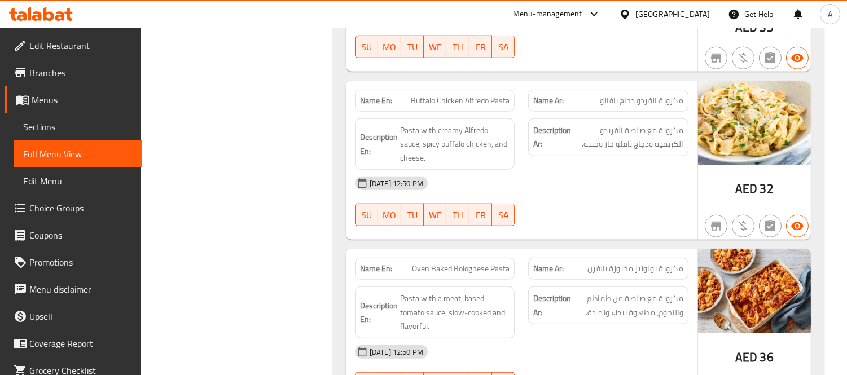
click at [462, 100] on span "Buffalo Chicken Alfredo Pasta" at bounding box center [460, 101] width 99 height 12
copy span "Buffalo Chicken Alfredo Pasta"
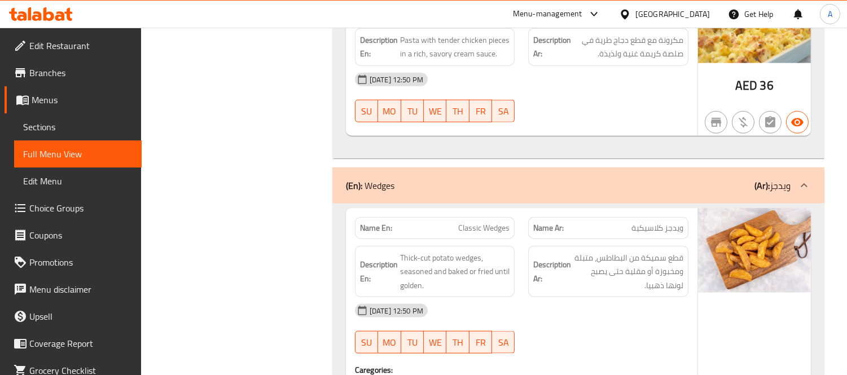
scroll to position [10097, 0]
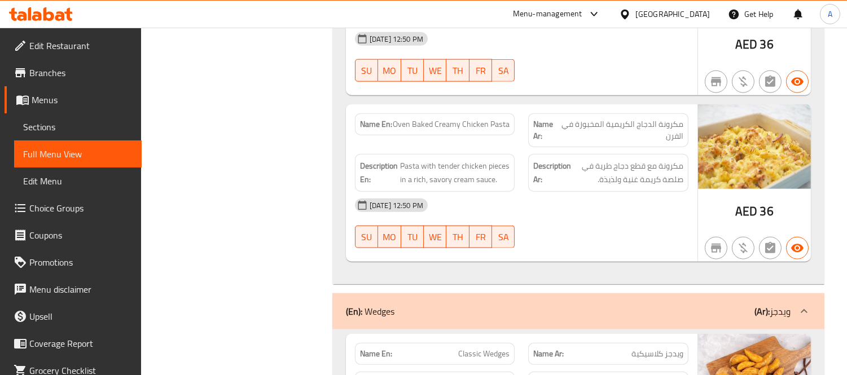
click at [416, 173] on span "Pasta with tender chicken pieces in a rich, savory cream sauce." at bounding box center [455, 173] width 110 height 28
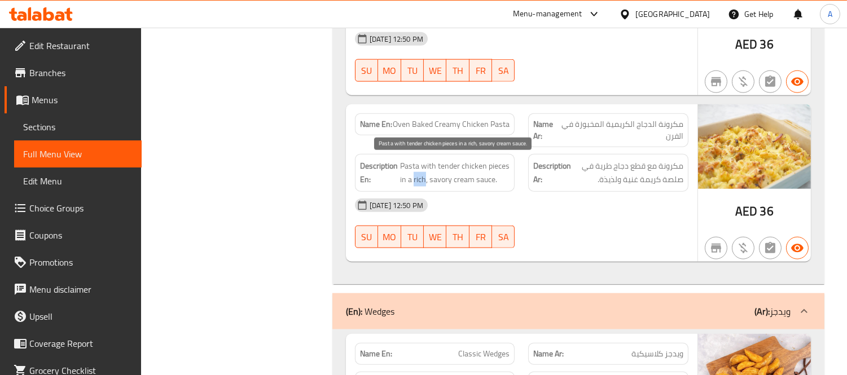
click at [416, 173] on span "Pasta with tender chicken pieces in a rich, savory cream sauce." at bounding box center [455, 173] width 110 height 28
copy span "Pasta with tender chicken pieces in a rich, savory cream sauce."
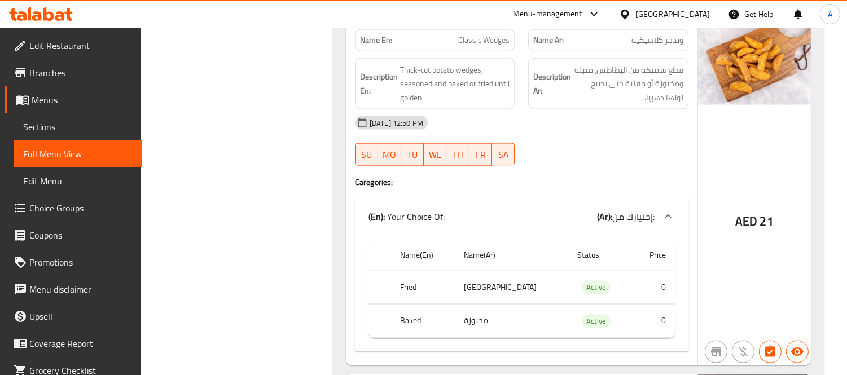
scroll to position [10348, 0]
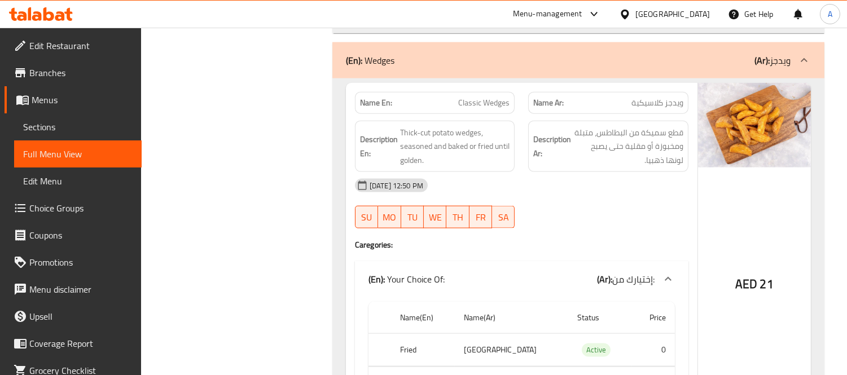
click at [481, 99] on span "Classic Wedges" at bounding box center [483, 103] width 51 height 12
copy span "Classic Wedges"
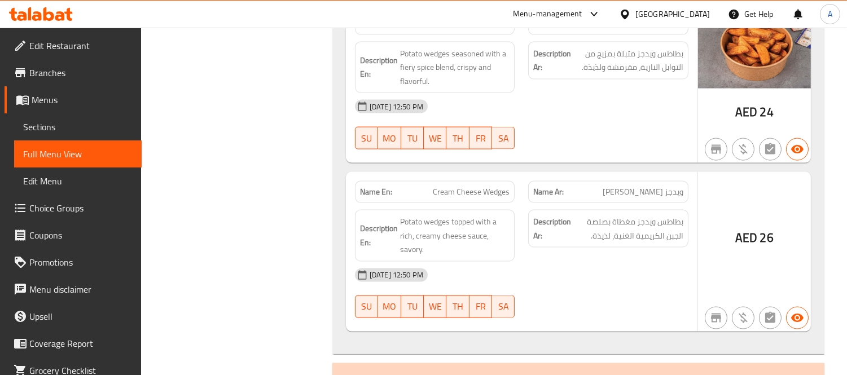
scroll to position [10850, 0]
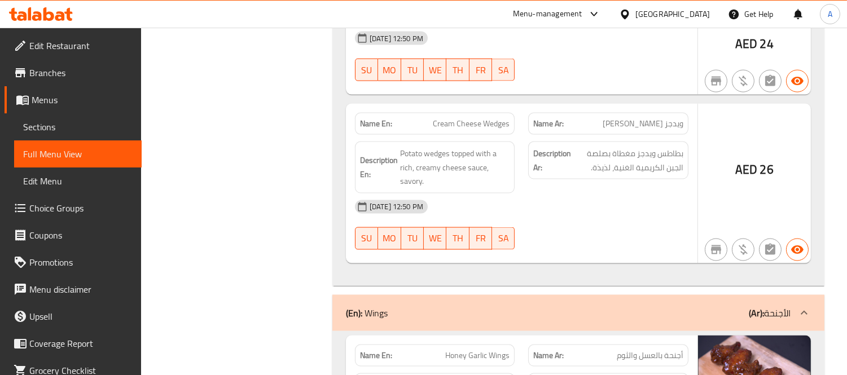
click at [464, 124] on span "Cream Cheese Wedges" at bounding box center [471, 124] width 77 height 12
copy span "Cream Cheese Wedges"
click at [469, 125] on span "Cream Cheese Wedges" at bounding box center [471, 124] width 77 height 12
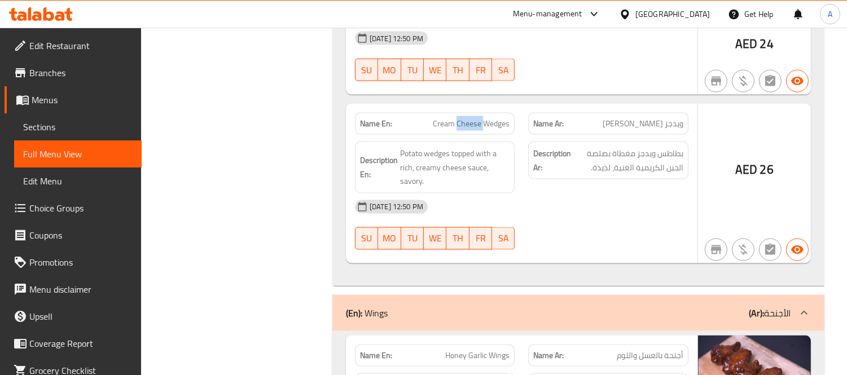
click at [469, 125] on span "Cream Cheese Wedges" at bounding box center [471, 124] width 77 height 12
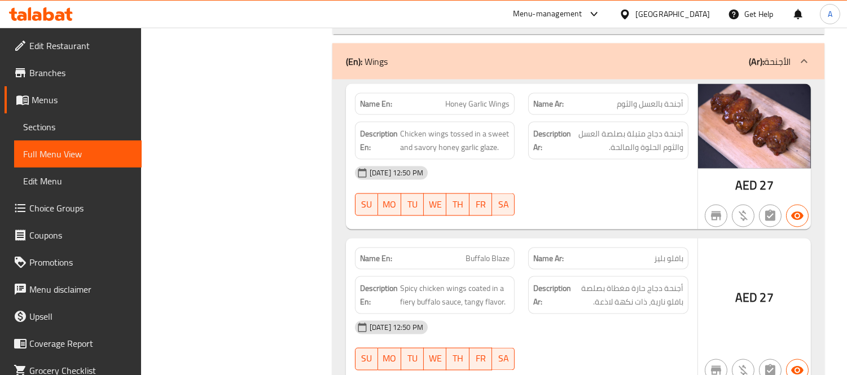
scroll to position [11039, 0]
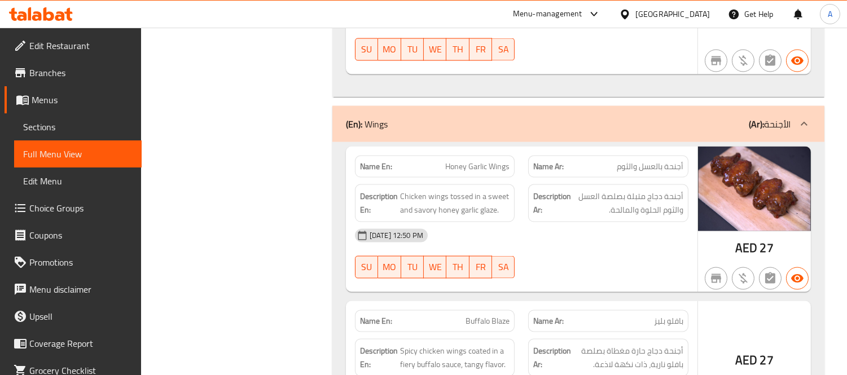
click at [460, 168] on span "Honey Garlic Wings" at bounding box center [477, 167] width 64 height 12
copy span "Honey Garlic Wings"
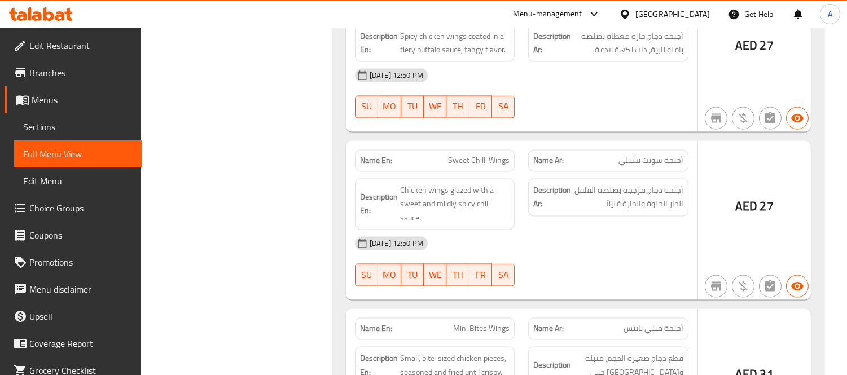
scroll to position [11478, 0]
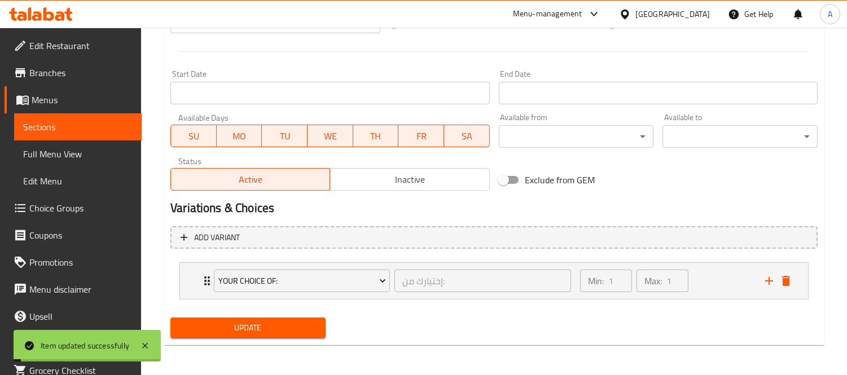
scroll to position [456, 0]
click at [247, 336] on button "Update" at bounding box center [247, 328] width 155 height 21
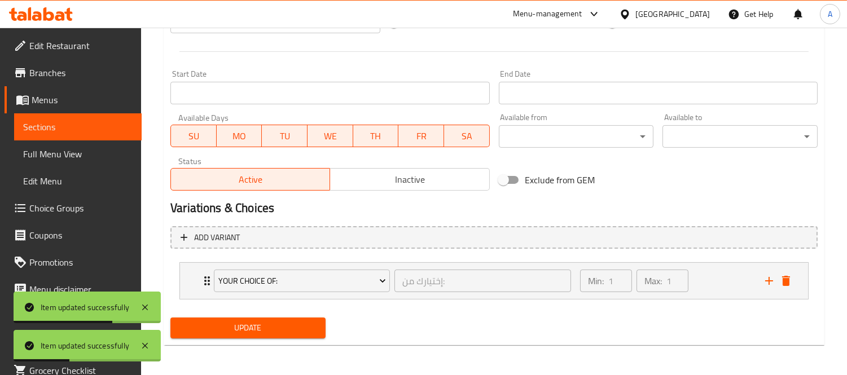
scroll to position [142, 0]
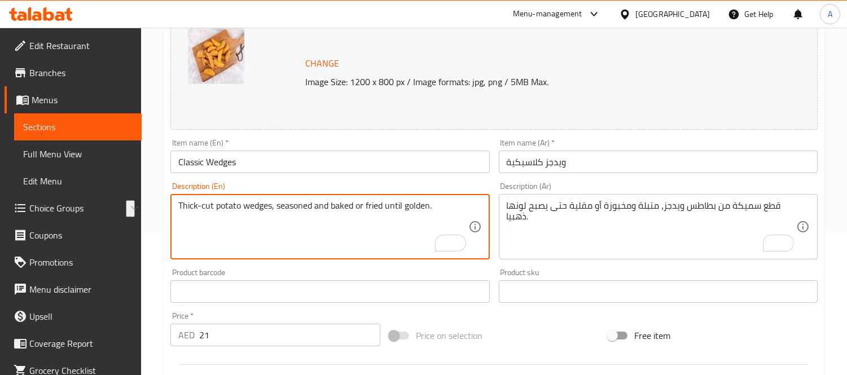
drag, startPoint x: 272, startPoint y: 207, endPoint x: 173, endPoint y: 211, distance: 98.3
click at [173, 211] on div "Thick-cut potato wedges, seasoned and baked or fried until golden. Description …" at bounding box center [329, 226] width 319 height 65
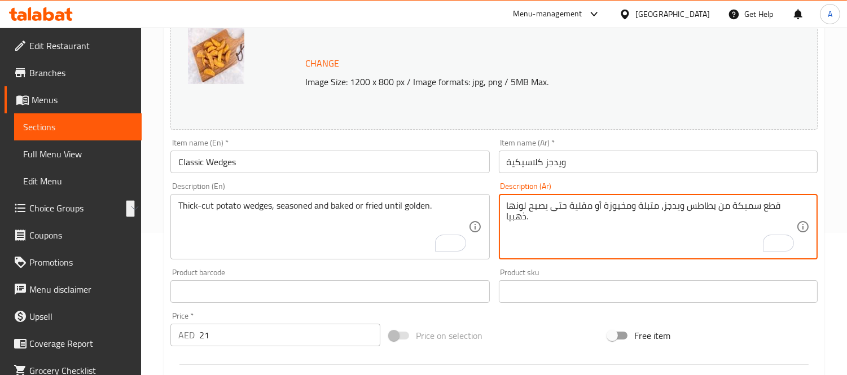
drag, startPoint x: 714, startPoint y: 206, endPoint x: 776, endPoint y: 207, distance: 62.1
click at [684, 212] on textarea "بطاطس ويدجز، متبلة ومخبوزة أو مقلية حتى يصبح لونها ذهبيا." at bounding box center [652, 227] width 290 height 54
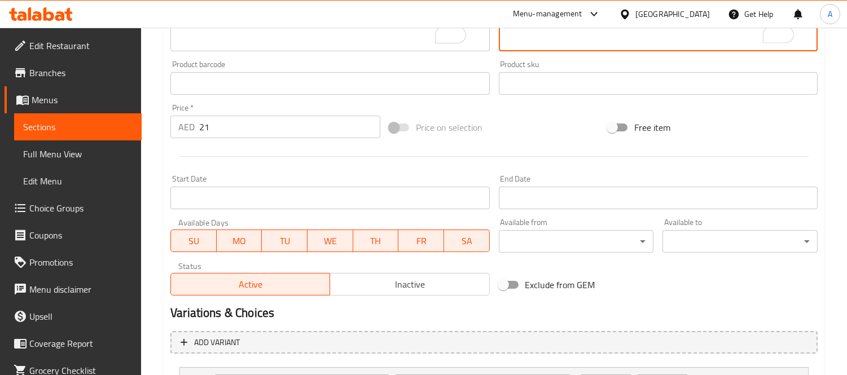
scroll to position [456, 0]
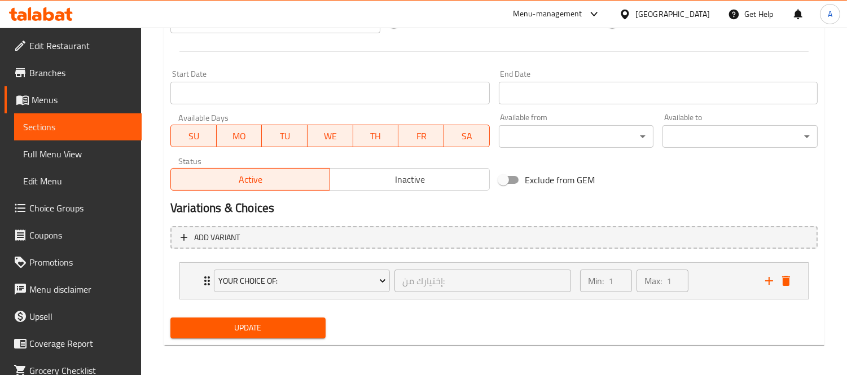
type textarea "بطاطس ويدجز مقطعة سميكة، متبلة ومخبوزة أو مقلية حتى يصبح لونها ذهبيا."
click at [255, 318] on button "Update" at bounding box center [247, 328] width 155 height 21
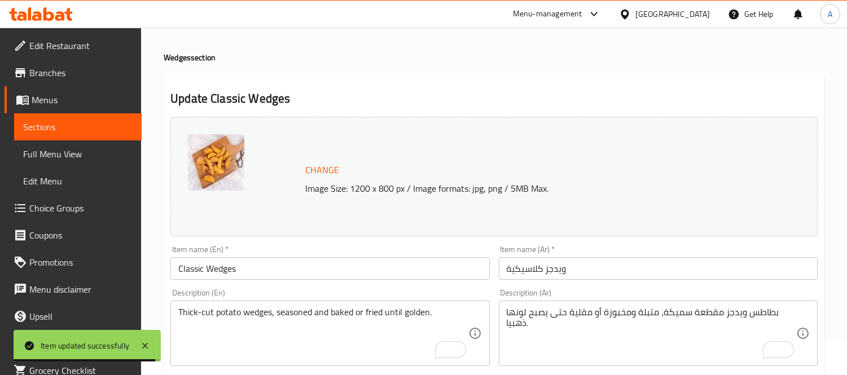
scroll to position [0, 0]
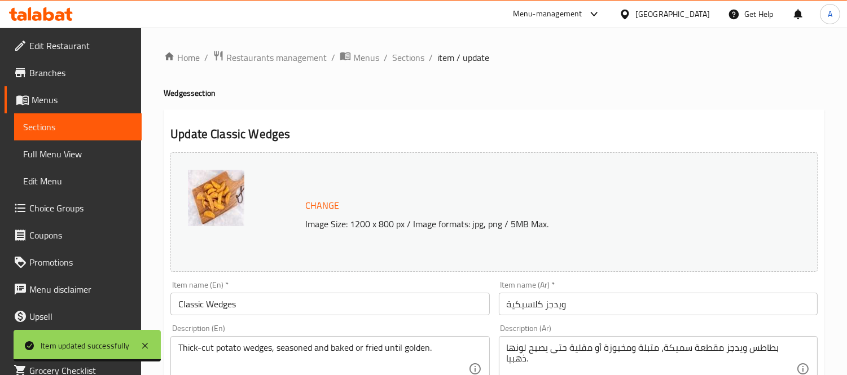
click at [417, 61] on span "Sections" at bounding box center [408, 58] width 32 height 14
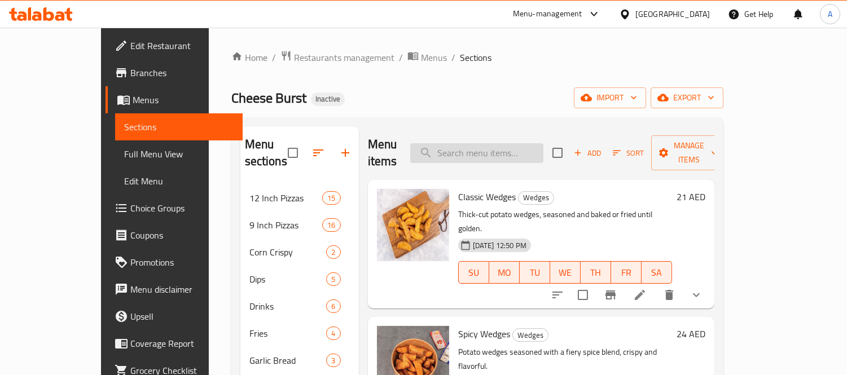
click at [494, 143] on input "search" at bounding box center [476, 153] width 133 height 20
paste input "Cream Cheese Wedges"
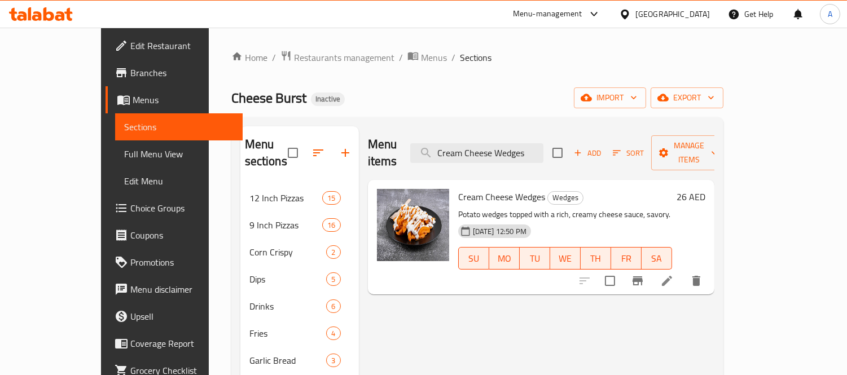
type input "Cream Cheese Wedges"
click at [683, 271] on li at bounding box center [667, 281] width 32 height 20
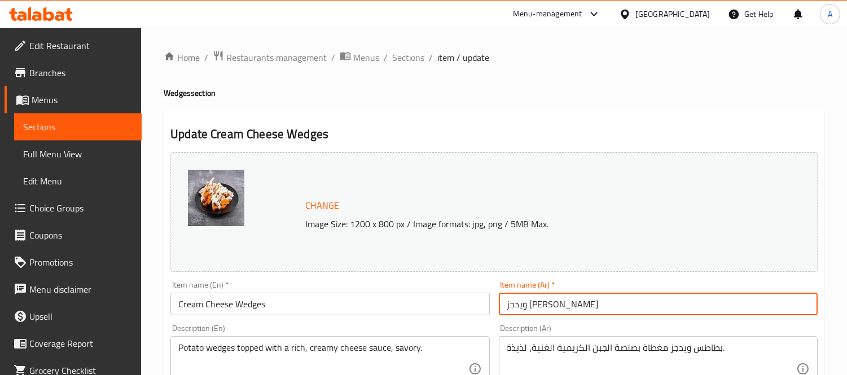
drag, startPoint x: 551, startPoint y: 304, endPoint x: 498, endPoint y: 304, distance: 53.1
click at [498, 304] on div "Item name (Ar)   * ويدجز بكريمة الجبن Item name (Ar) *" at bounding box center [658, 298] width 328 height 43
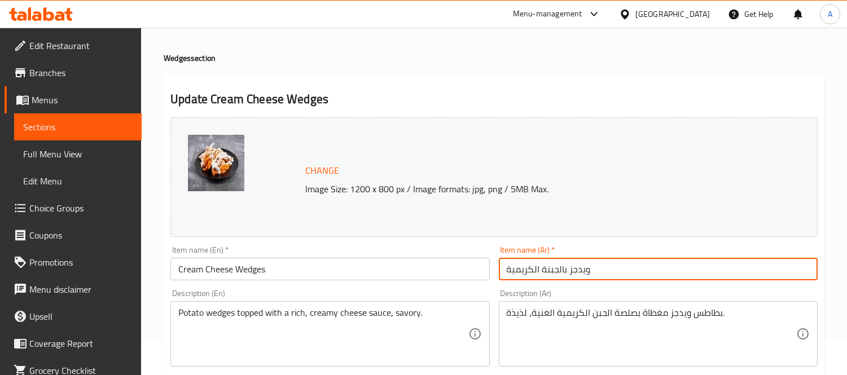
scroll to position [63, 0]
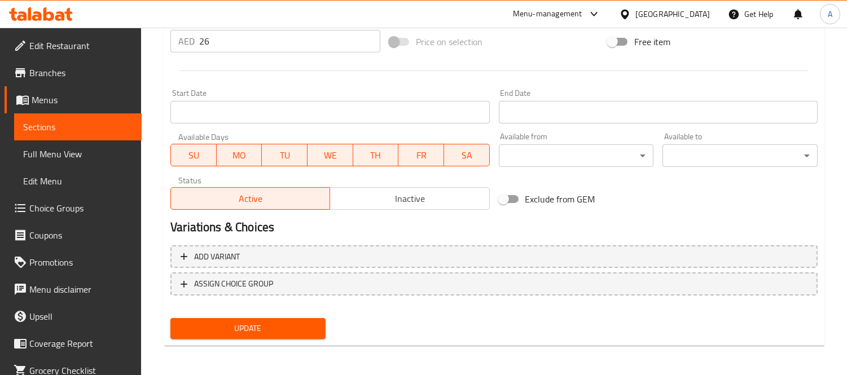
type input "ويدجز بالجبنة الكريمية"
click at [272, 336] on button "Update" at bounding box center [247, 328] width 155 height 21
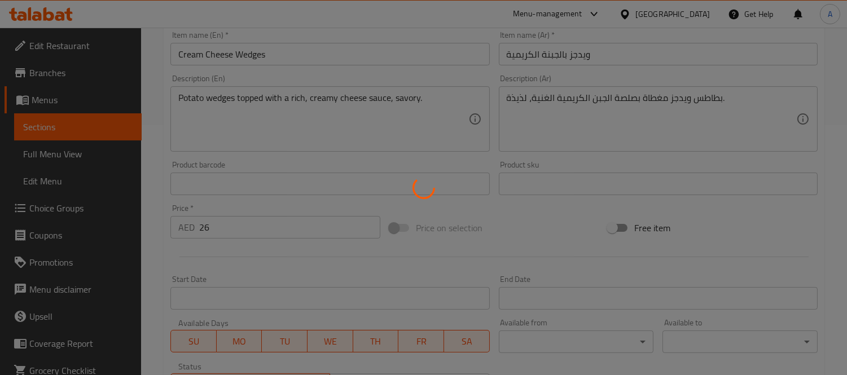
scroll to position [122, 0]
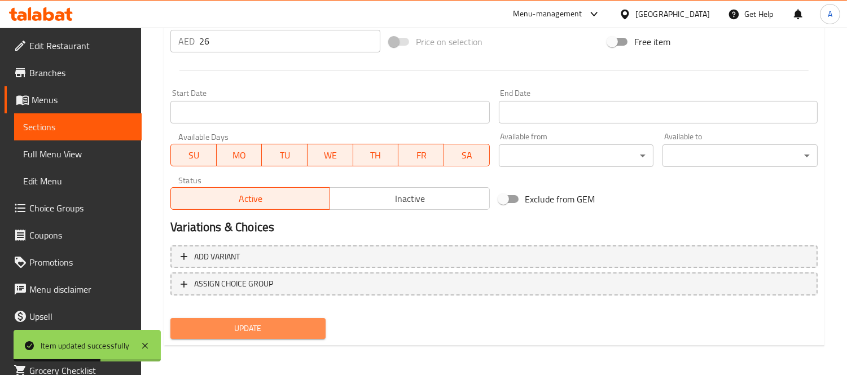
click at [234, 324] on span "Update" at bounding box center [247, 329] width 137 height 14
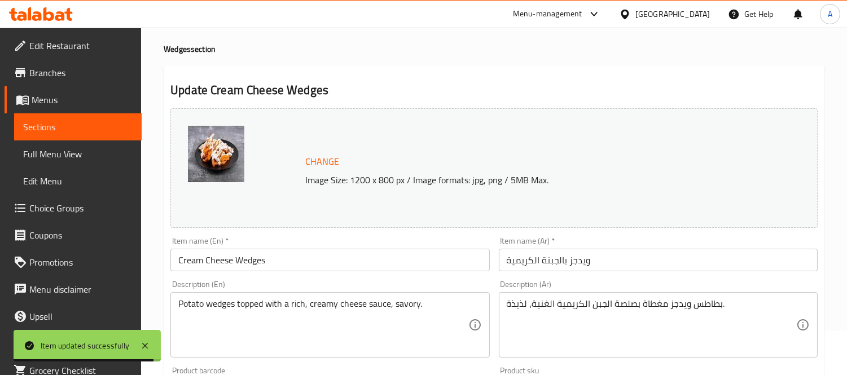
scroll to position [0, 0]
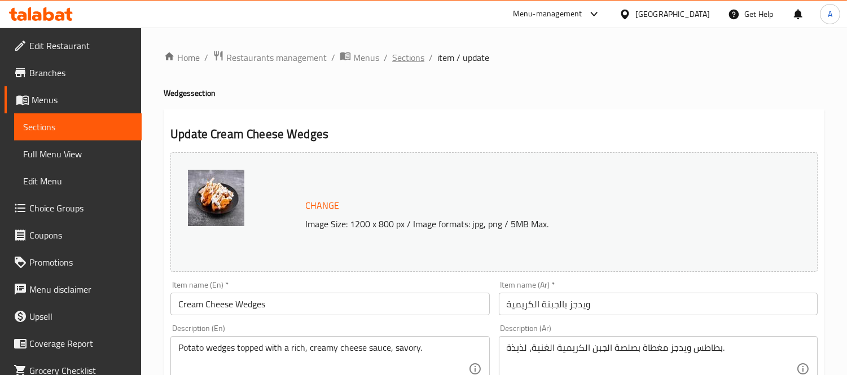
click at [408, 55] on span "Sections" at bounding box center [408, 58] width 32 height 14
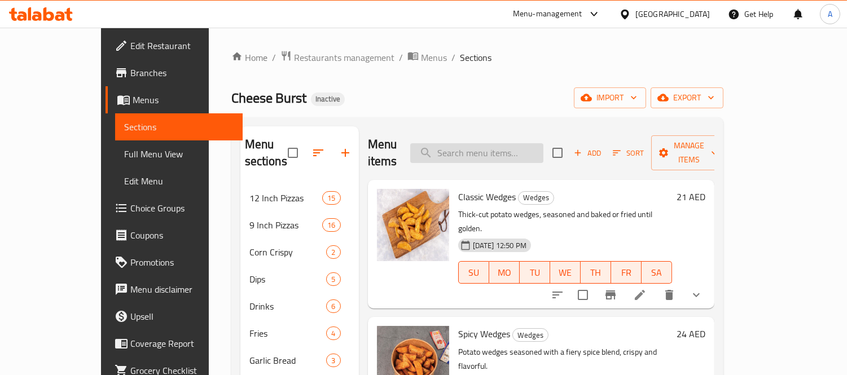
click at [535, 150] on input "search" at bounding box center [476, 153] width 133 height 20
paste input "Honey Garlic Wings"
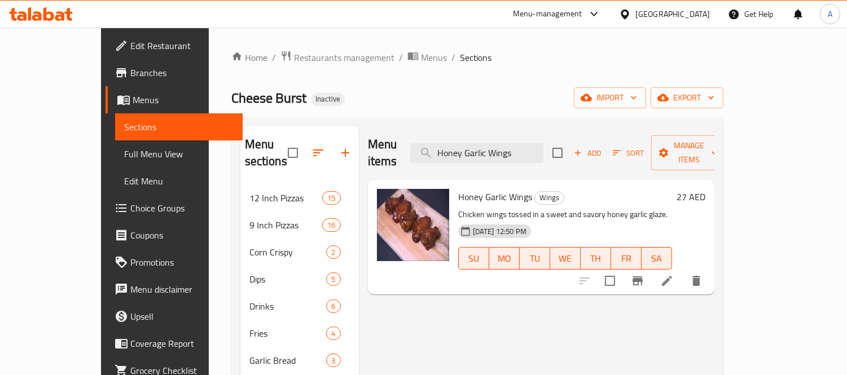
type input "Honey Garlic Wings"
click at [683, 271] on li at bounding box center [667, 281] width 32 height 20
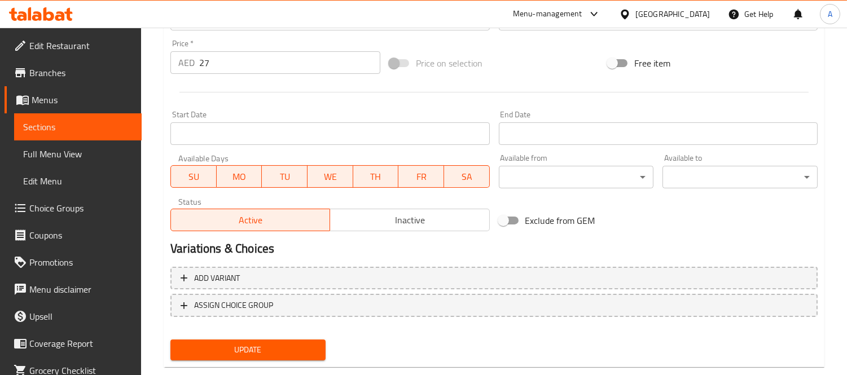
scroll to position [436, 0]
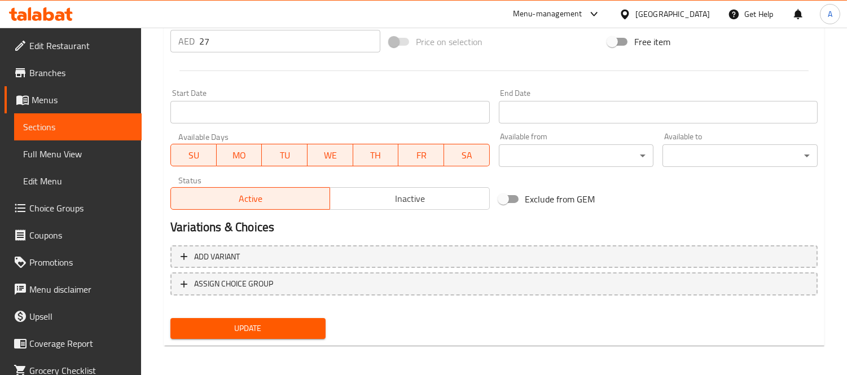
type textarea "أجنحة دجاج متبلة مغموسة فى صلصة العسل والثوم الحلوة والمالحة."
click at [241, 329] on span "Update" at bounding box center [247, 329] width 137 height 14
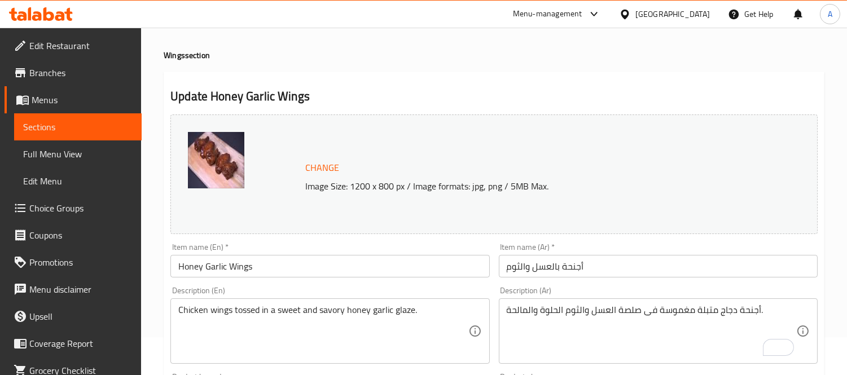
scroll to position [0, 0]
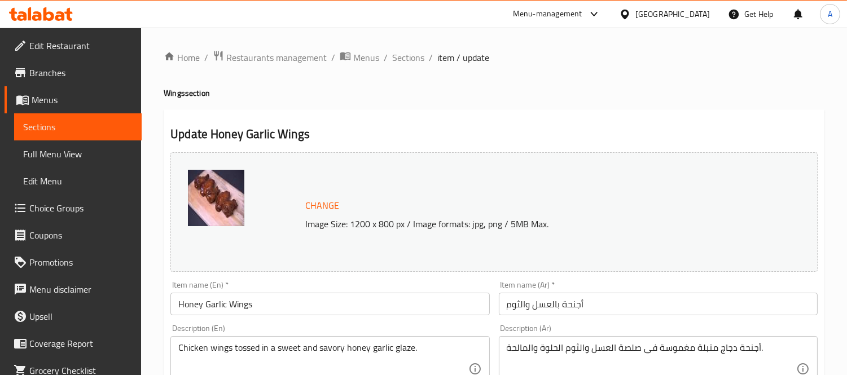
drag, startPoint x: 412, startPoint y: 52, endPoint x: 235, endPoint y: 7, distance: 182.5
click at [412, 52] on span "Sections" at bounding box center [408, 58] width 32 height 14
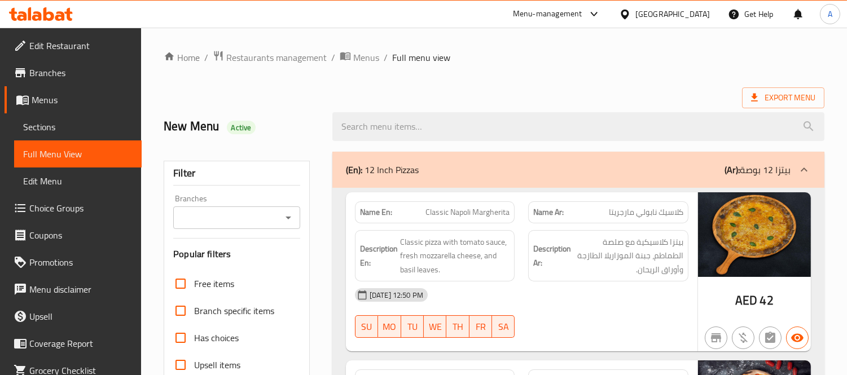
scroll to position [251, 0]
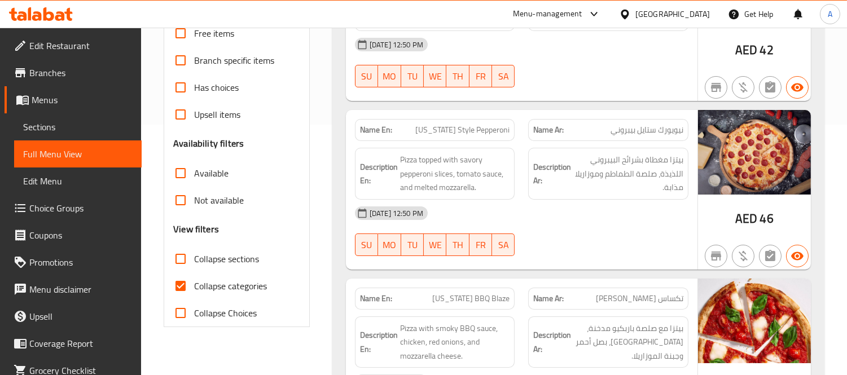
click at [183, 292] on input "Collapse categories" at bounding box center [180, 286] width 27 height 27
checkbox input "false"
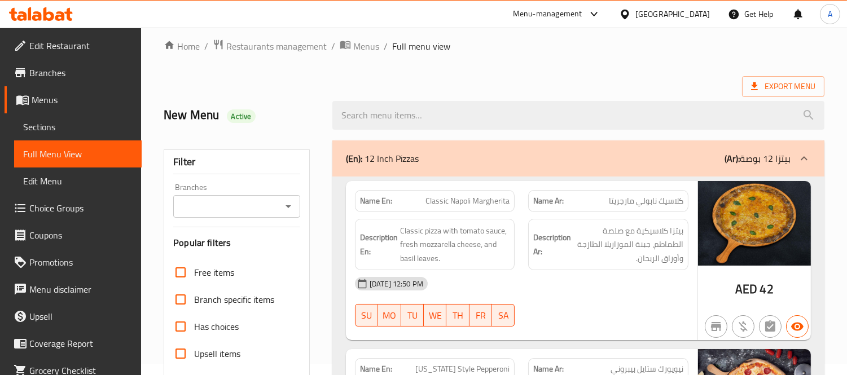
scroll to position [0, 0]
